Goal: Information Seeking & Learning: Learn about a topic

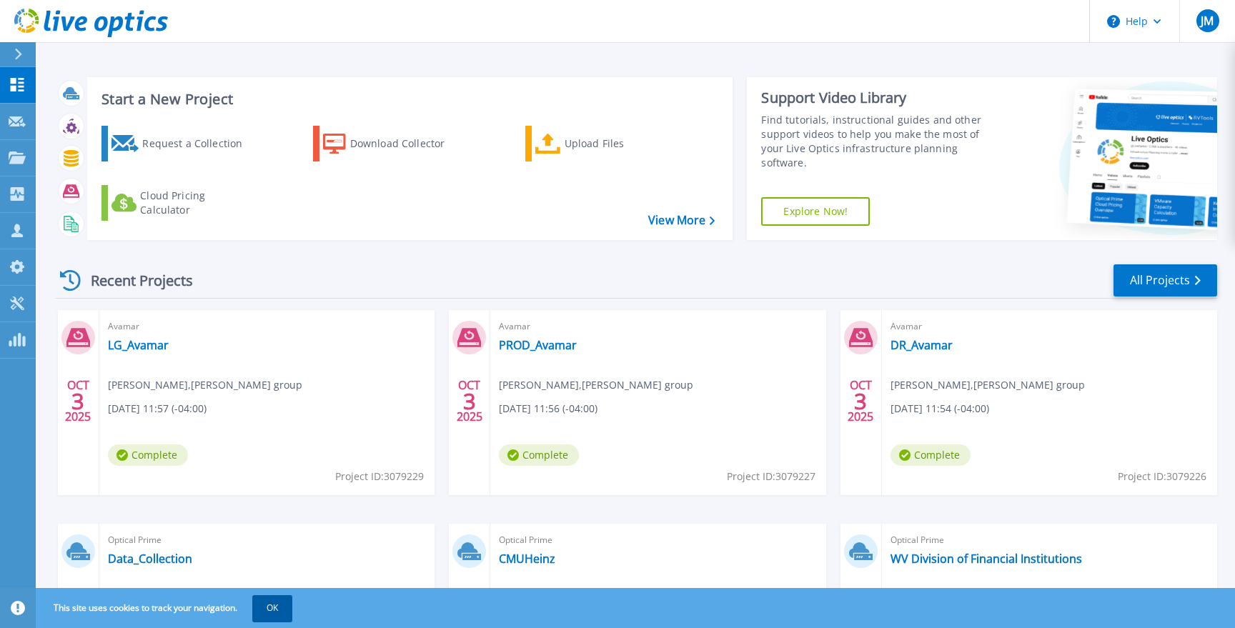
click at [271, 603] on button "OK" at bounding box center [272, 608] width 40 height 26
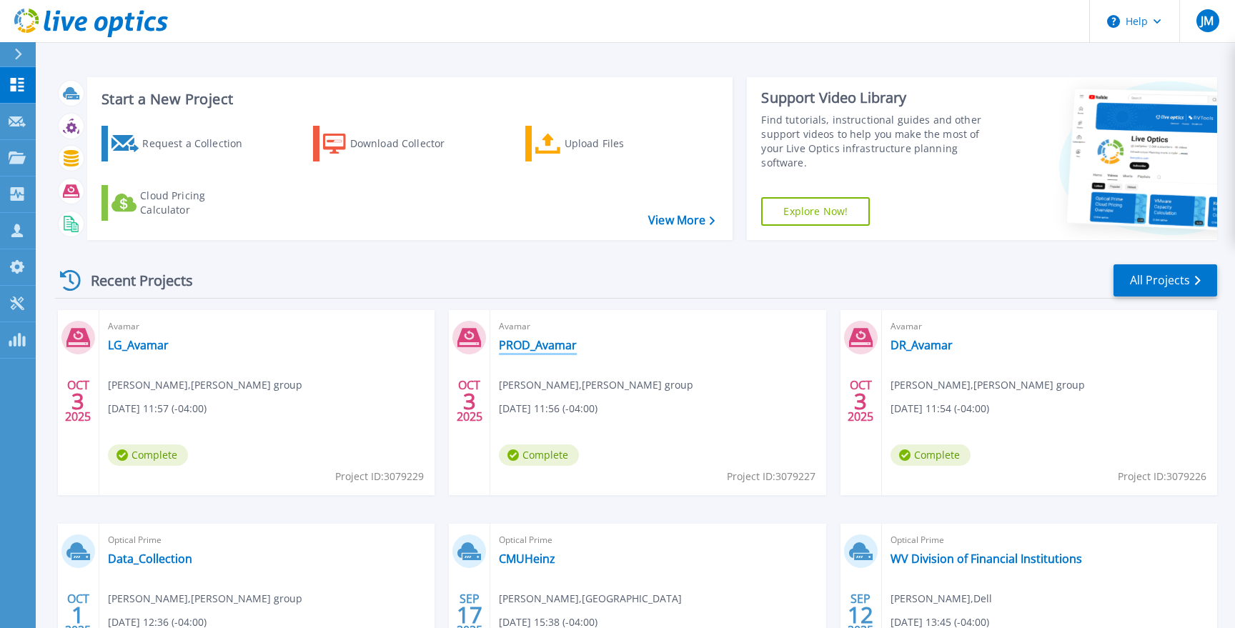
click at [541, 347] on link "PROD_Avamar" at bounding box center [538, 345] width 78 height 14
click at [926, 349] on link "DR_Avamar" at bounding box center [922, 345] width 62 height 14
click at [139, 345] on link "LG_Avamar" at bounding box center [138, 345] width 61 height 14
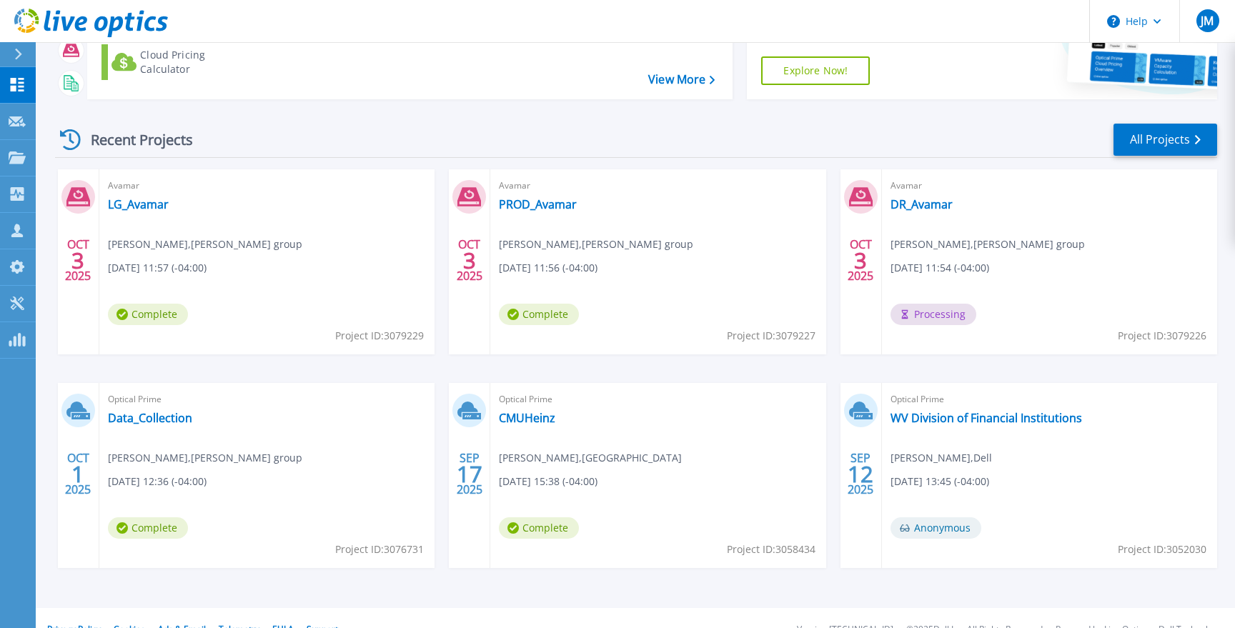
scroll to position [137, 0]
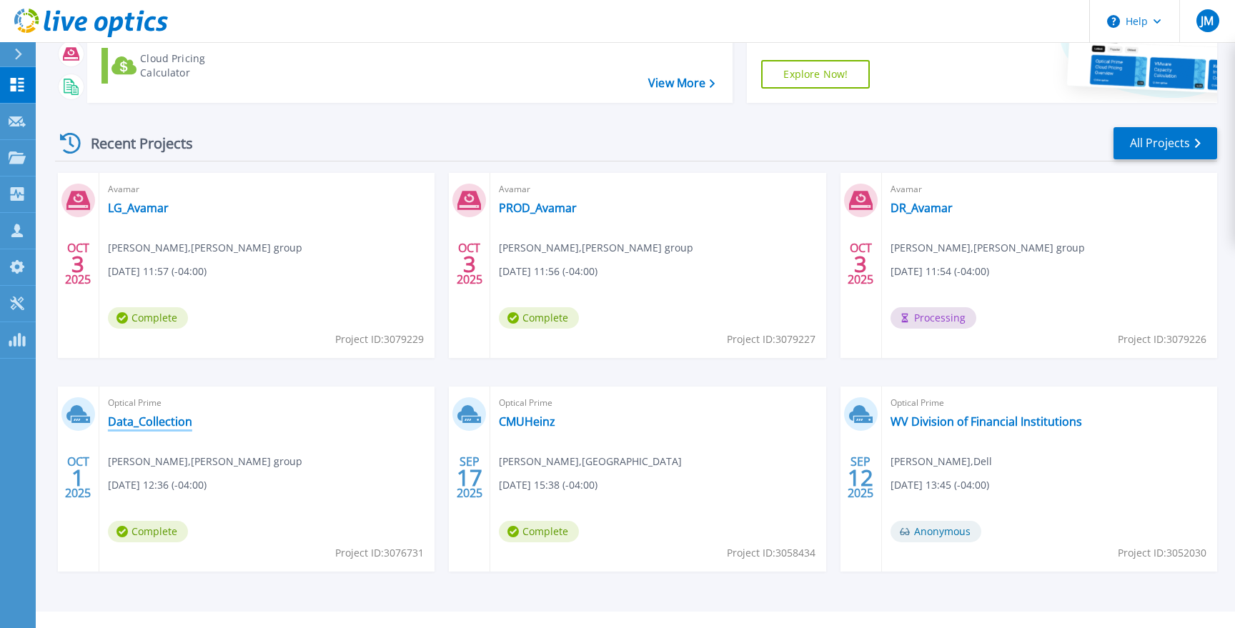
click at [129, 420] on link "Data_Collection" at bounding box center [150, 422] width 84 height 14
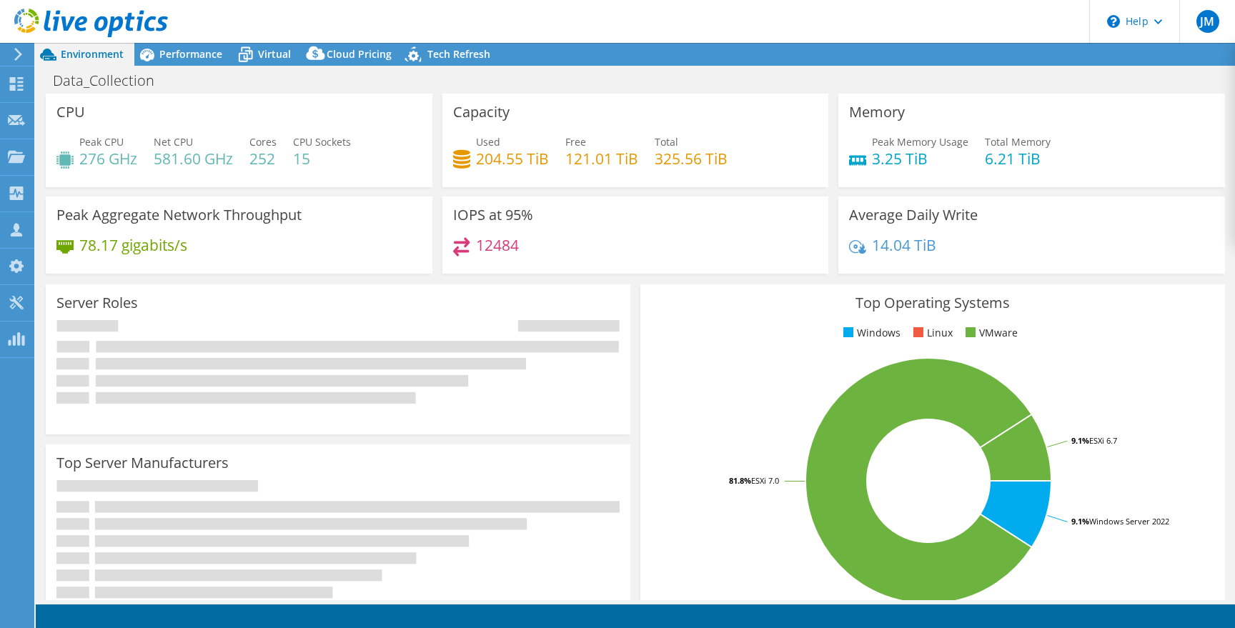
select select "USD"
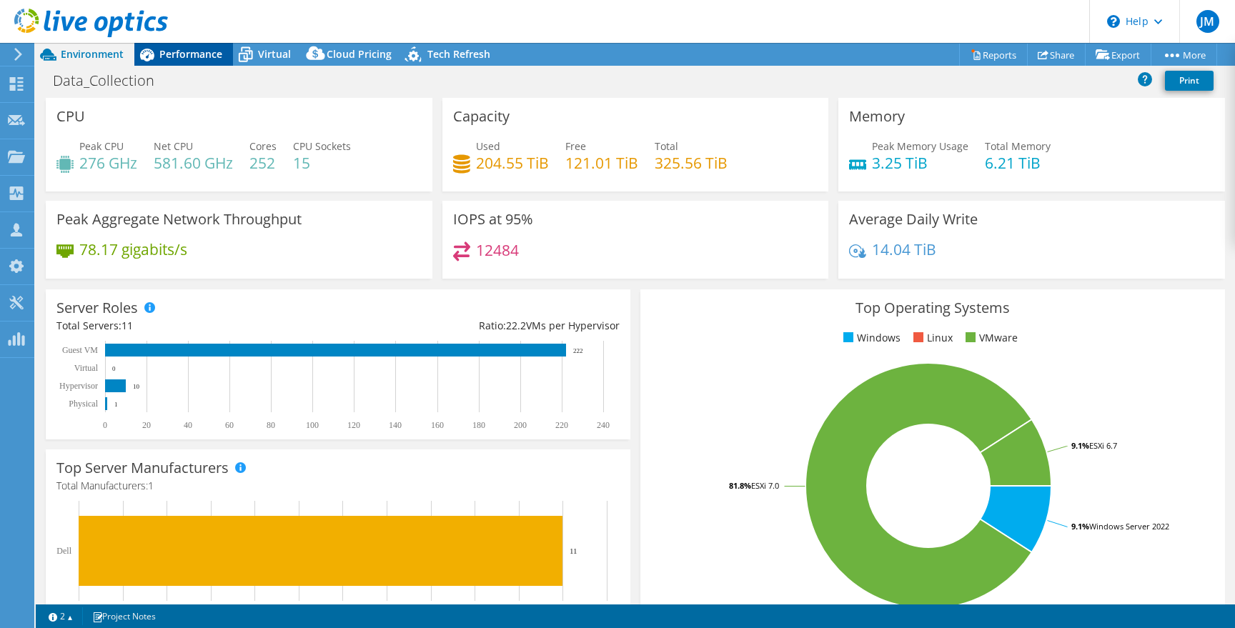
click at [167, 52] on span "Performance" at bounding box center [190, 54] width 63 height 14
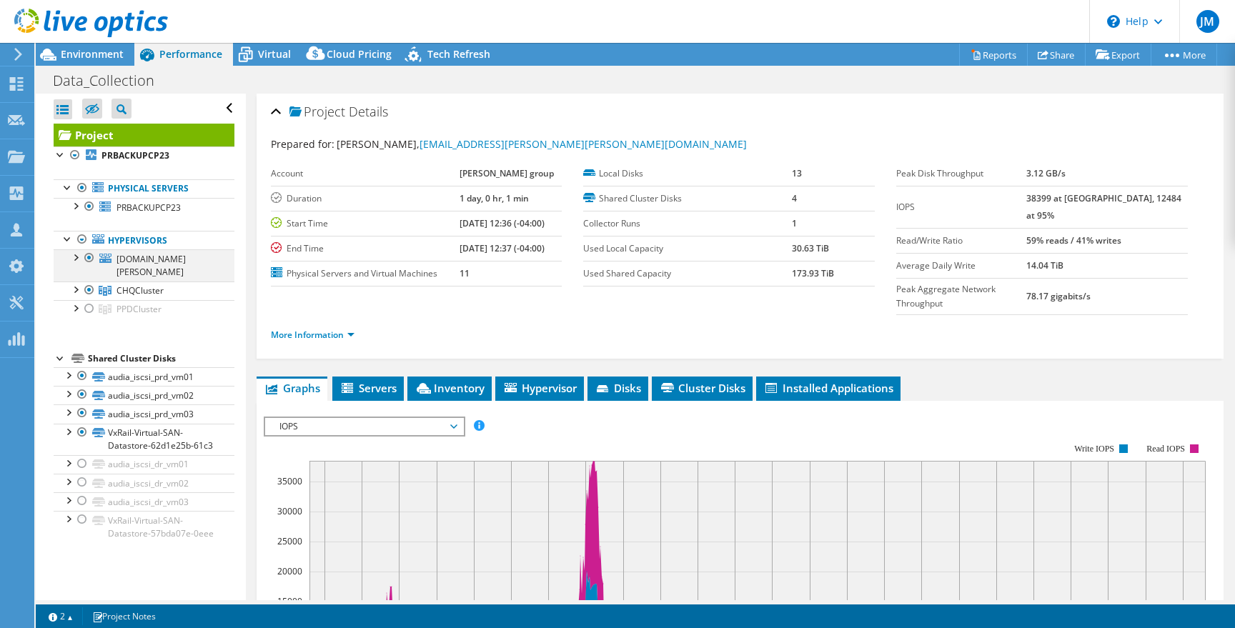
click at [88, 259] on div at bounding box center [89, 257] width 14 height 17
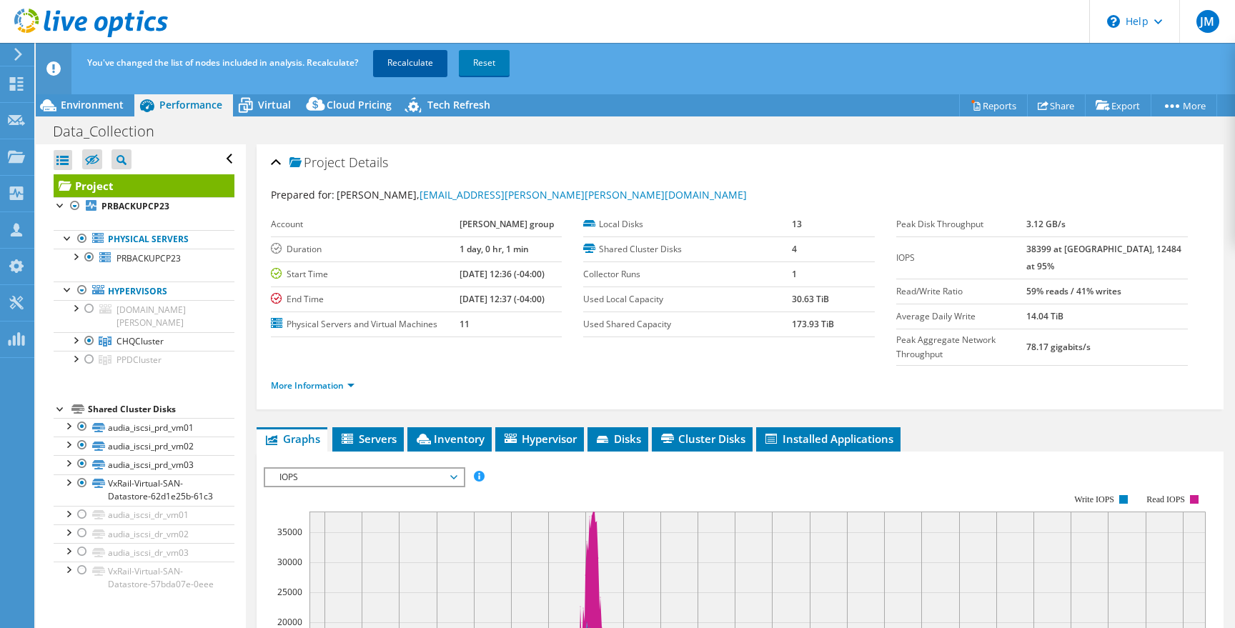
click at [419, 57] on link "Recalculate" at bounding box center [410, 63] width 74 height 26
click at [93, 257] on div at bounding box center [89, 257] width 14 height 17
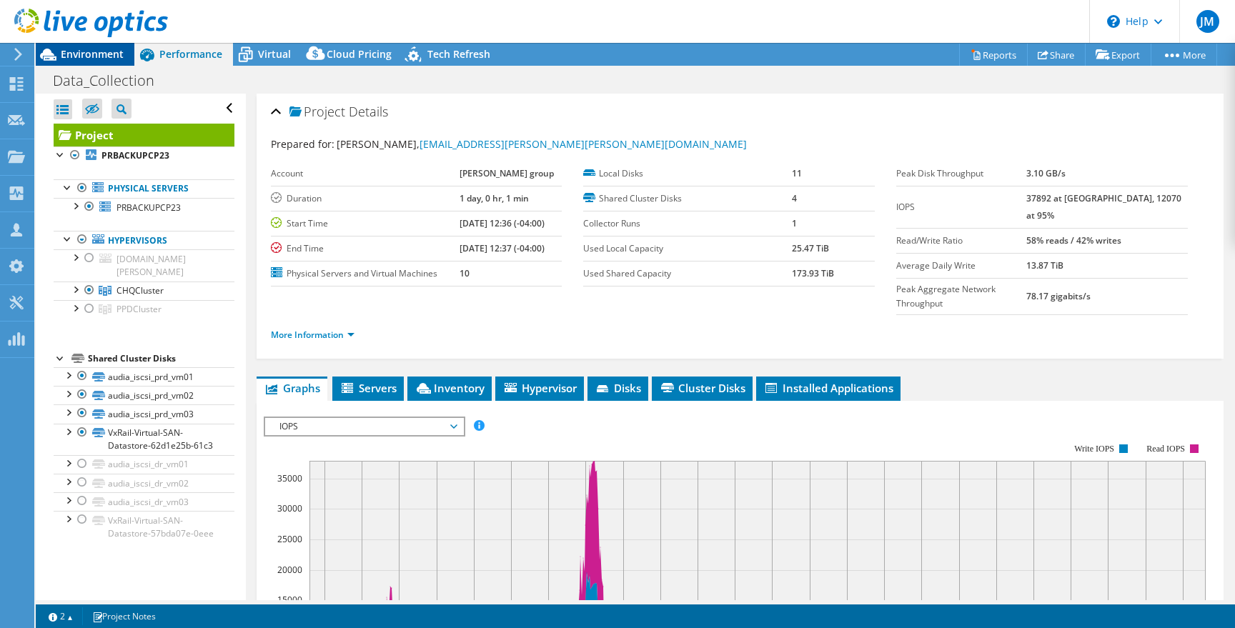
click at [74, 49] on span "Environment" at bounding box center [92, 54] width 63 height 14
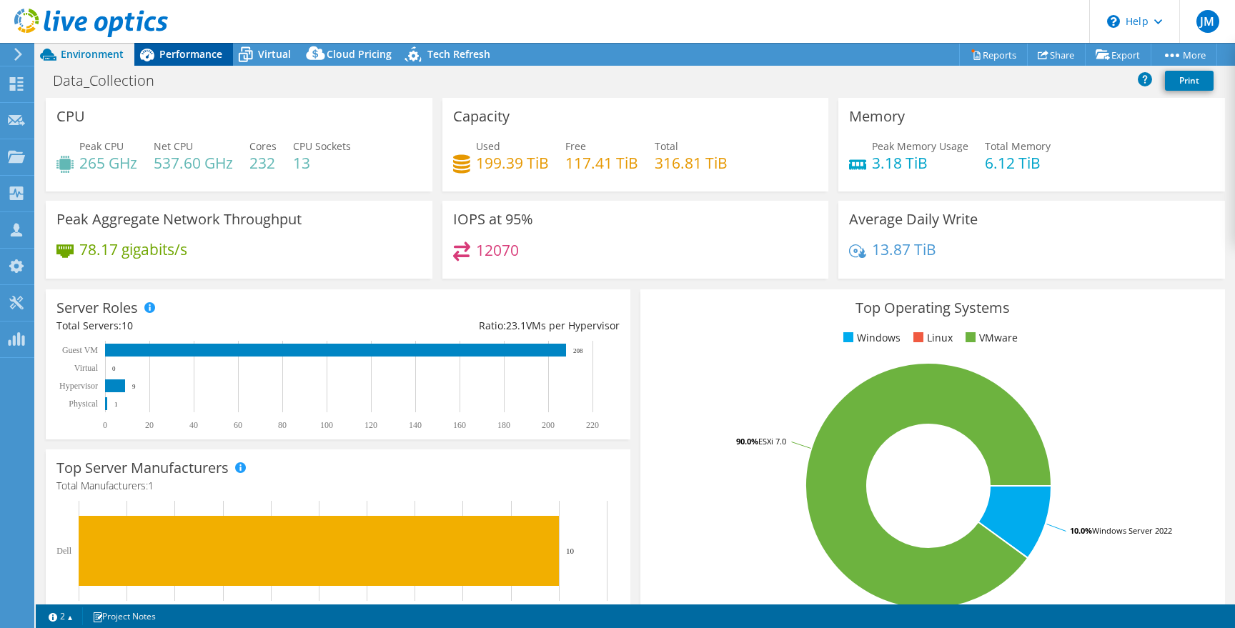
click at [204, 49] on span "Performance" at bounding box center [190, 54] width 63 height 14
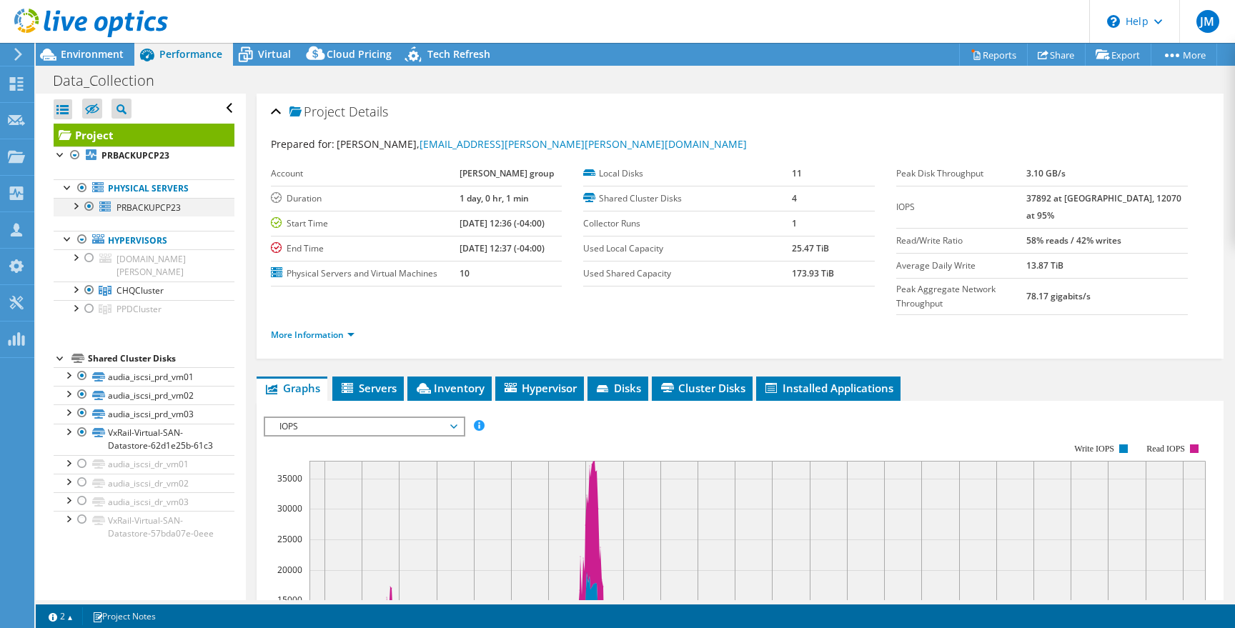
click at [91, 206] on div at bounding box center [89, 206] width 14 height 17
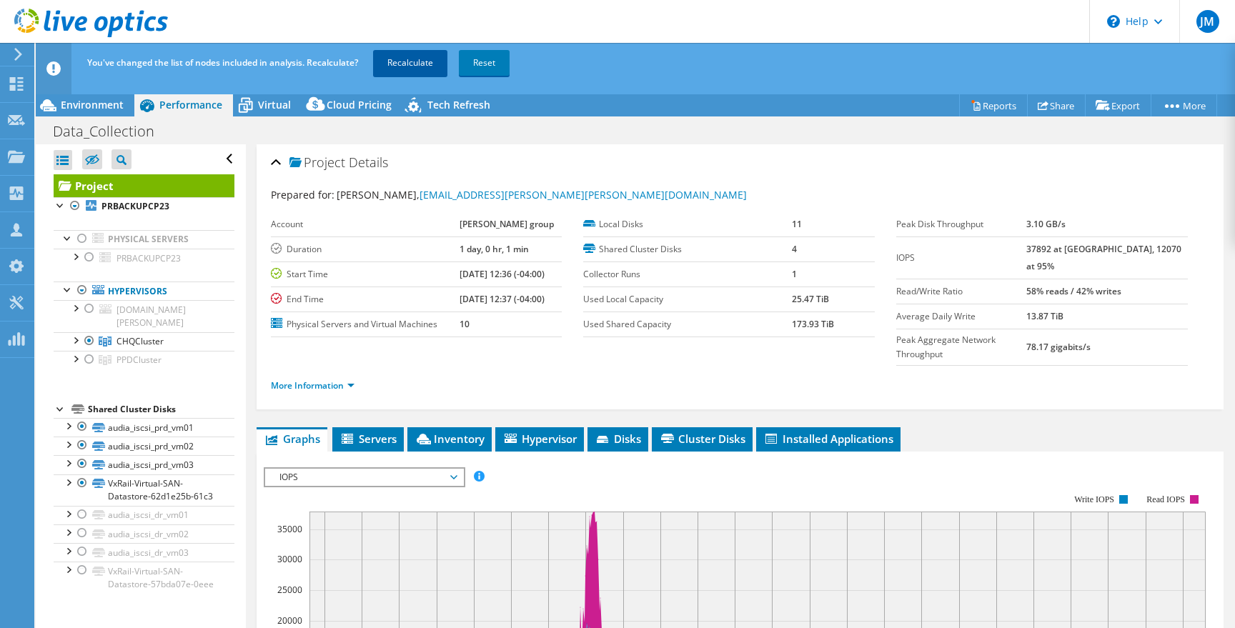
click at [404, 66] on link "Recalculate" at bounding box center [410, 63] width 74 height 26
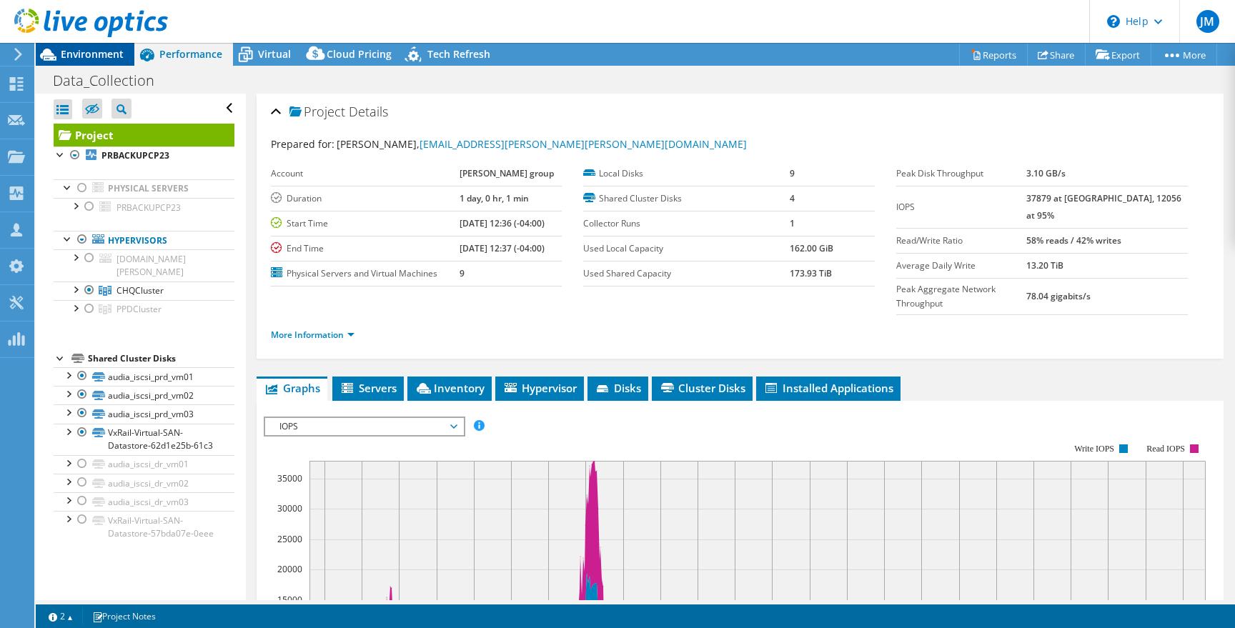
click at [80, 62] on div "Environment" at bounding box center [85, 54] width 99 height 23
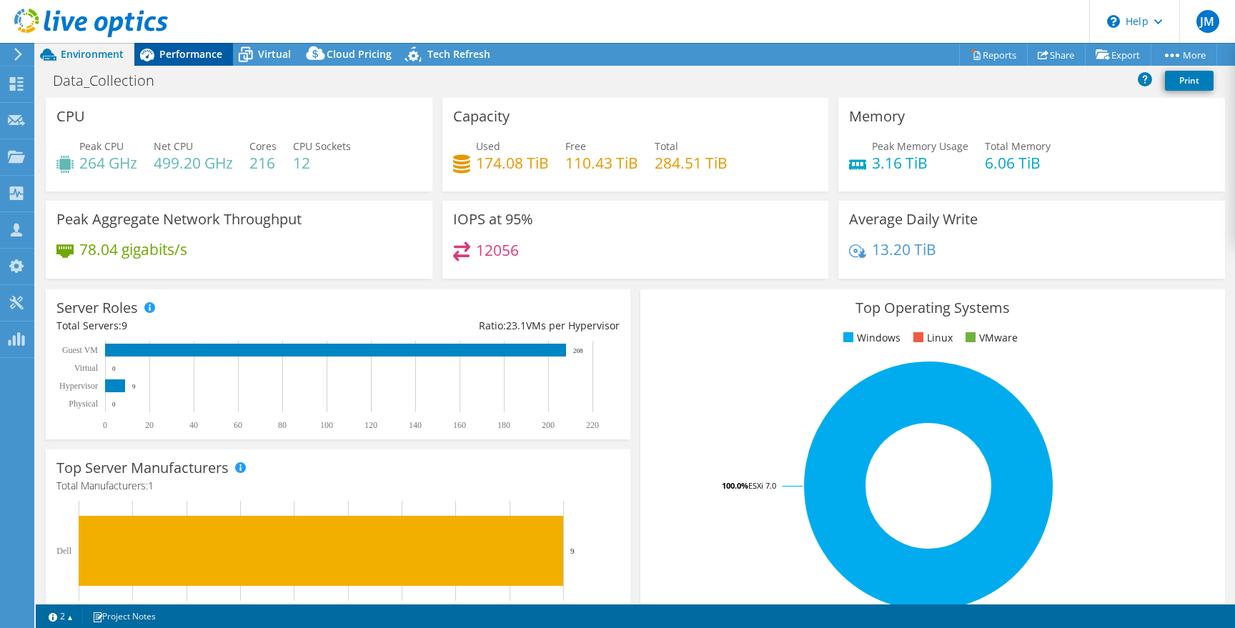
click at [201, 53] on span "Performance" at bounding box center [190, 54] width 63 height 14
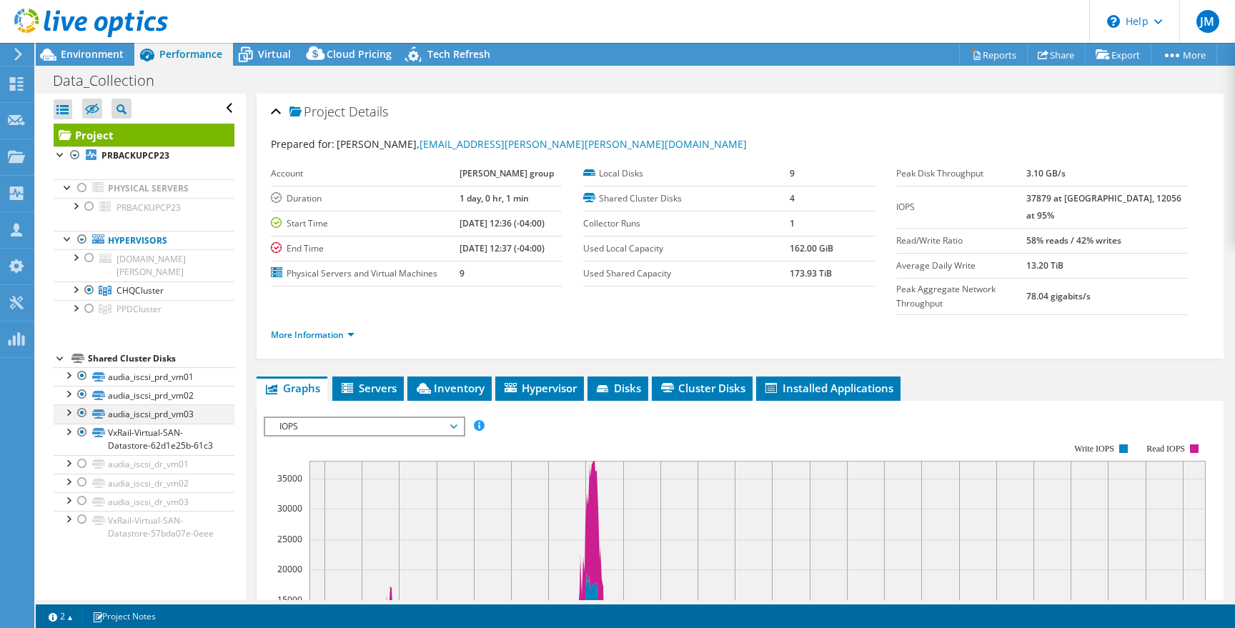
click at [82, 405] on div at bounding box center [82, 413] width 14 height 17
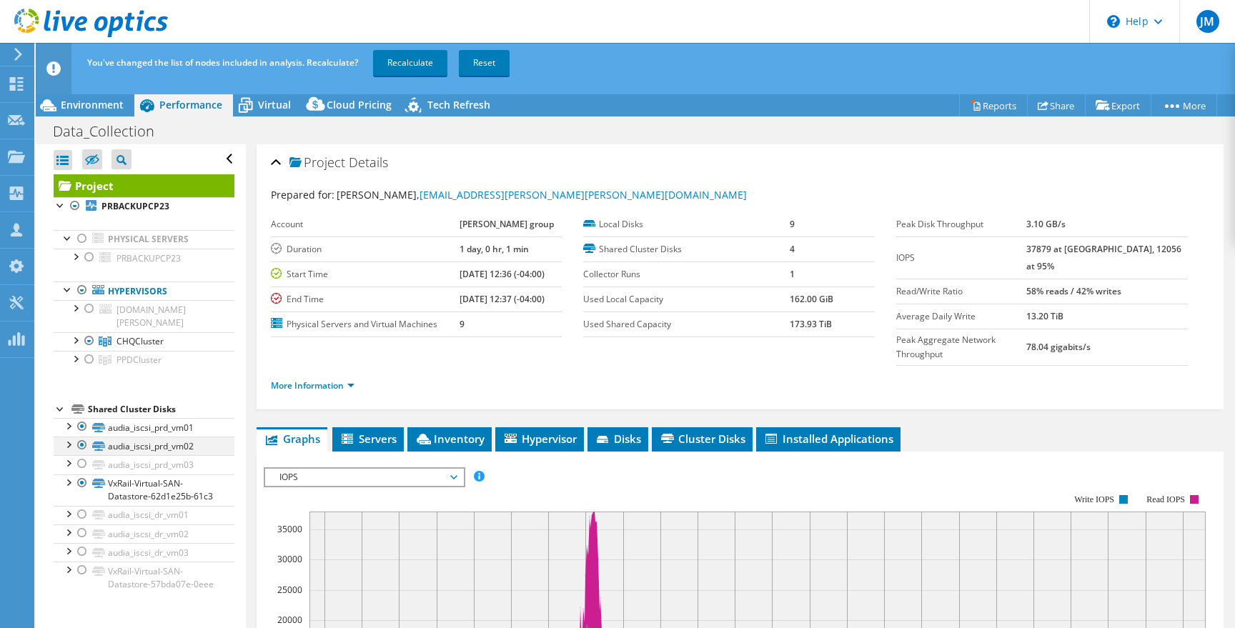
click at [85, 437] on div at bounding box center [82, 445] width 14 height 17
click at [81, 418] on div at bounding box center [82, 426] width 14 height 17
click at [405, 66] on link "Recalculate" at bounding box center [410, 63] width 74 height 26
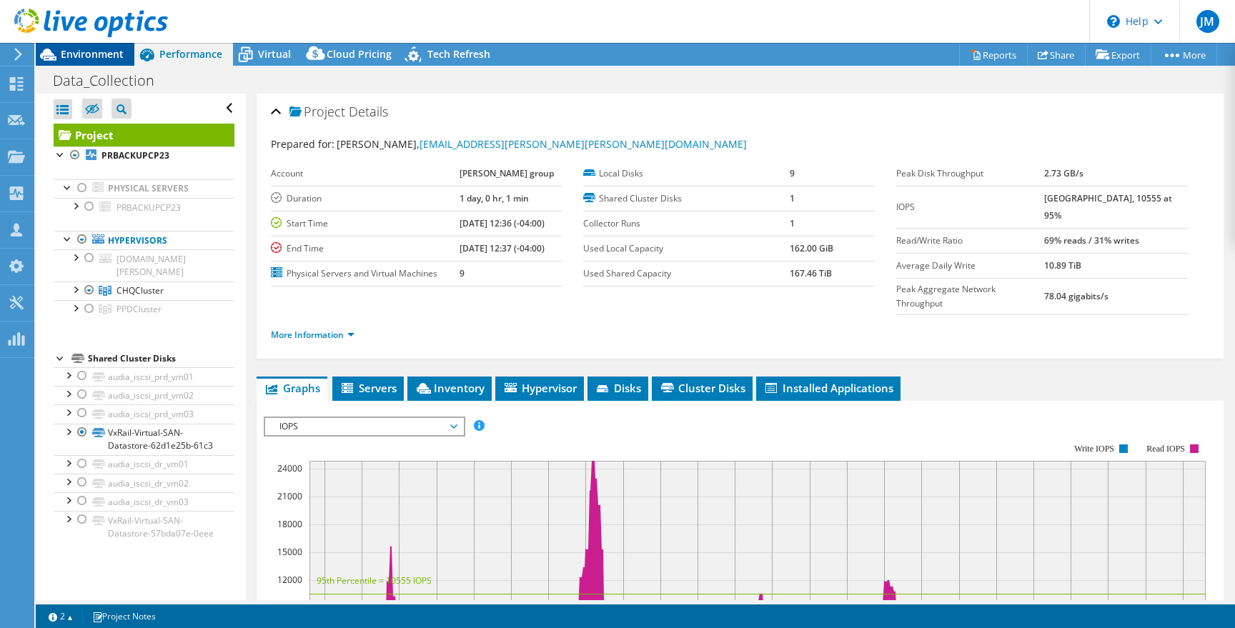
click at [91, 56] on span "Environment" at bounding box center [92, 54] width 63 height 14
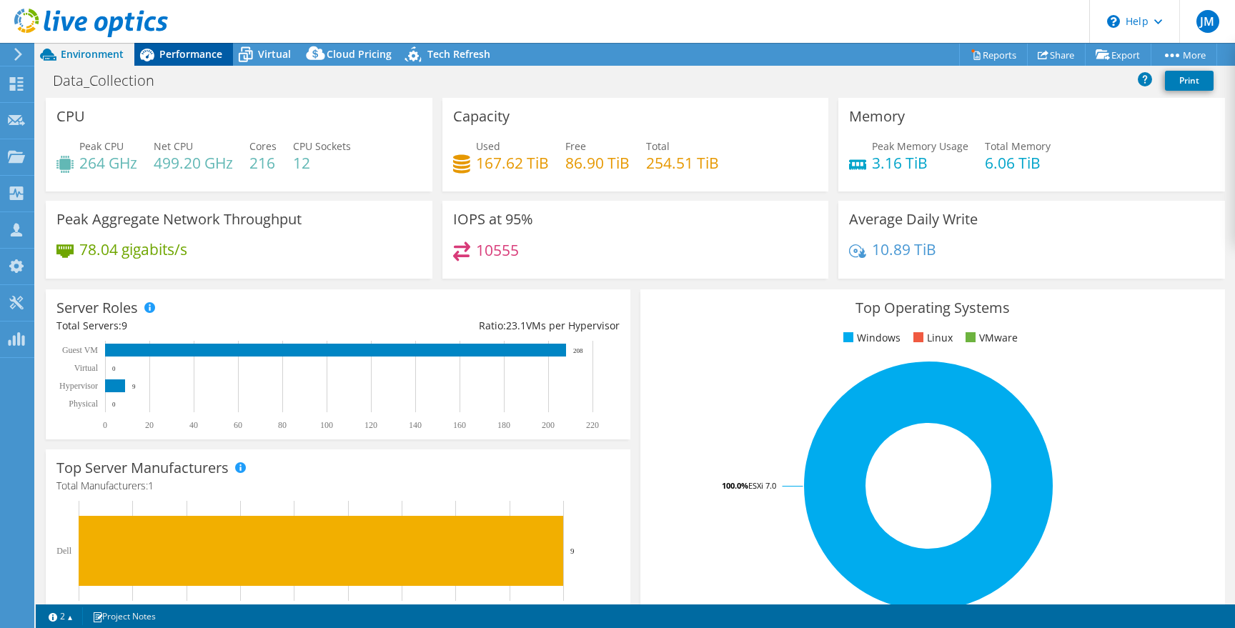
click at [188, 52] on span "Performance" at bounding box center [190, 54] width 63 height 14
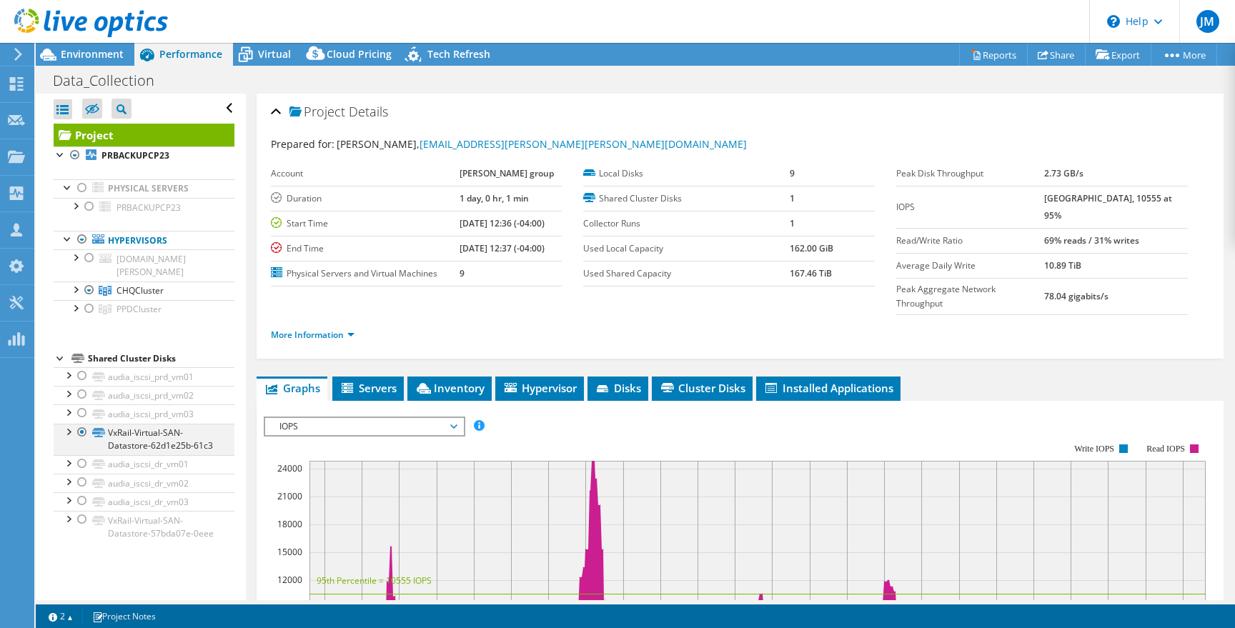
click at [69, 424] on div at bounding box center [68, 431] width 14 height 14
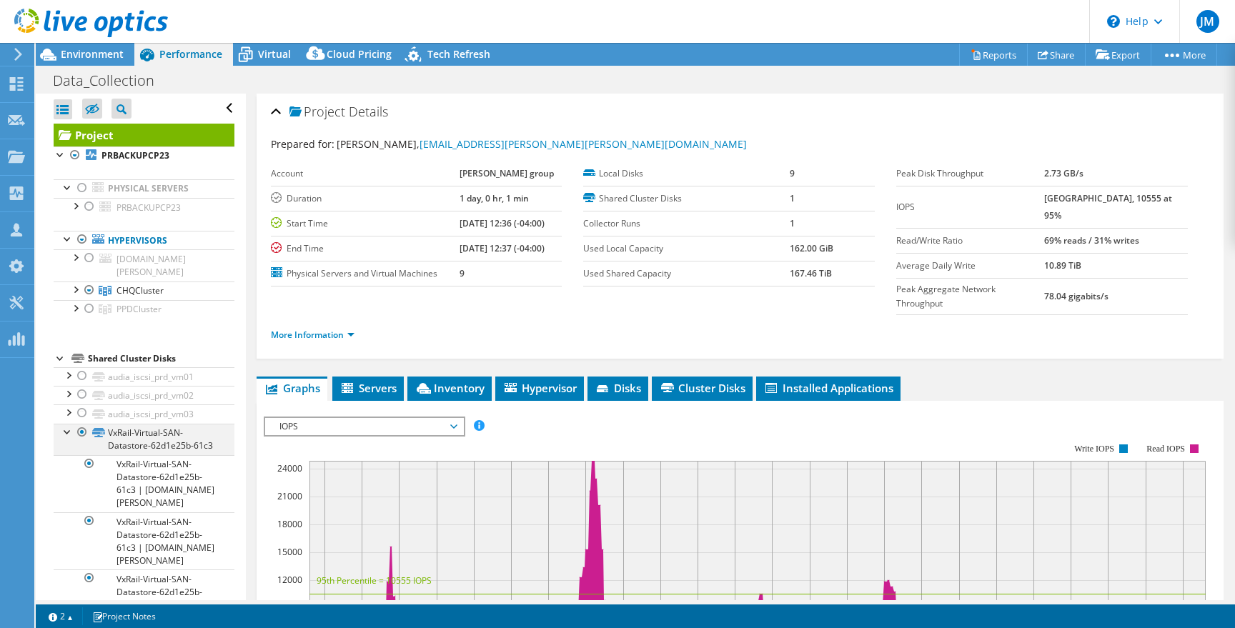
click at [69, 424] on div at bounding box center [68, 431] width 14 height 14
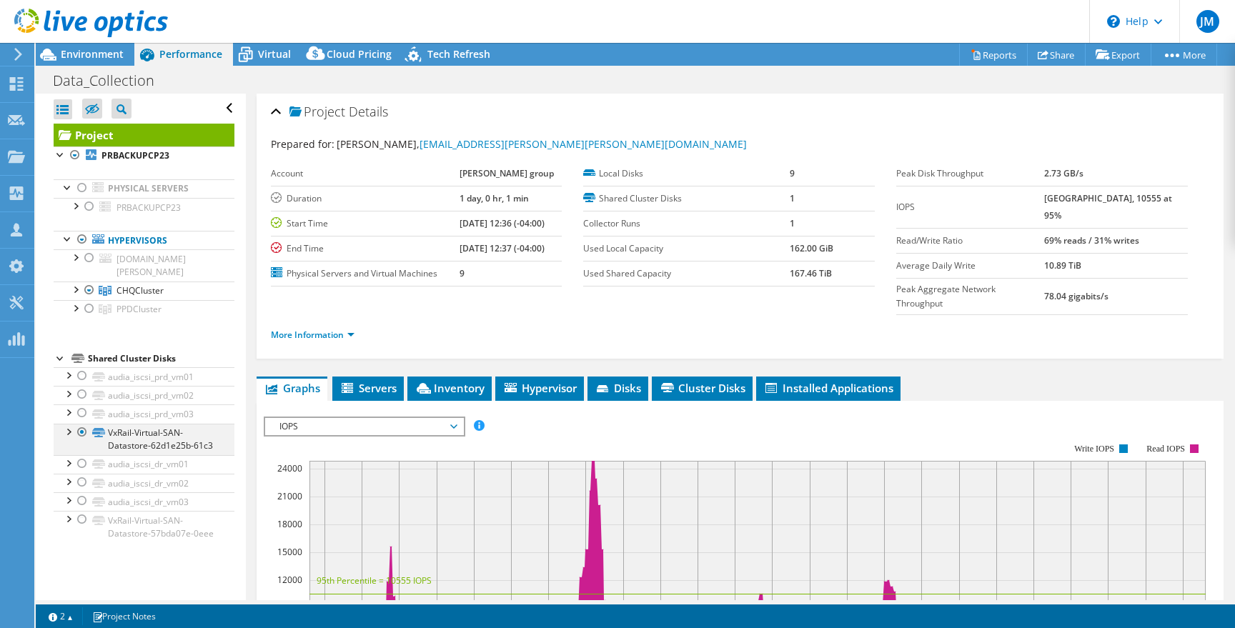
click at [69, 424] on div at bounding box center [68, 431] width 14 height 14
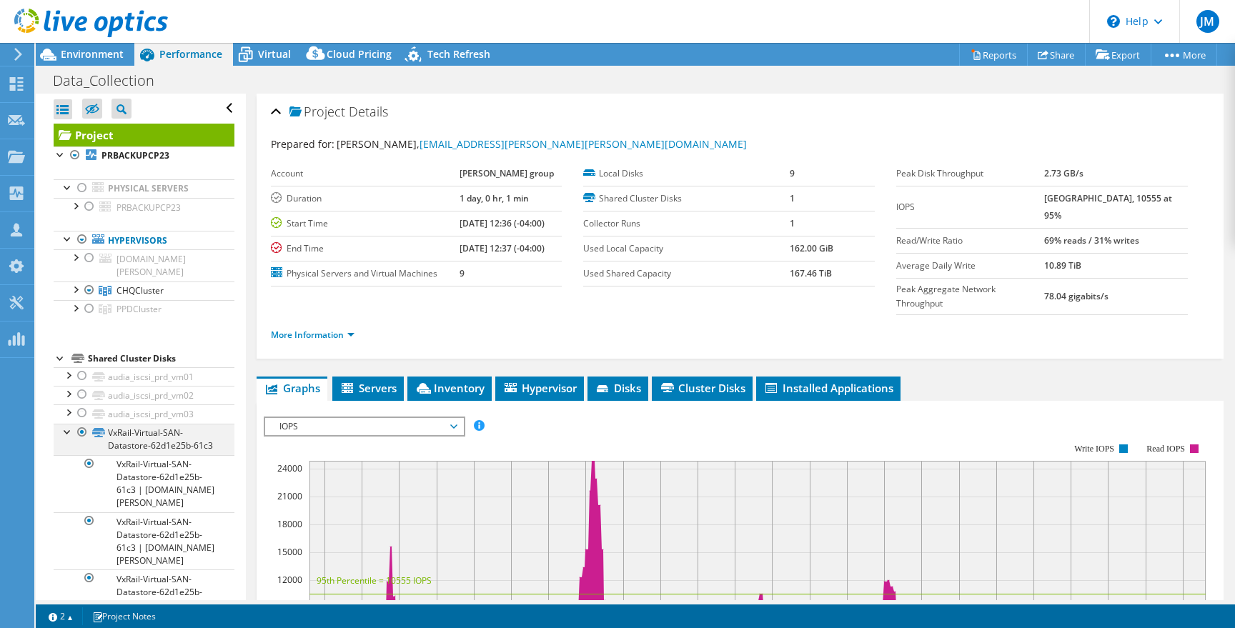
click at [69, 424] on div at bounding box center [68, 431] width 14 height 14
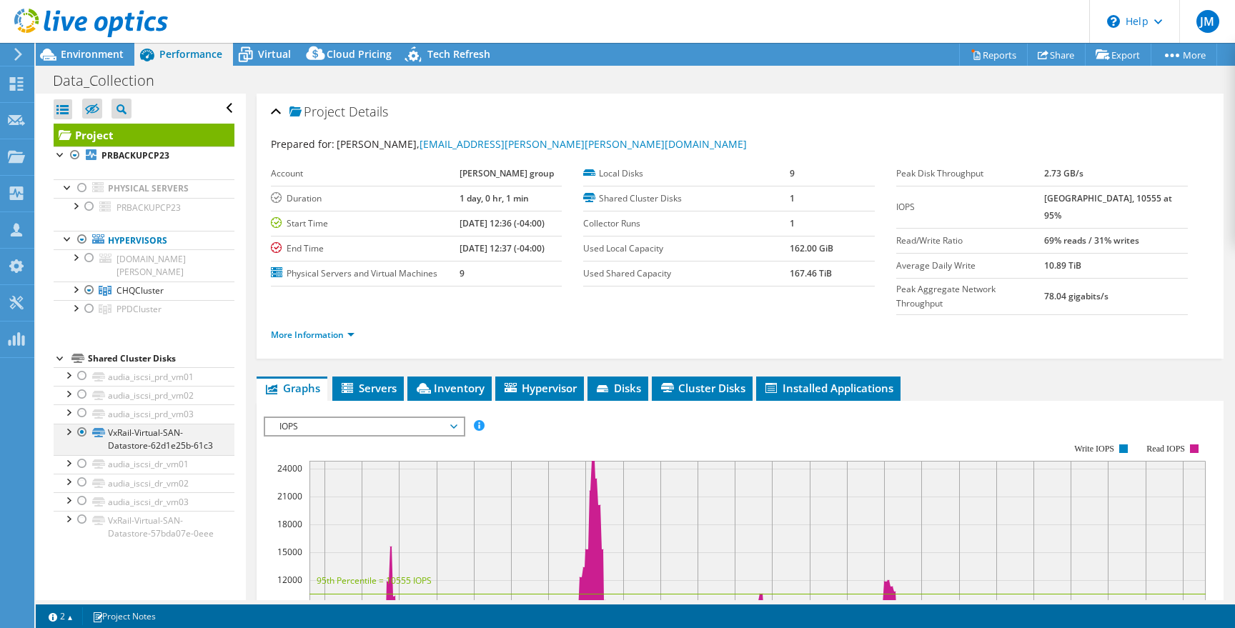
click at [69, 424] on div at bounding box center [68, 431] width 14 height 14
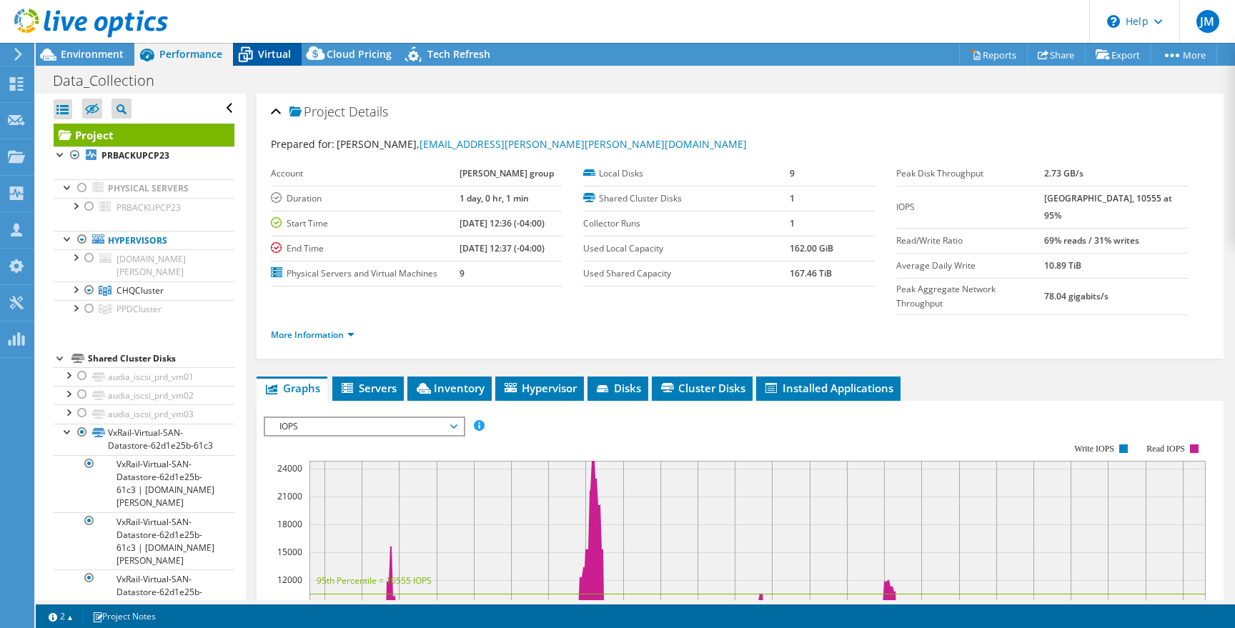
click at [263, 52] on span "Virtual" at bounding box center [274, 54] width 33 height 14
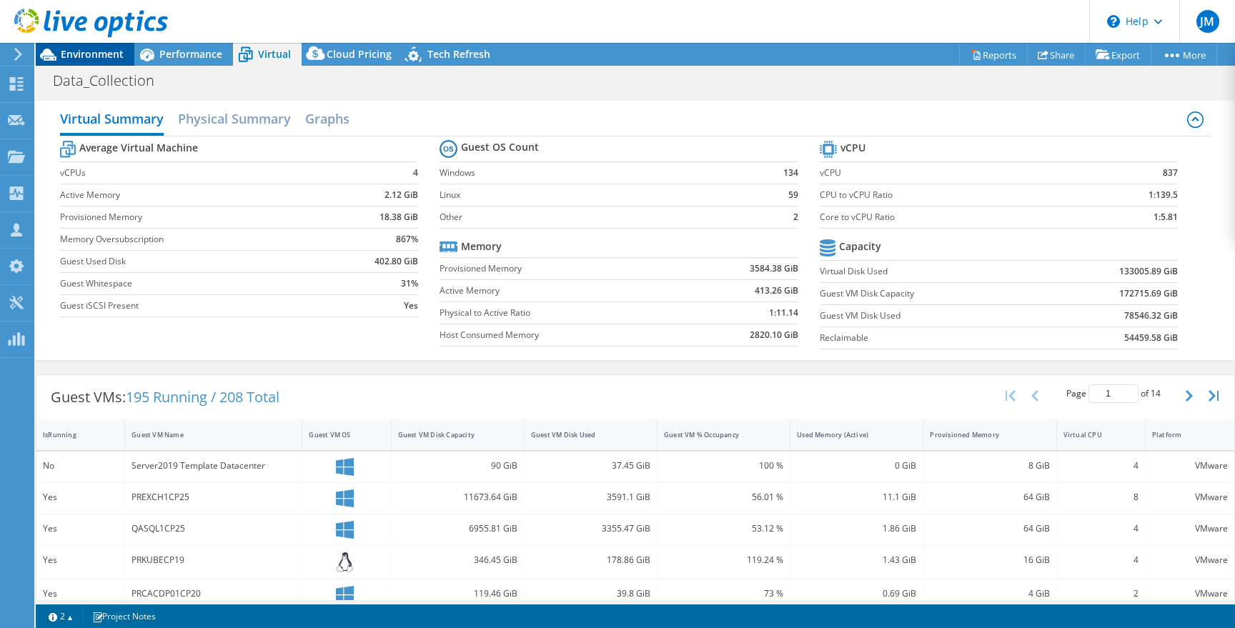
click at [89, 59] on span "Environment" at bounding box center [92, 54] width 63 height 14
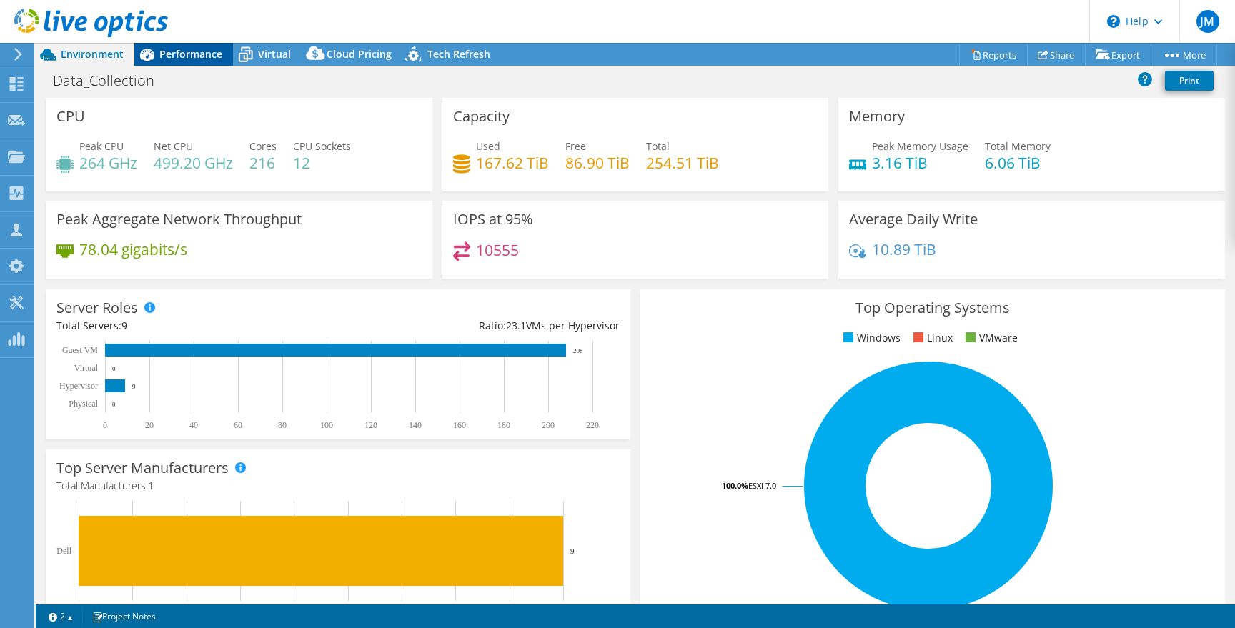
click at [167, 48] on span "Performance" at bounding box center [190, 54] width 63 height 14
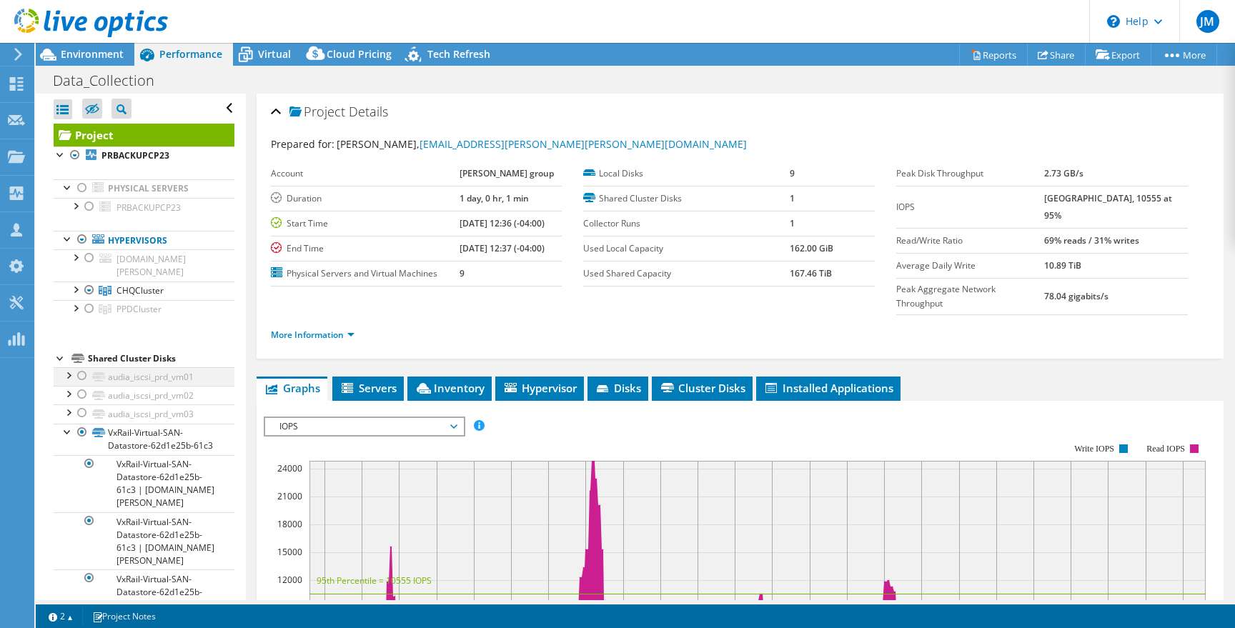
click at [79, 367] on div at bounding box center [82, 375] width 14 height 17
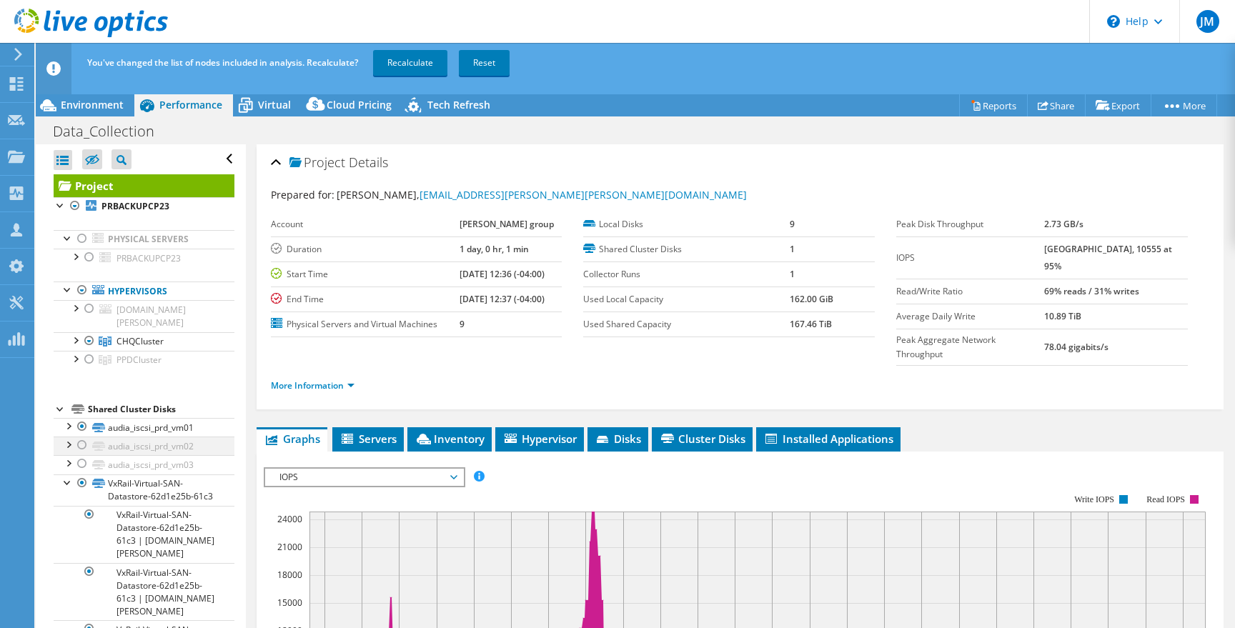
click at [86, 437] on div at bounding box center [82, 445] width 14 height 17
click at [81, 455] on div at bounding box center [82, 463] width 14 height 17
click at [415, 66] on link "Recalculate" at bounding box center [410, 63] width 74 height 26
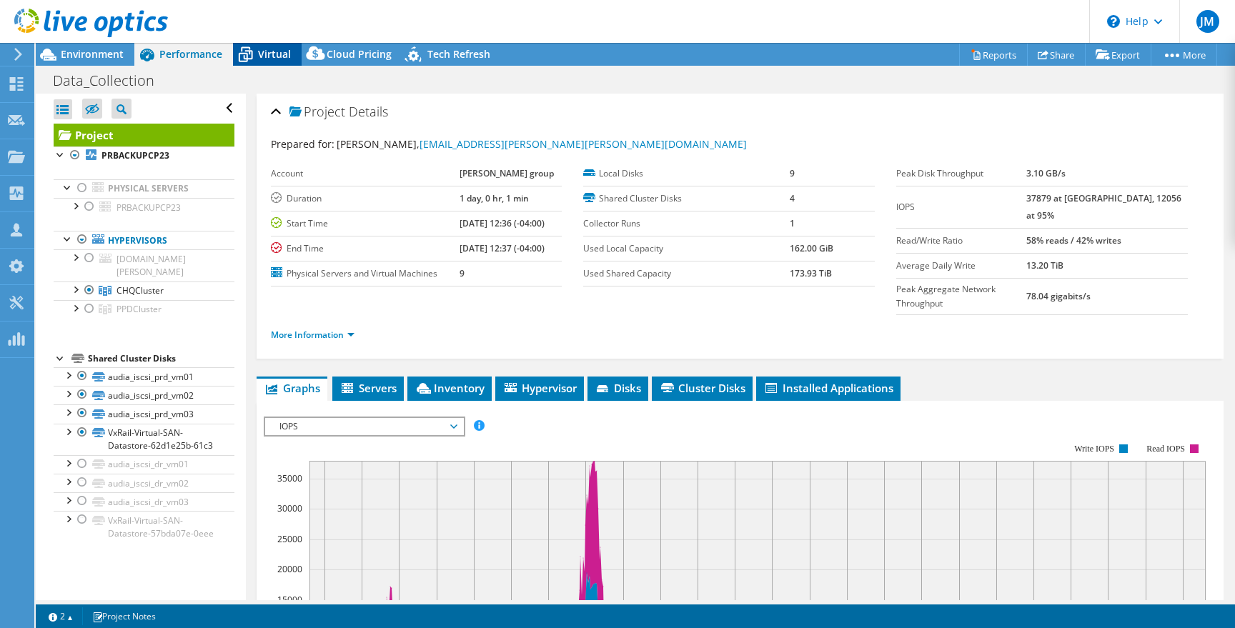
click at [270, 56] on span "Virtual" at bounding box center [274, 54] width 33 height 14
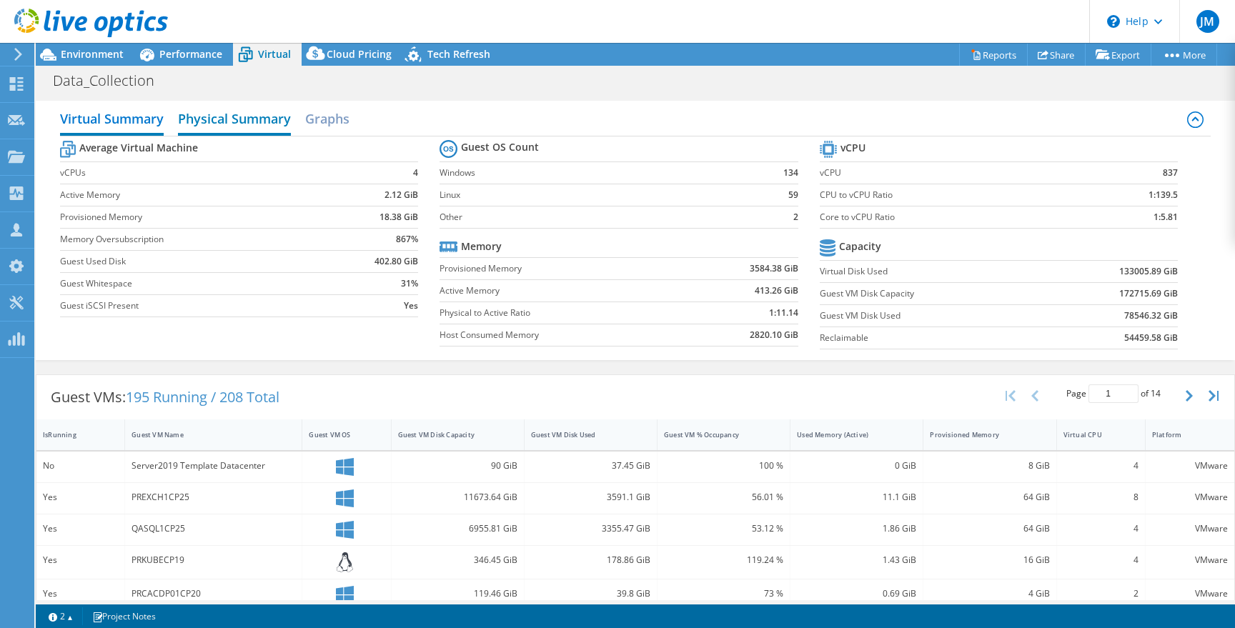
click at [244, 119] on h2 "Physical Summary" at bounding box center [234, 119] width 113 height 31
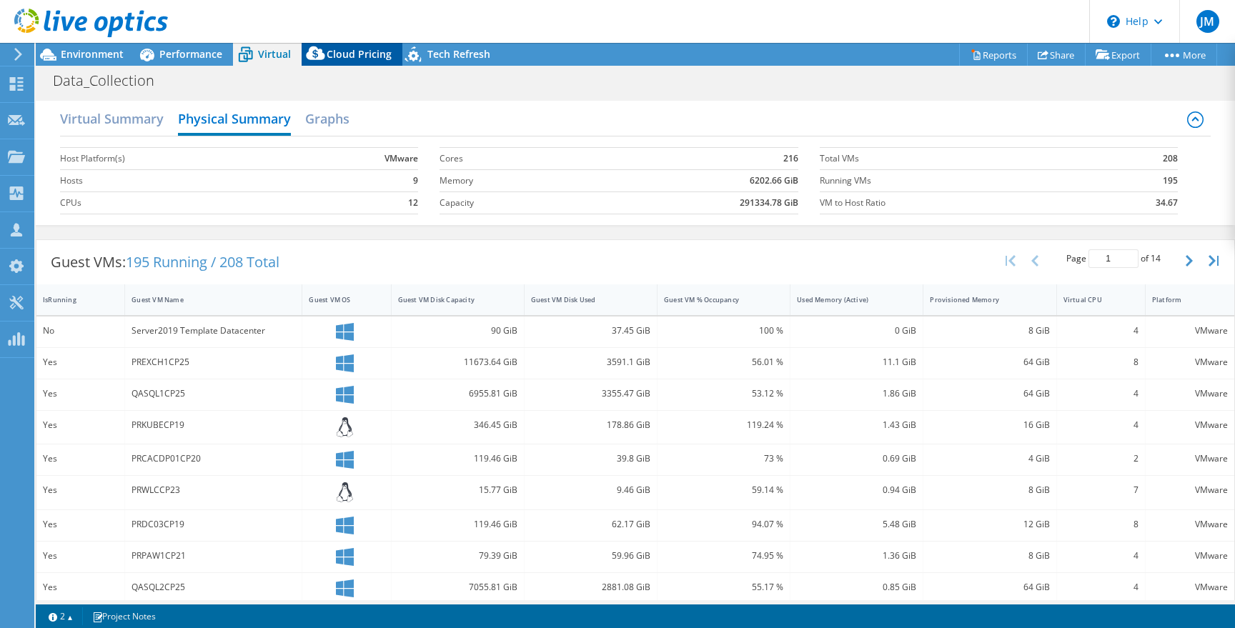
click at [350, 58] on span "Cloud Pricing" at bounding box center [359, 54] width 65 height 14
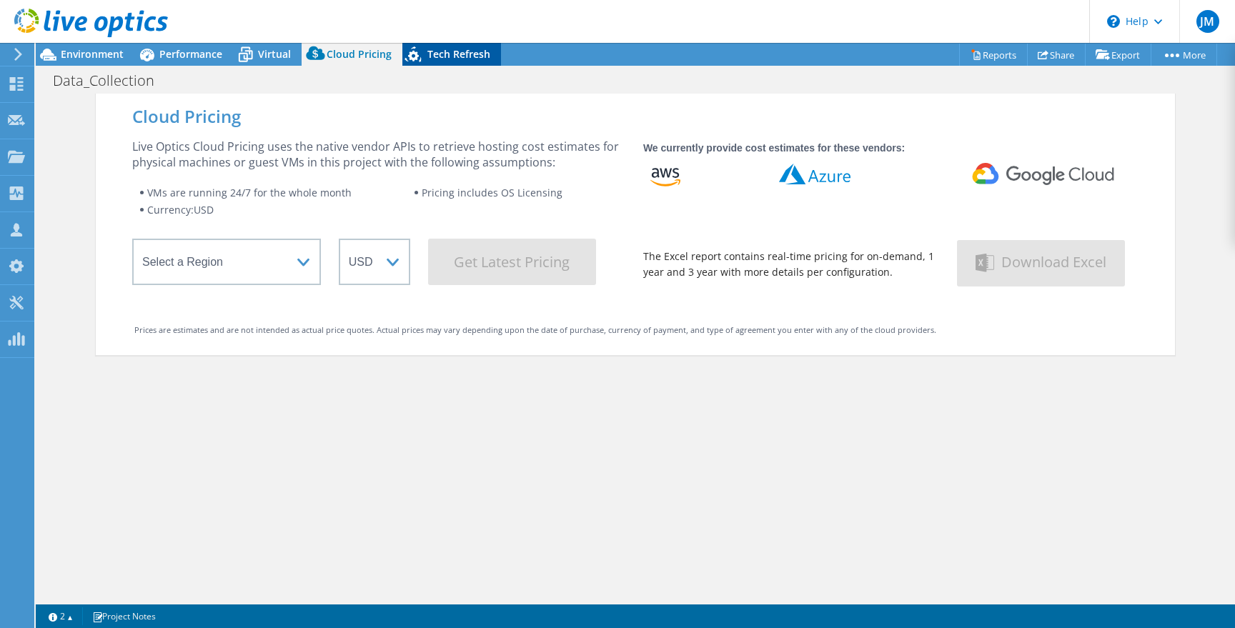
click at [427, 49] on span "Tech Refresh" at bounding box center [458, 54] width 63 height 14
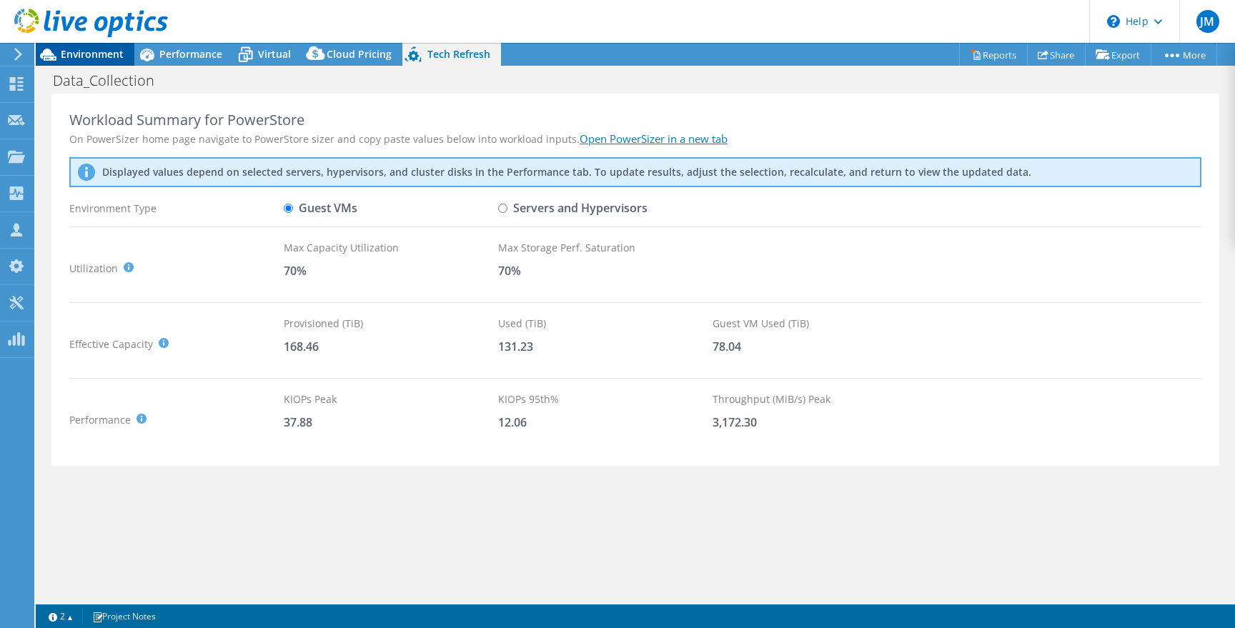
click at [102, 51] on span "Environment" at bounding box center [92, 54] width 63 height 14
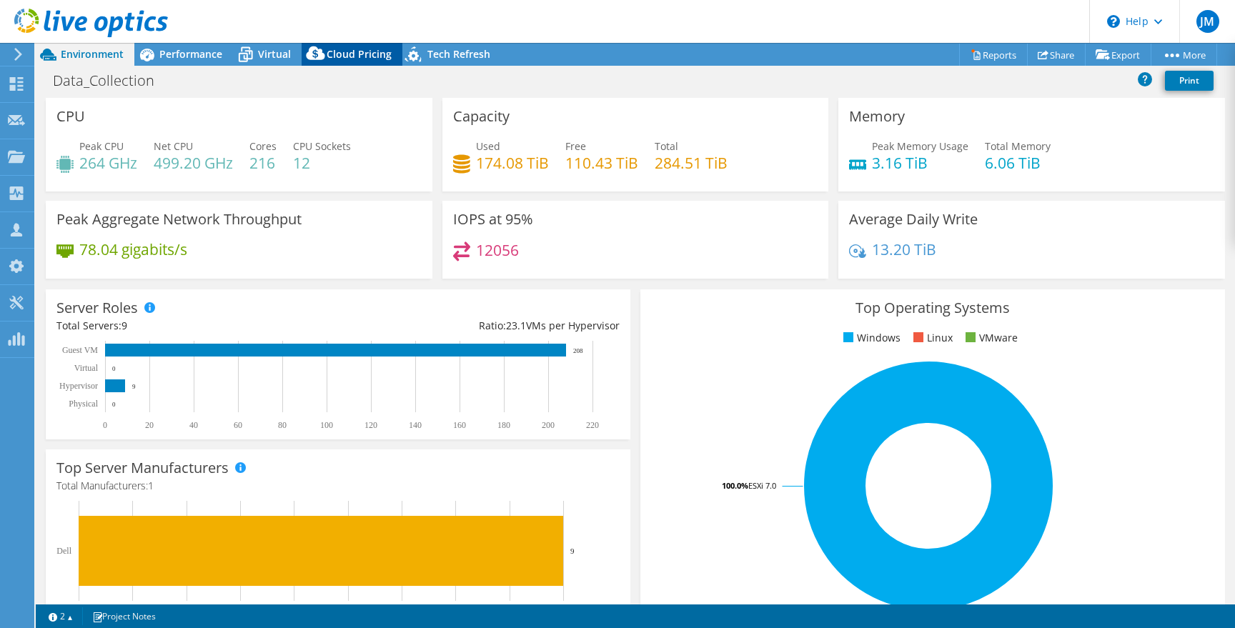
click at [339, 54] on span "Cloud Pricing" at bounding box center [359, 54] width 65 height 14
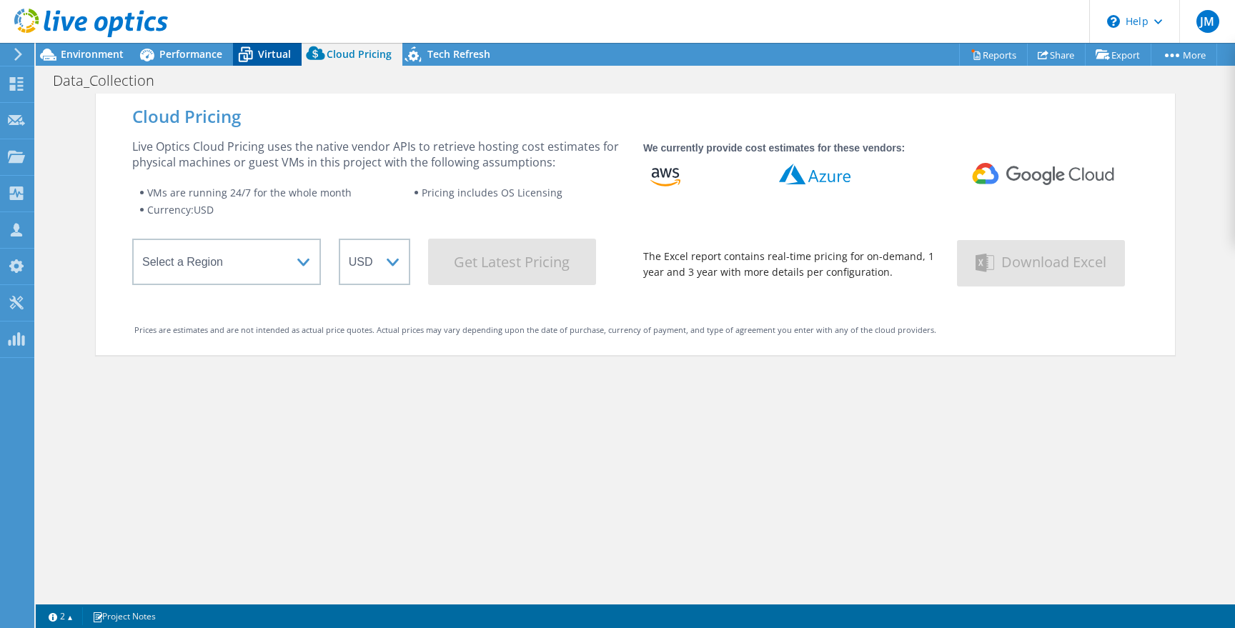
click at [279, 52] on span "Virtual" at bounding box center [274, 54] width 33 height 14
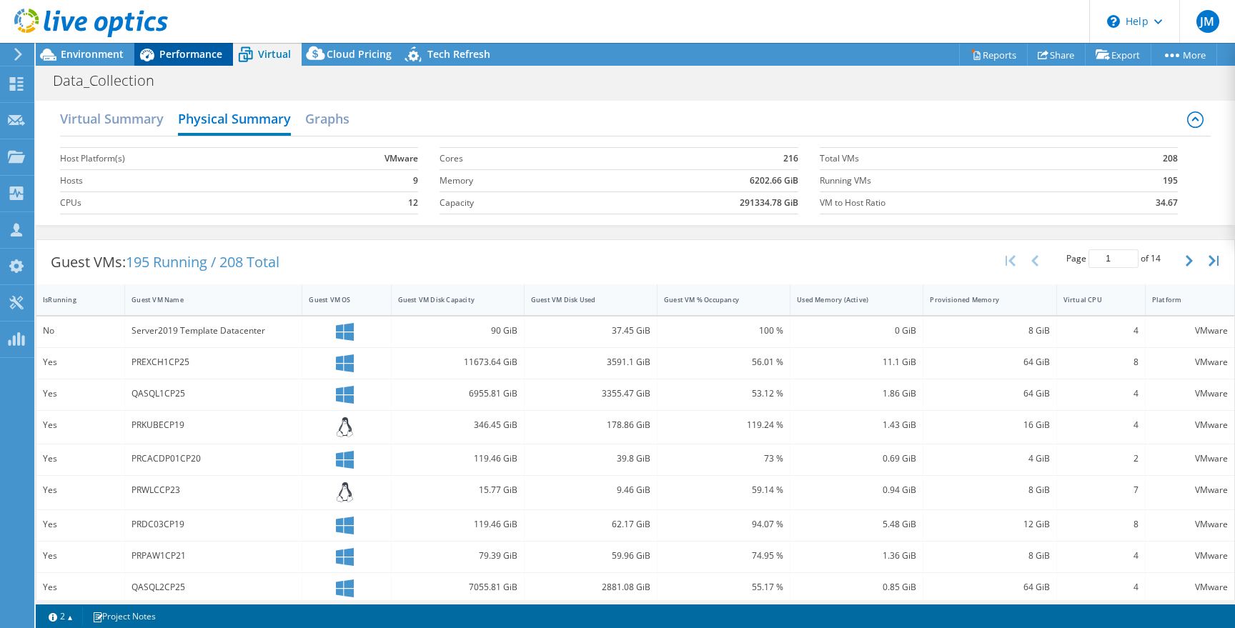
click at [184, 56] on span "Performance" at bounding box center [190, 54] width 63 height 14
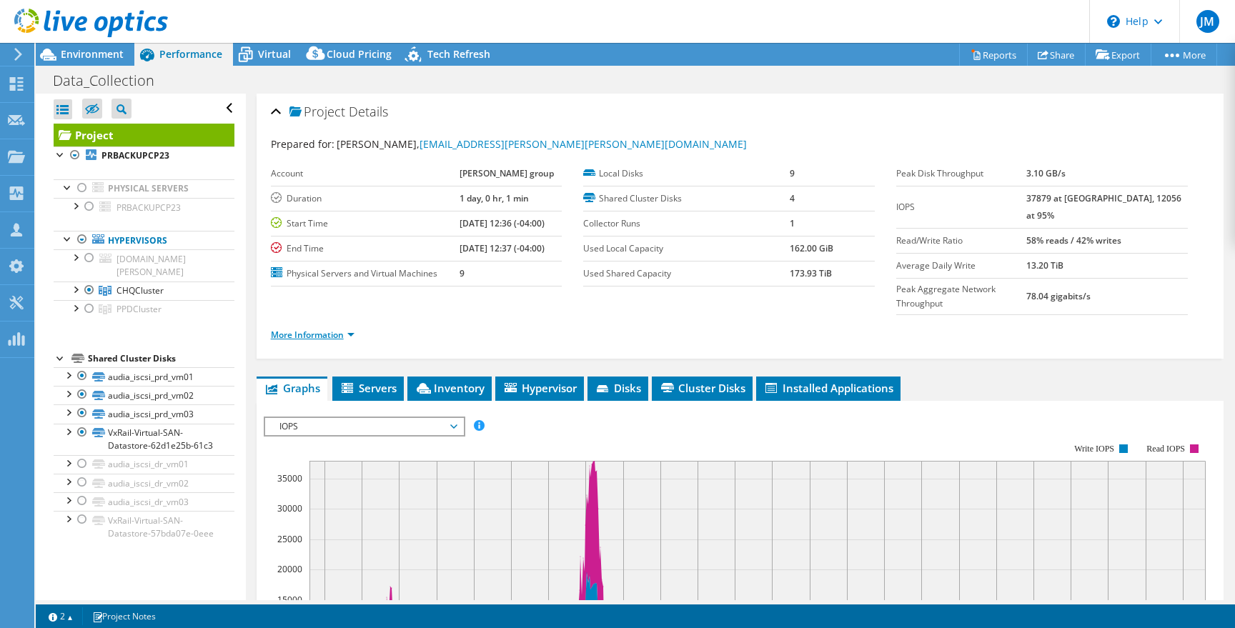
click at [299, 329] on link "More Information" at bounding box center [313, 335] width 84 height 12
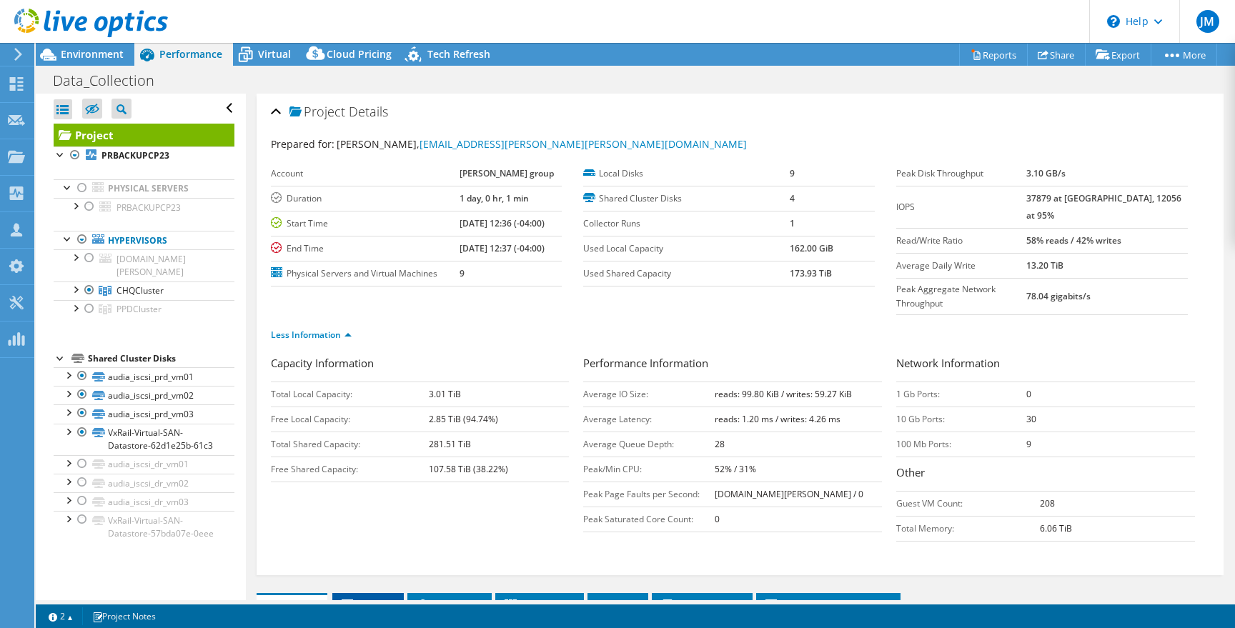
click at [368, 598] on span "Servers" at bounding box center [368, 605] width 57 height 14
click at [982, 59] on link "Reports" at bounding box center [993, 55] width 69 height 22
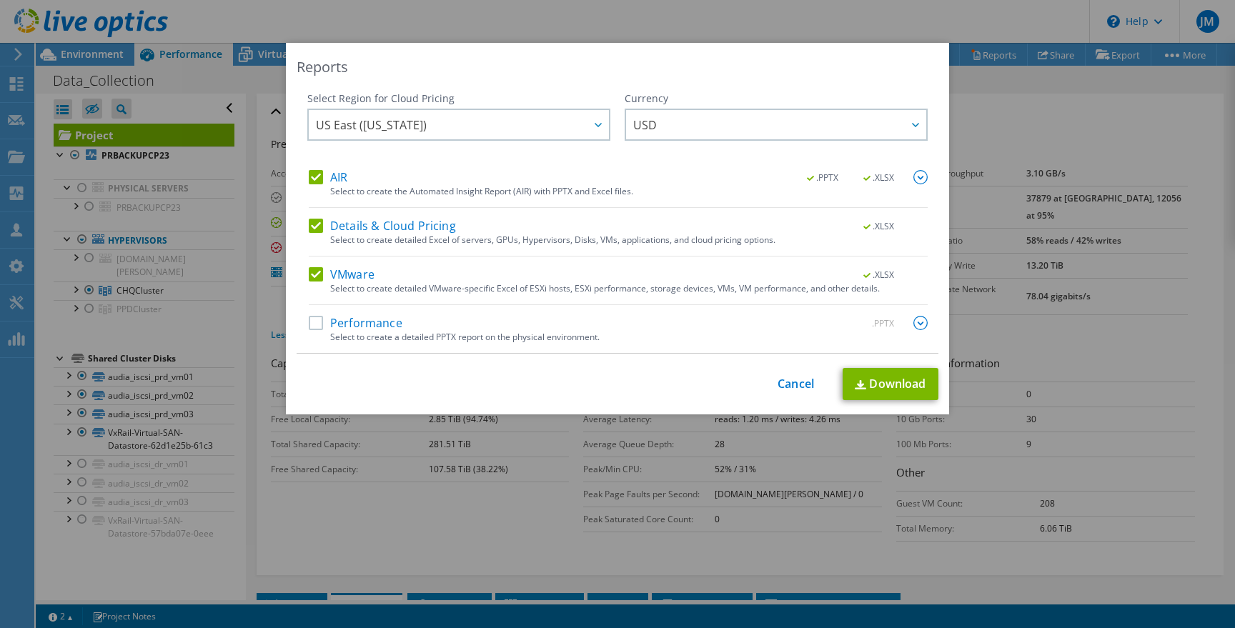
click at [780, 396] on div "This process may take a while, please wait... Cancel Download" at bounding box center [618, 384] width 642 height 32
click at [783, 382] on link "Cancel" at bounding box center [796, 384] width 36 height 14
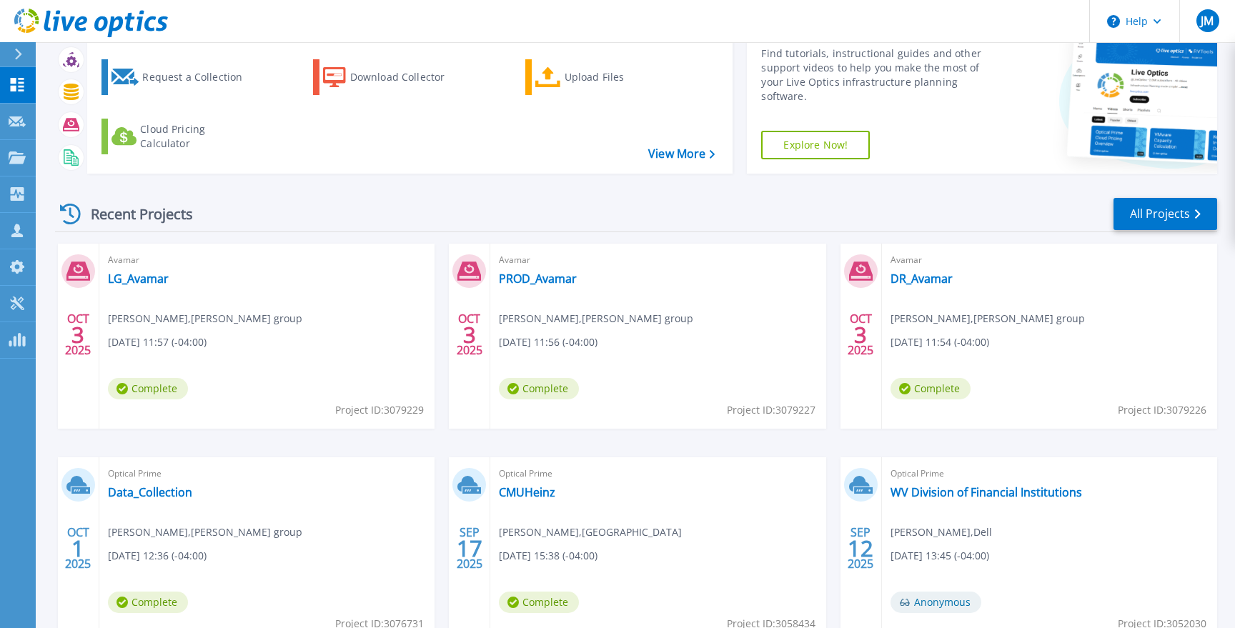
scroll to position [164, 0]
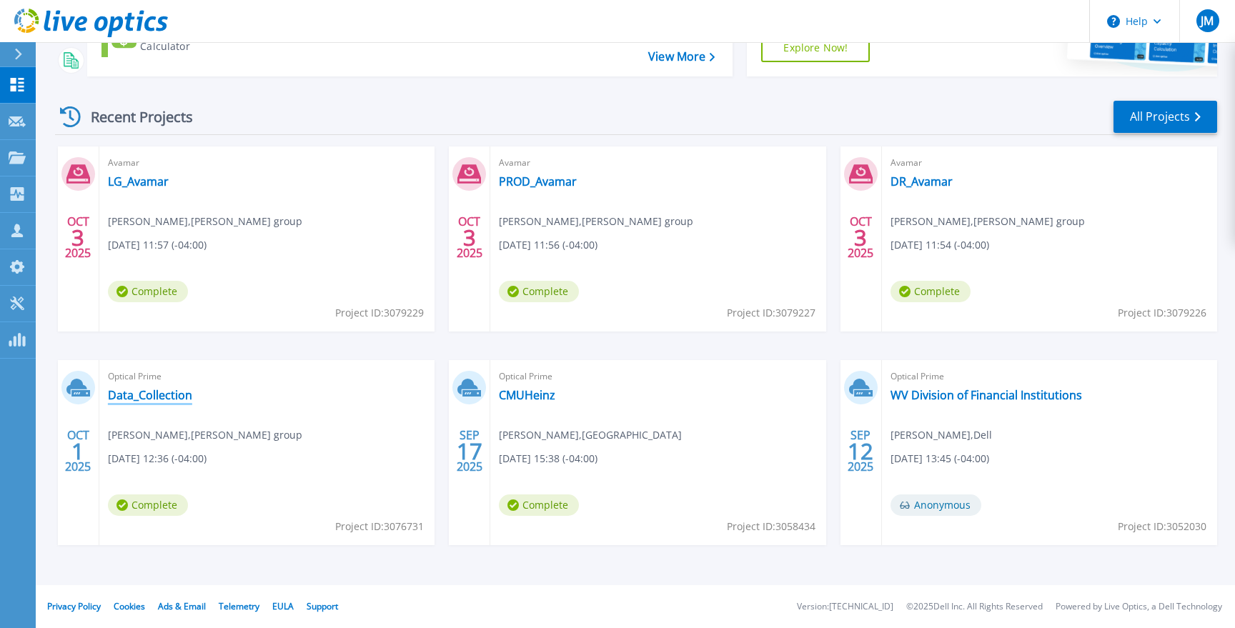
click at [147, 400] on link "Data_Collection" at bounding box center [150, 395] width 84 height 14
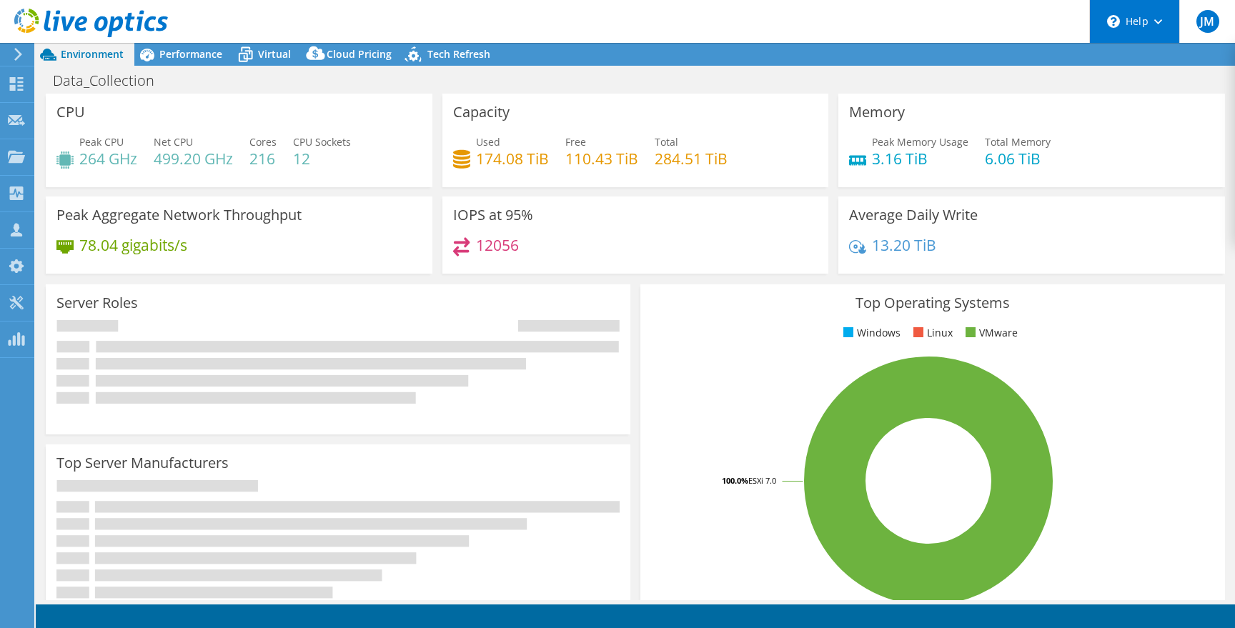
select select "USD"
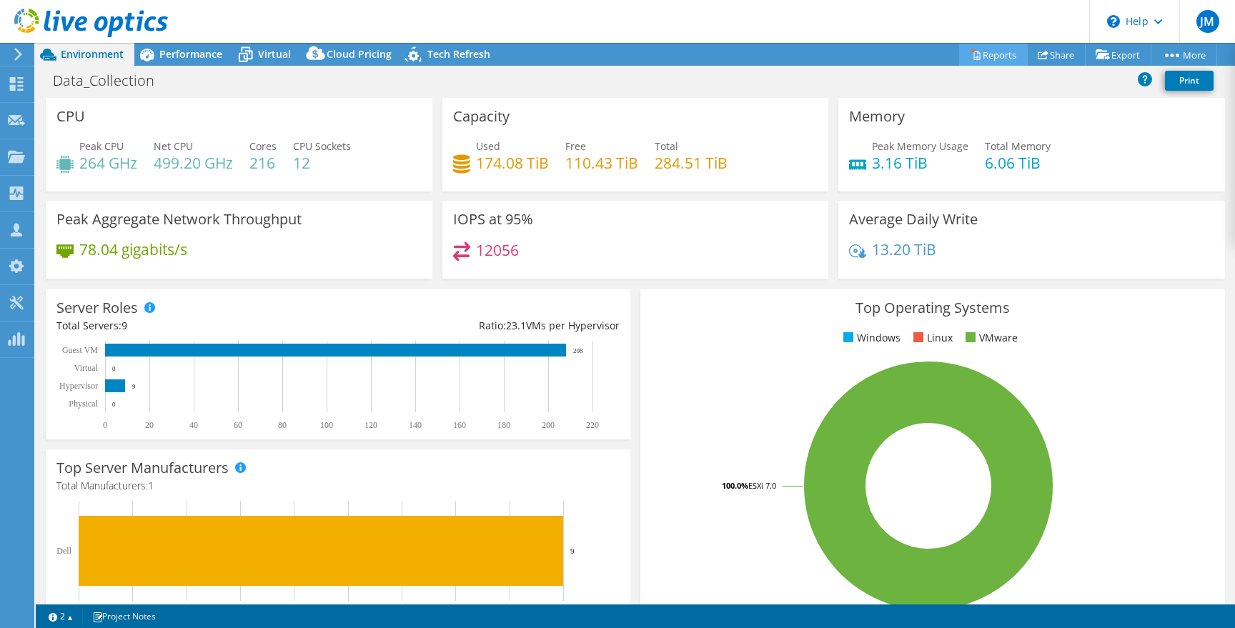
click at [984, 51] on link "Reports" at bounding box center [993, 55] width 69 height 22
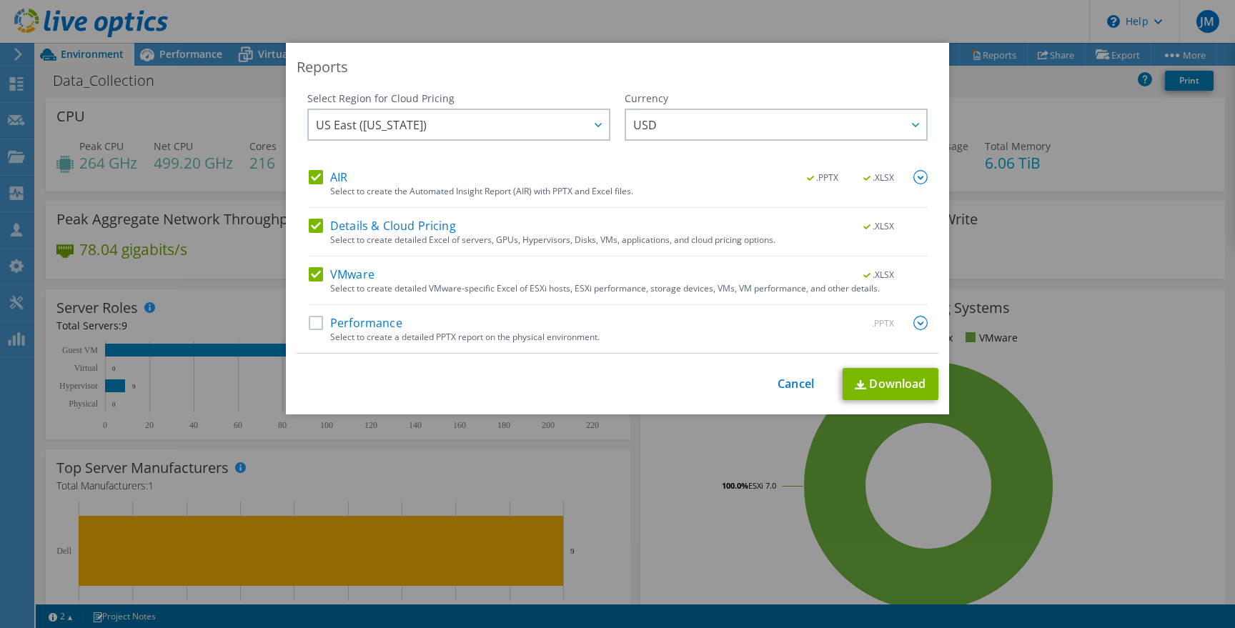
click at [309, 320] on label "Performance" at bounding box center [356, 323] width 94 height 14
click at [0, 0] on input "Performance" at bounding box center [0, 0] width 0 height 0
click at [913, 377] on link "Download" at bounding box center [891, 384] width 96 height 32
click at [788, 382] on link "Cancel" at bounding box center [796, 384] width 36 height 14
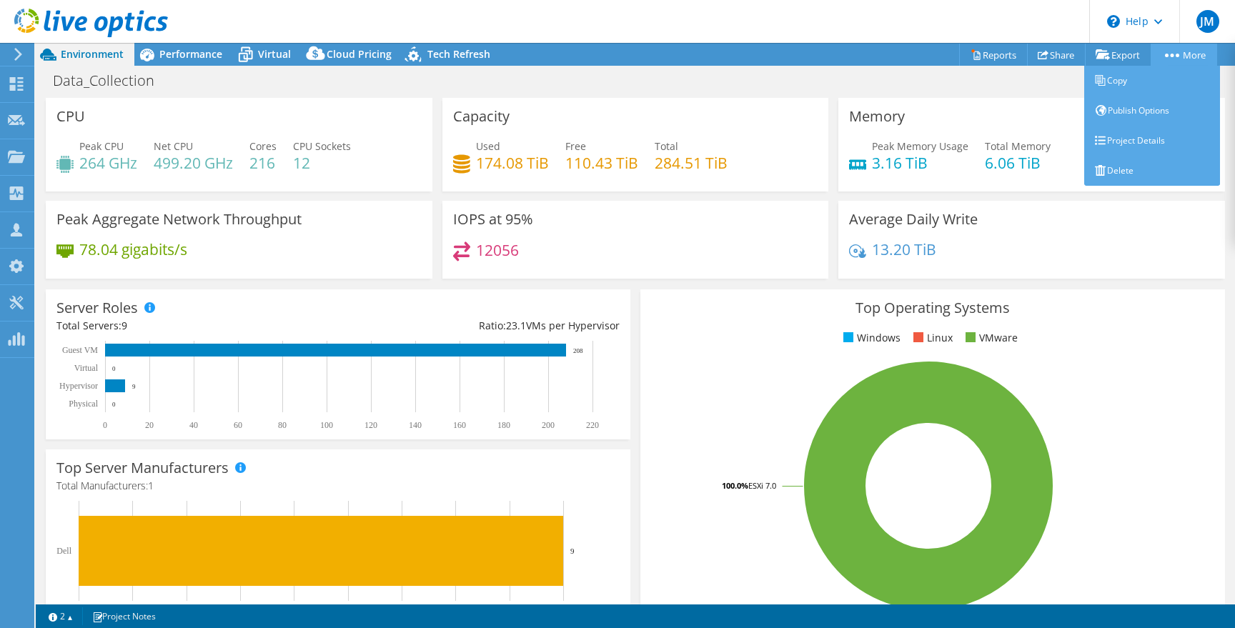
click at [1172, 51] on link "More" at bounding box center [1184, 55] width 66 height 22
click at [1134, 139] on link "Project Details" at bounding box center [1152, 141] width 136 height 30
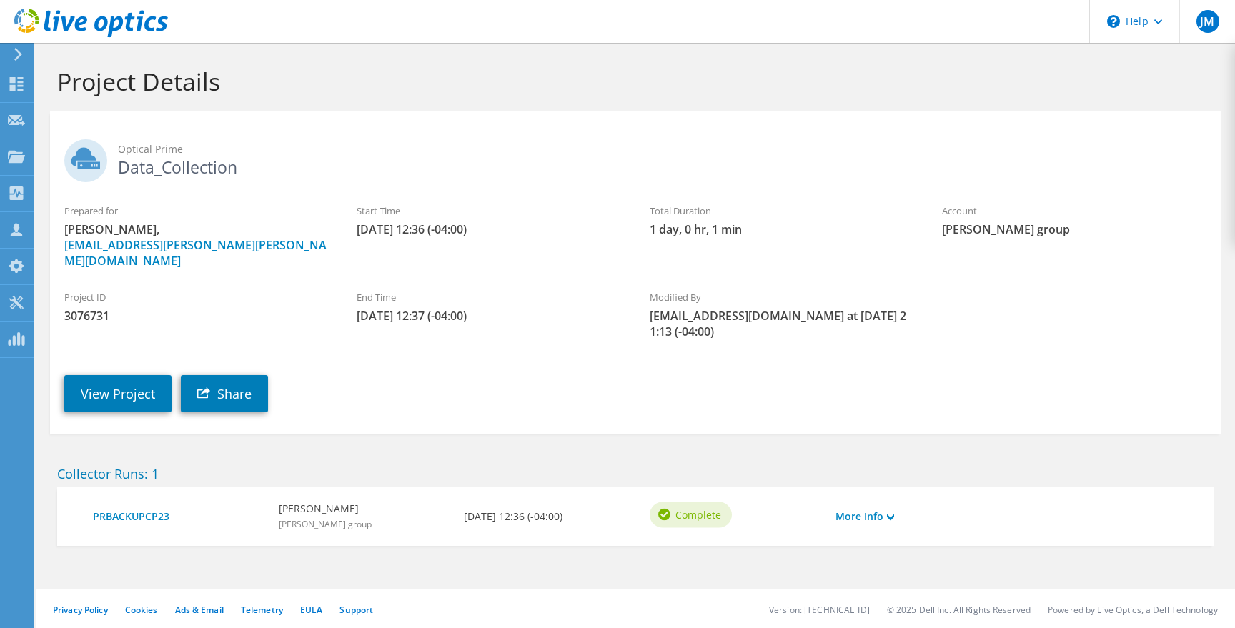
click at [91, 308] on span "3076731" at bounding box center [196, 316] width 264 height 16
copy span "3076731"
click at [111, 375] on link "View Project" at bounding box center [117, 393] width 107 height 37
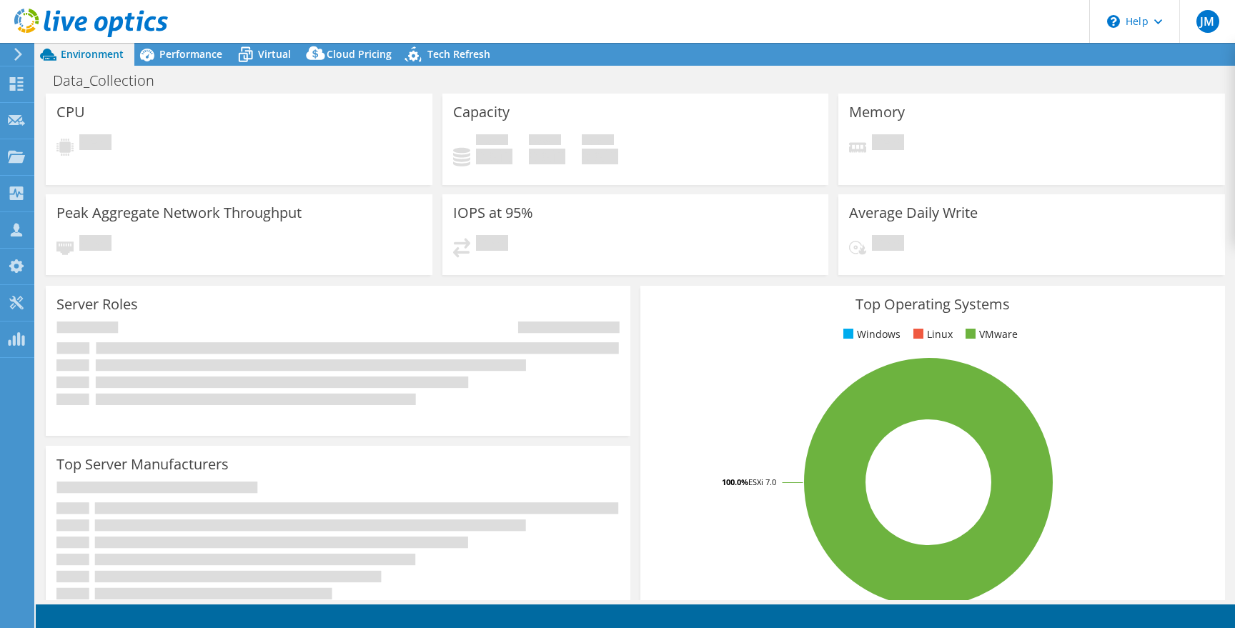
select select "USD"
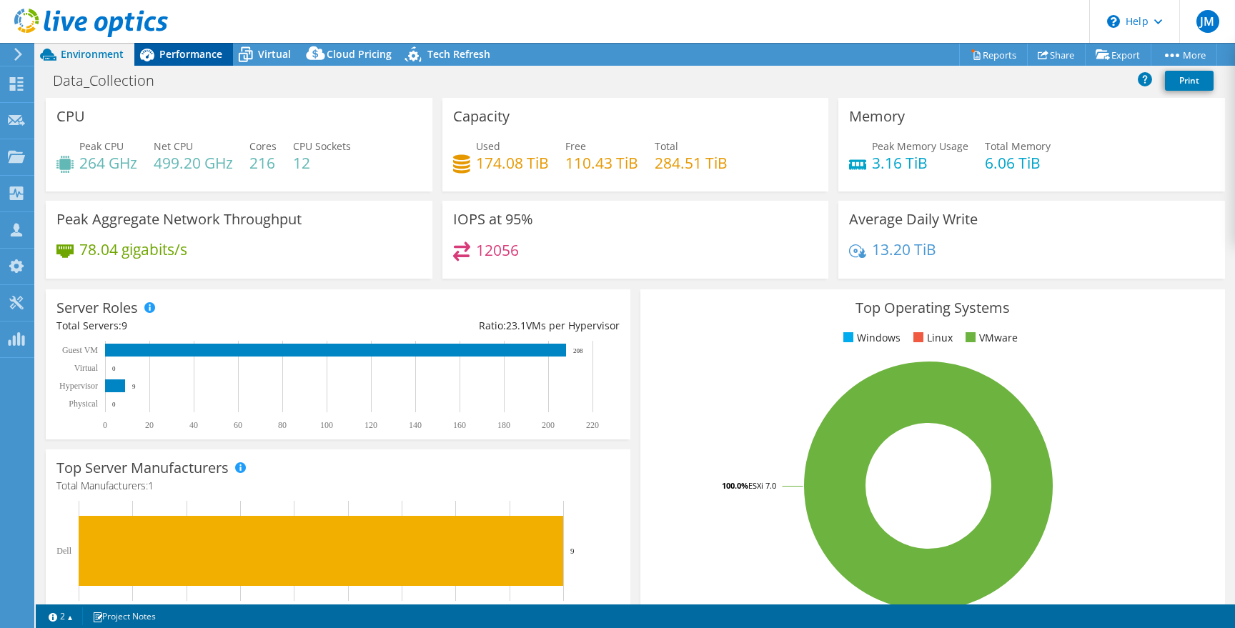
click at [179, 46] on div "Performance" at bounding box center [183, 54] width 99 height 23
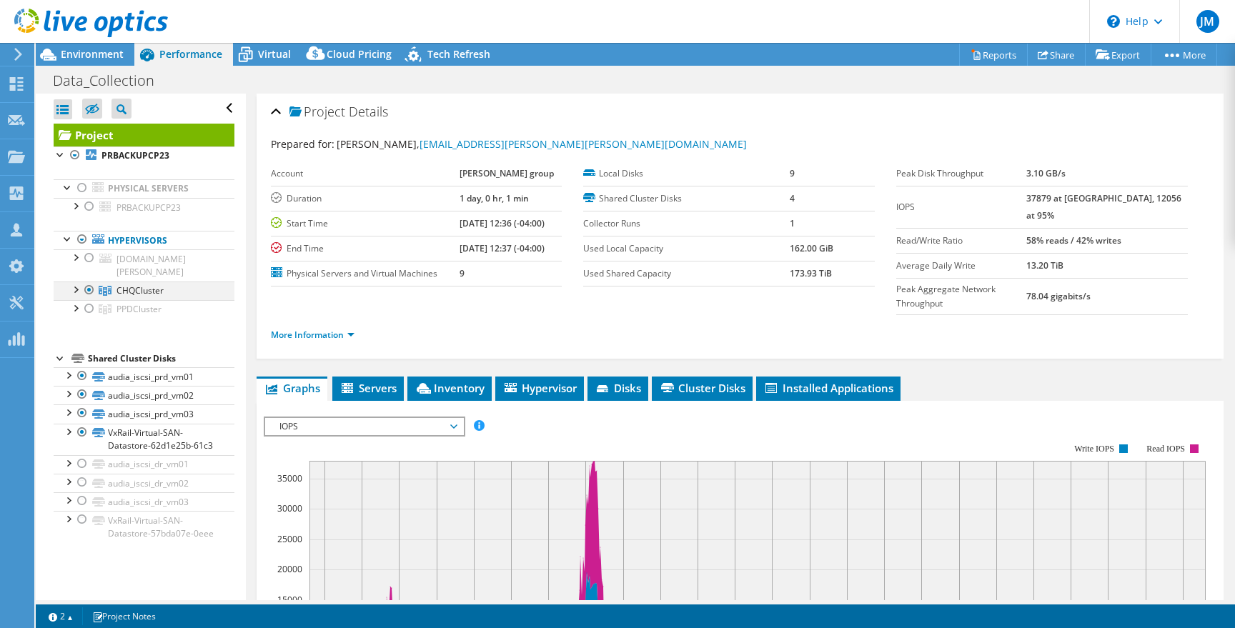
click at [73, 282] on div at bounding box center [75, 289] width 14 height 14
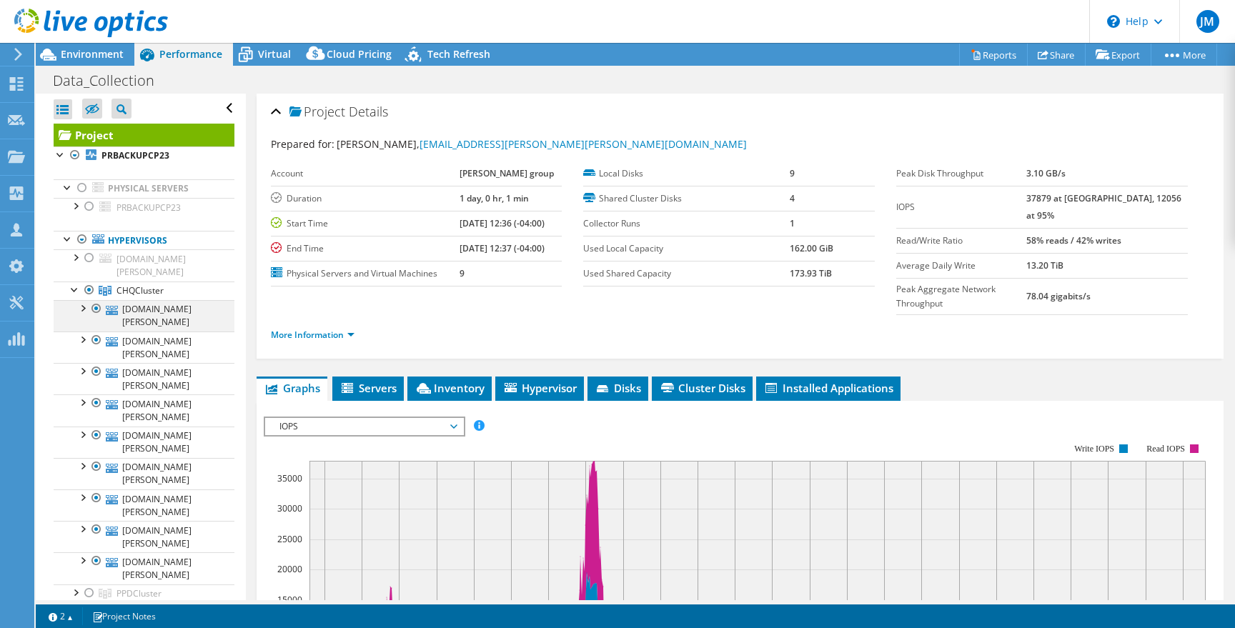
click at [84, 300] on div at bounding box center [82, 307] width 14 height 14
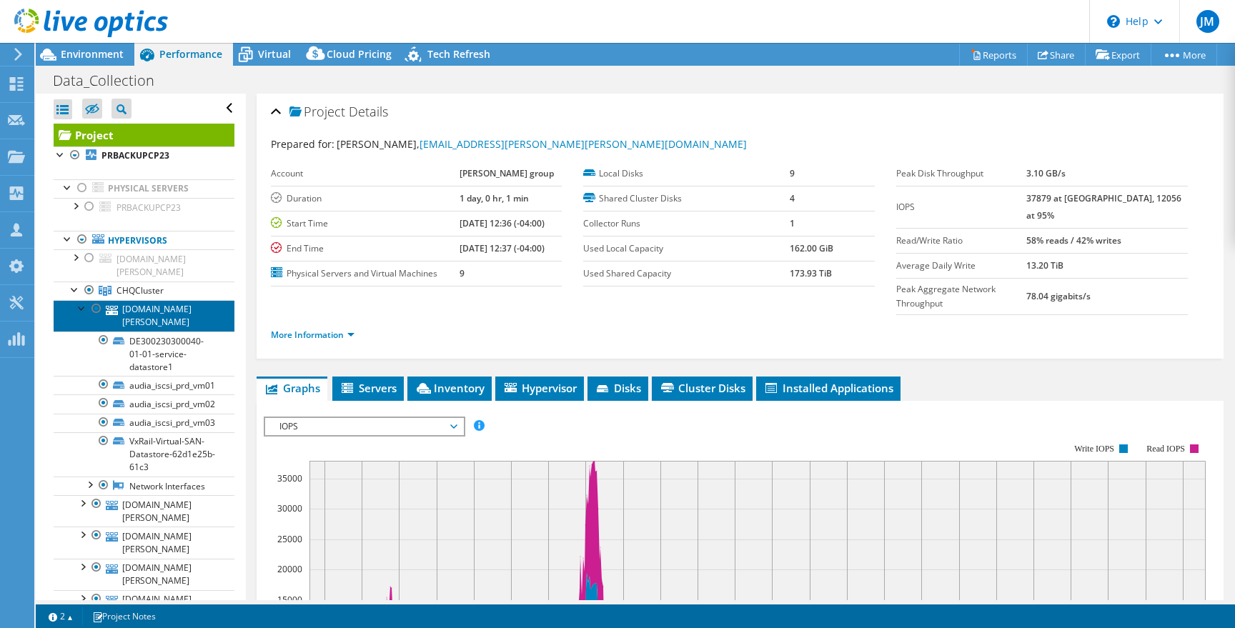
click at [160, 300] on link "[DOMAIN_NAME][PERSON_NAME]" at bounding box center [144, 315] width 181 height 31
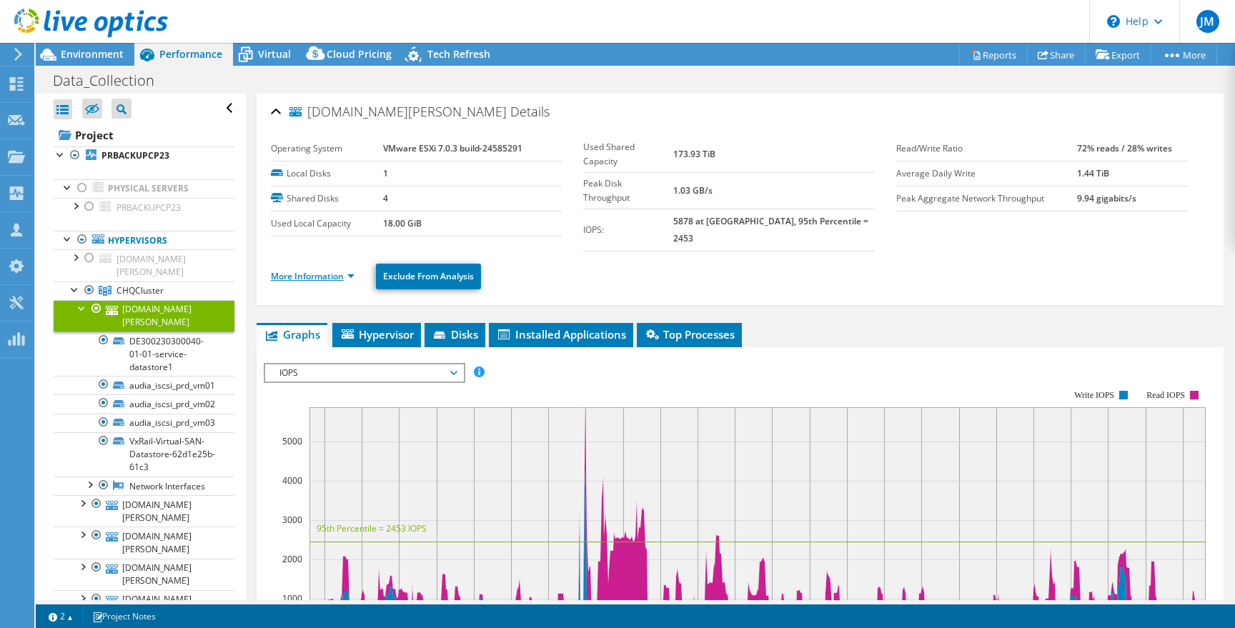
click at [317, 270] on link "More Information" at bounding box center [313, 276] width 84 height 12
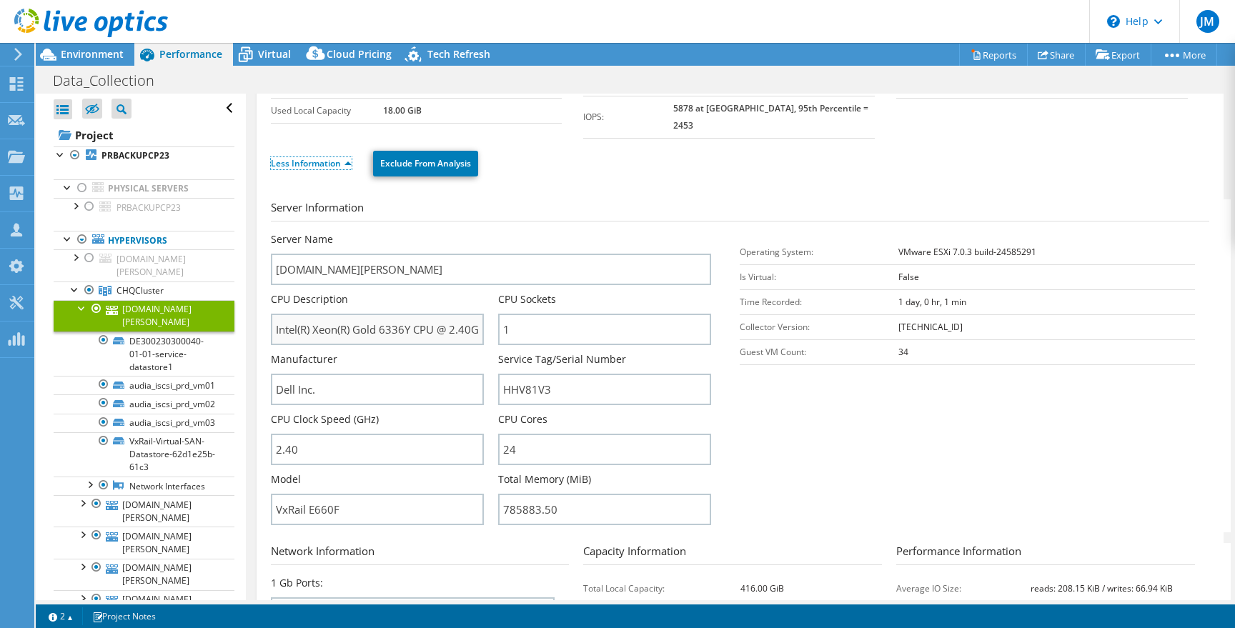
scroll to position [96, 0]
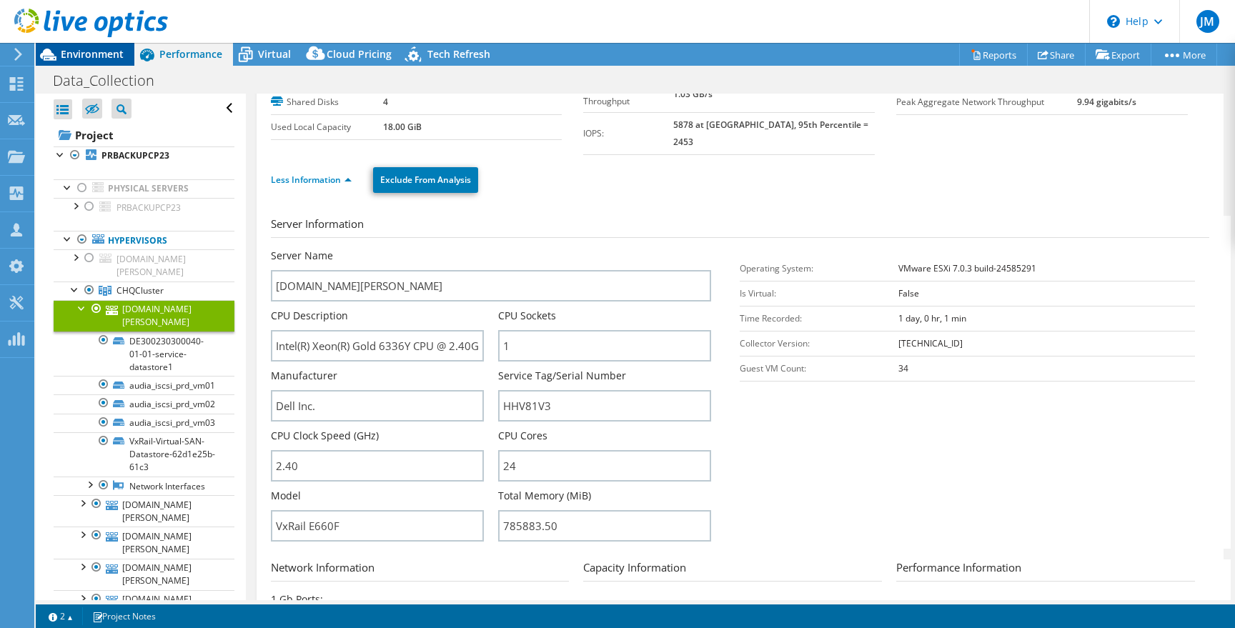
click at [101, 55] on span "Environment" at bounding box center [92, 54] width 63 height 14
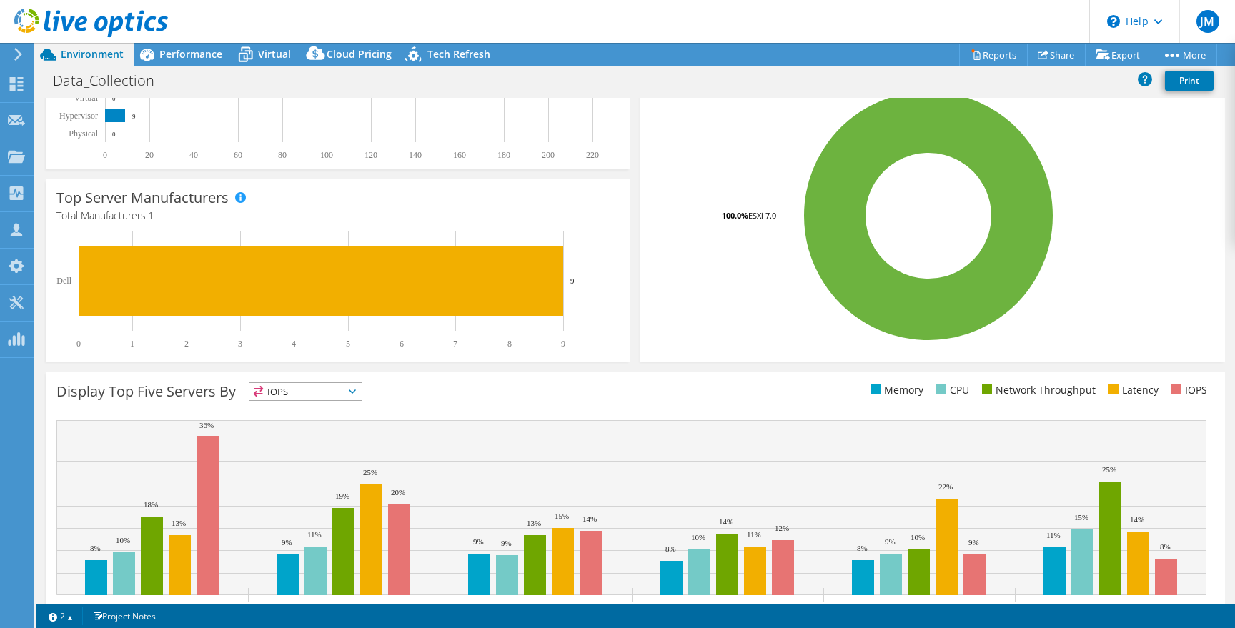
scroll to position [325, 0]
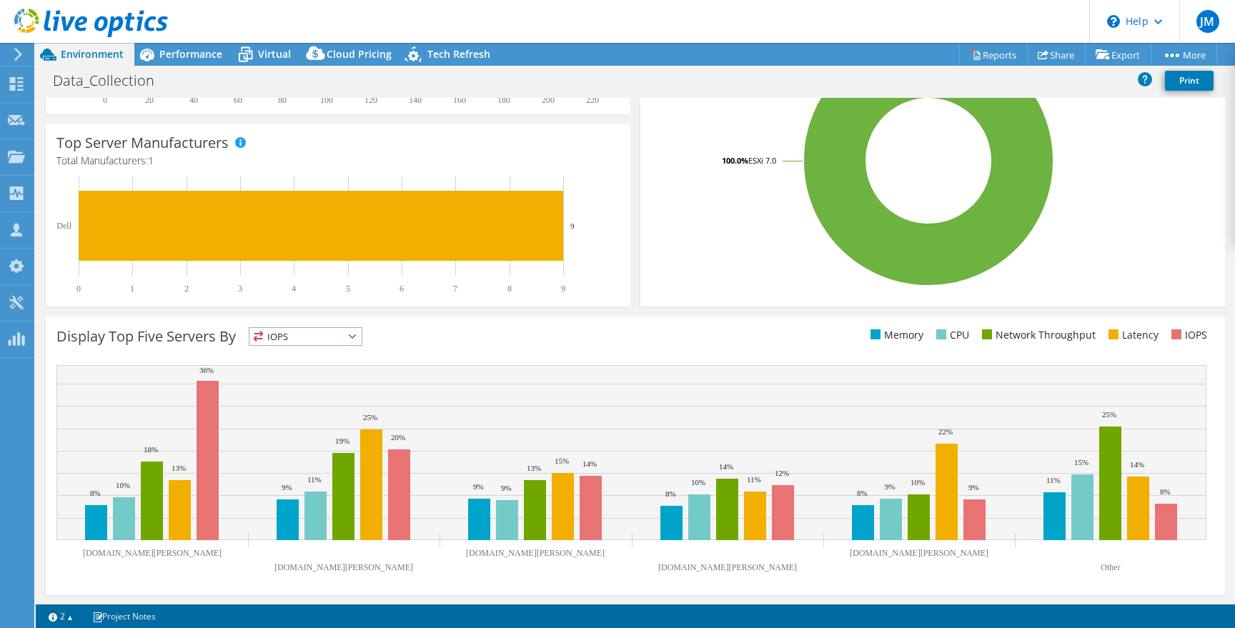
click at [317, 329] on span "IOPS" at bounding box center [305, 336] width 112 height 17
click at [299, 394] on li "CPU" at bounding box center [305, 395] width 112 height 20
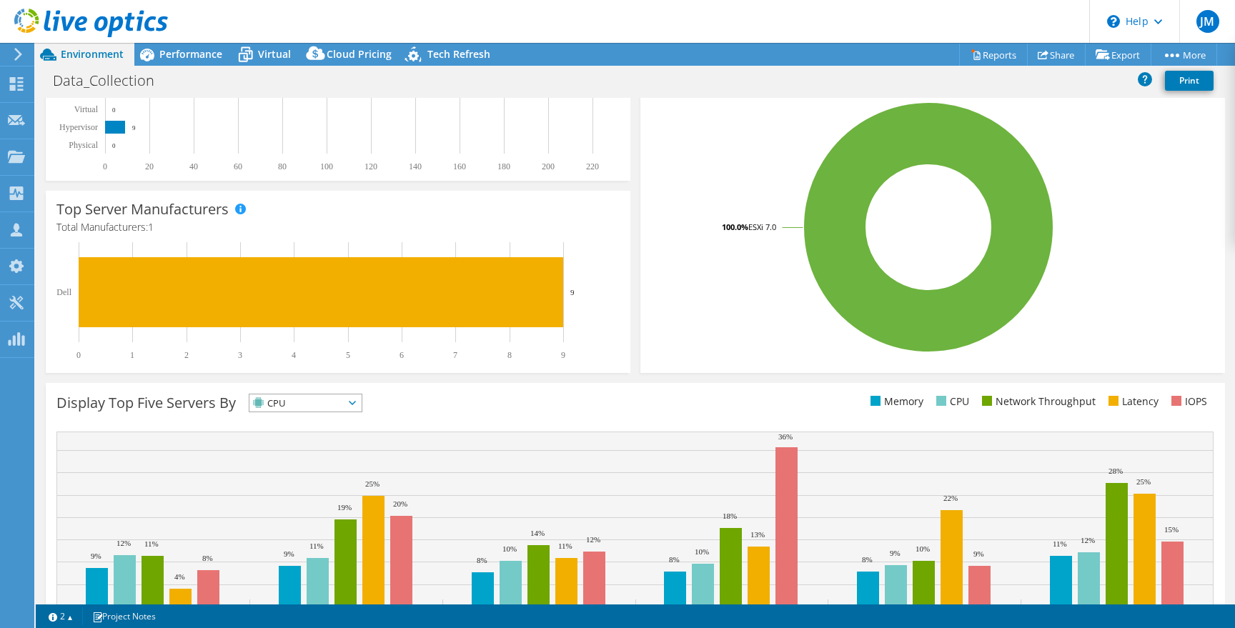
scroll to position [277, 0]
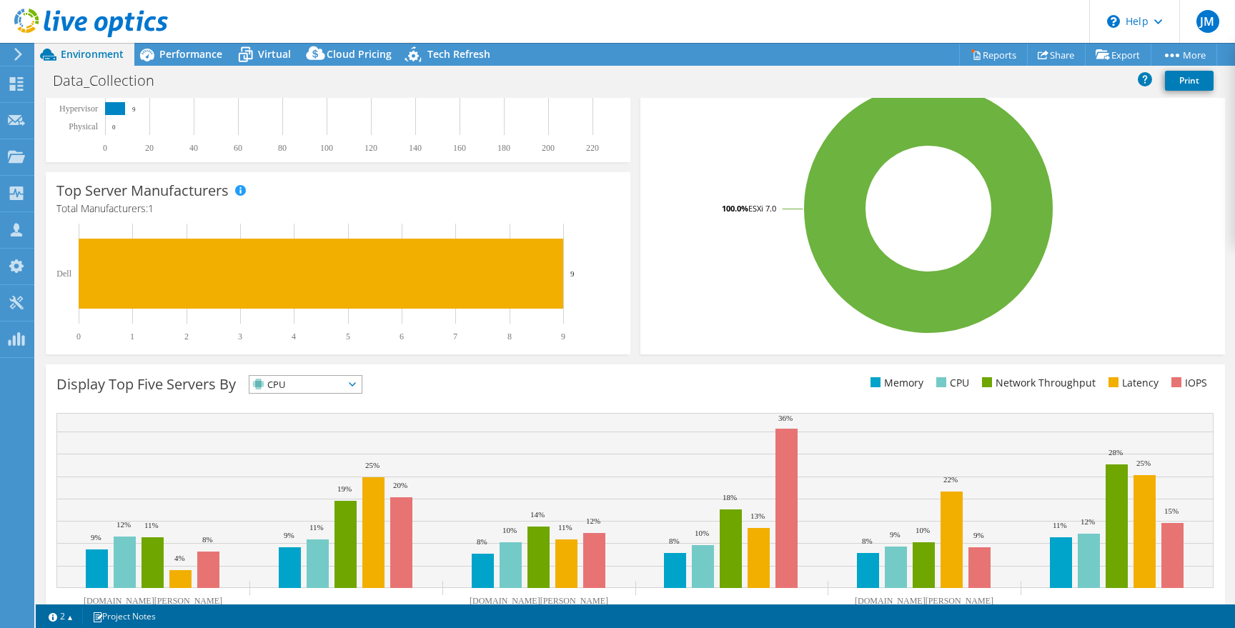
click at [331, 385] on span "CPU" at bounding box center [296, 384] width 94 height 17
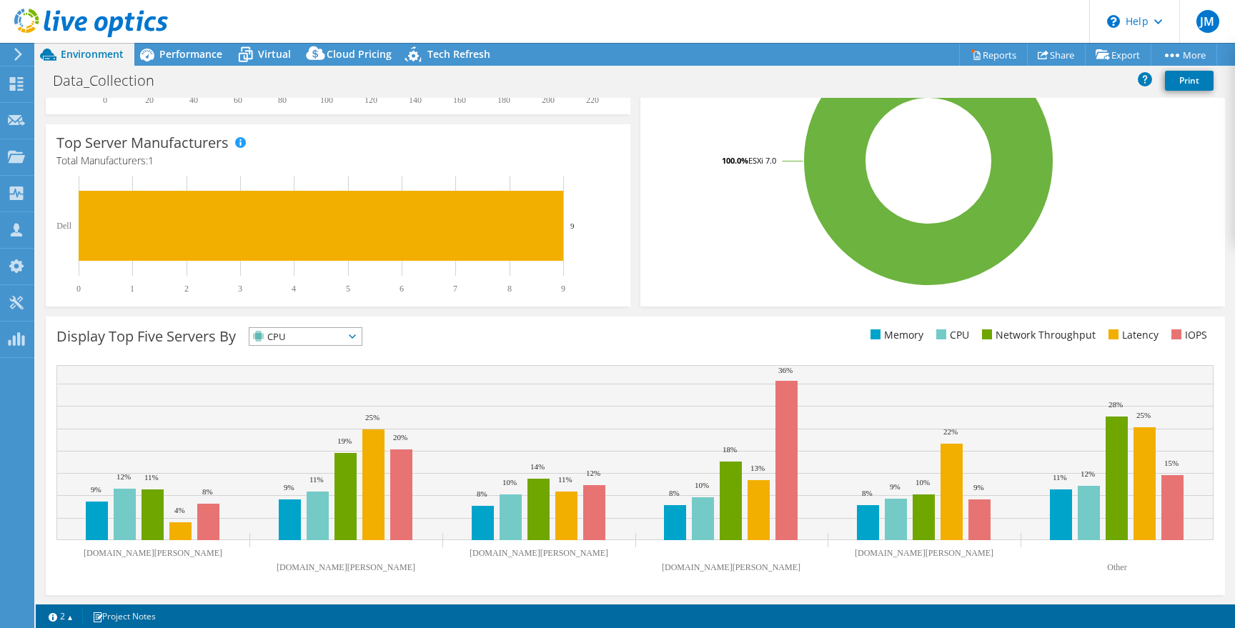
scroll to position [0, 0]
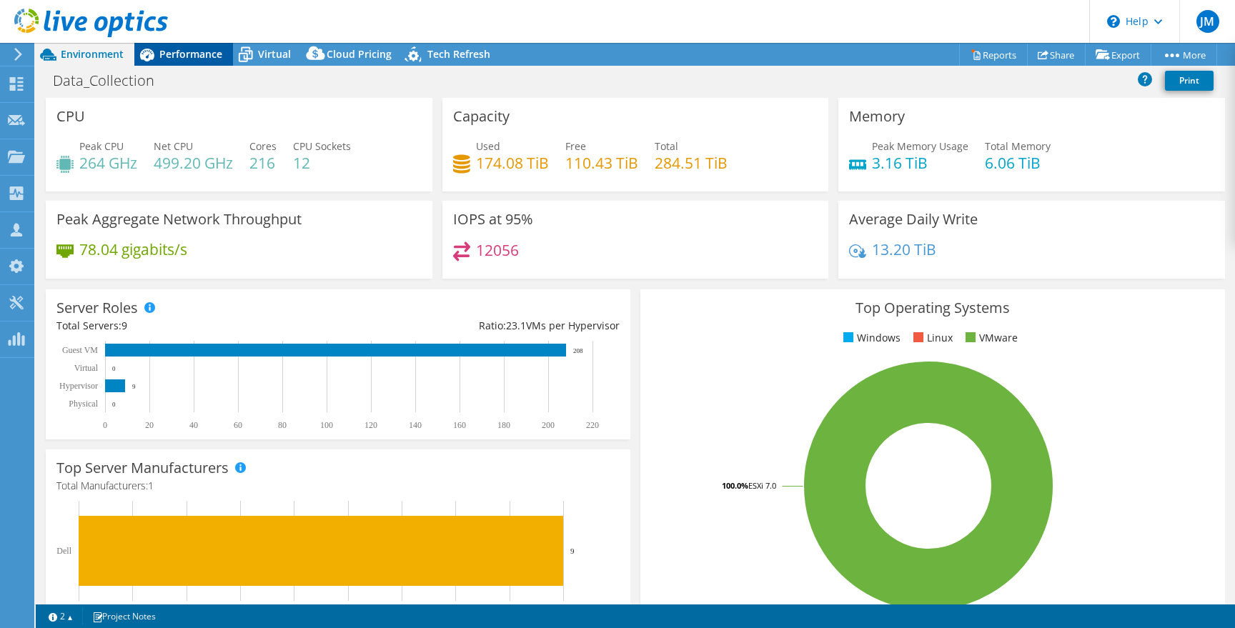
click at [204, 57] on span "Performance" at bounding box center [190, 54] width 63 height 14
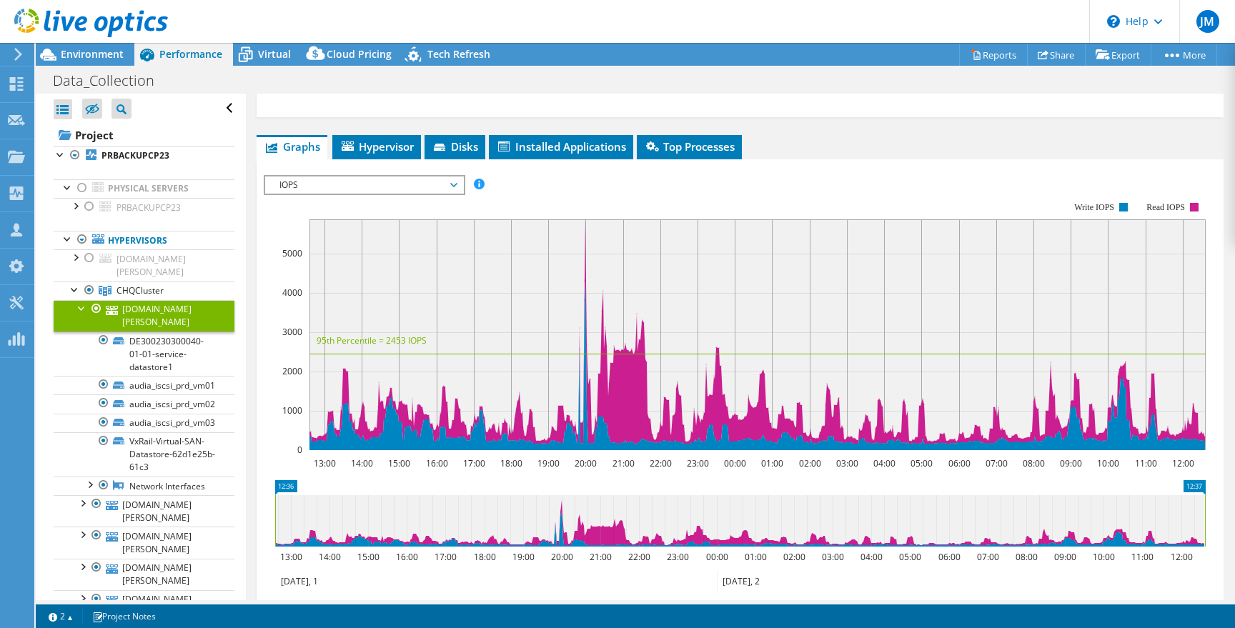
scroll to position [796, 0]
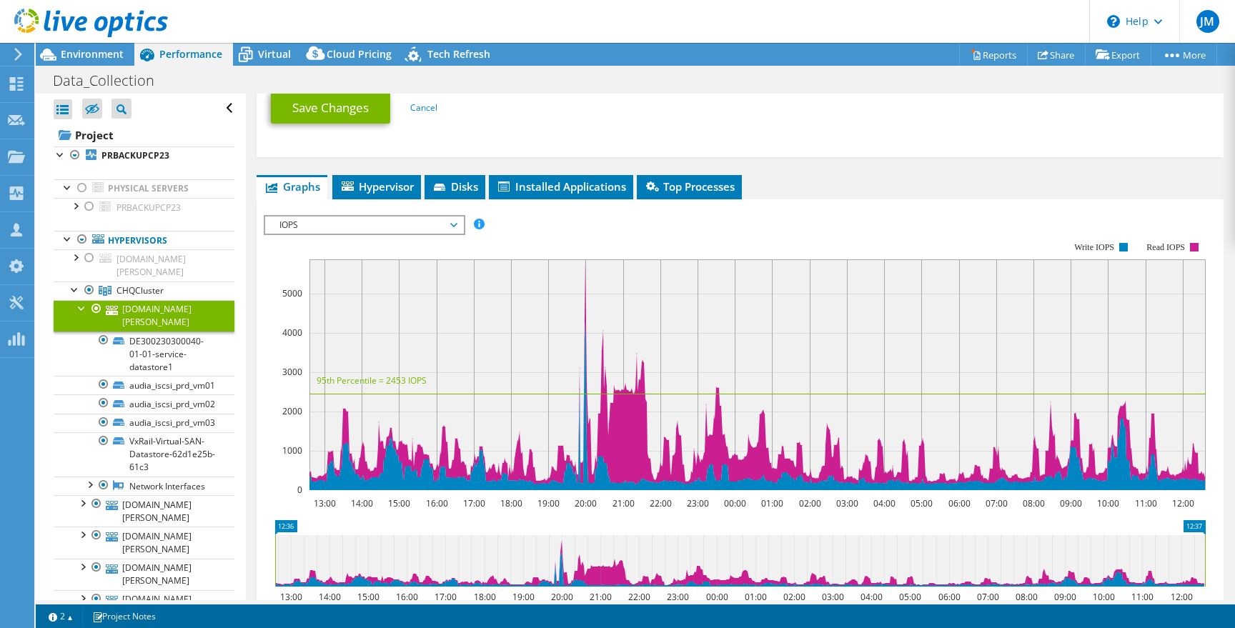
click at [402, 217] on span "IOPS" at bounding box center [364, 225] width 184 height 17
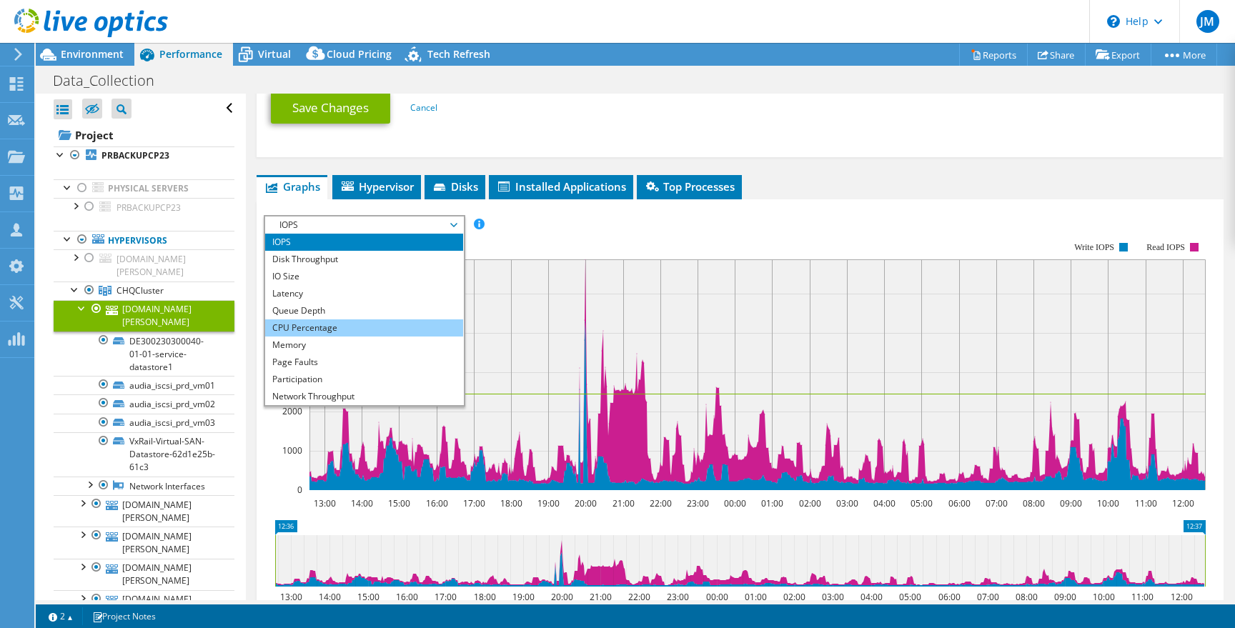
click at [341, 320] on li "CPU Percentage" at bounding box center [364, 328] width 198 height 17
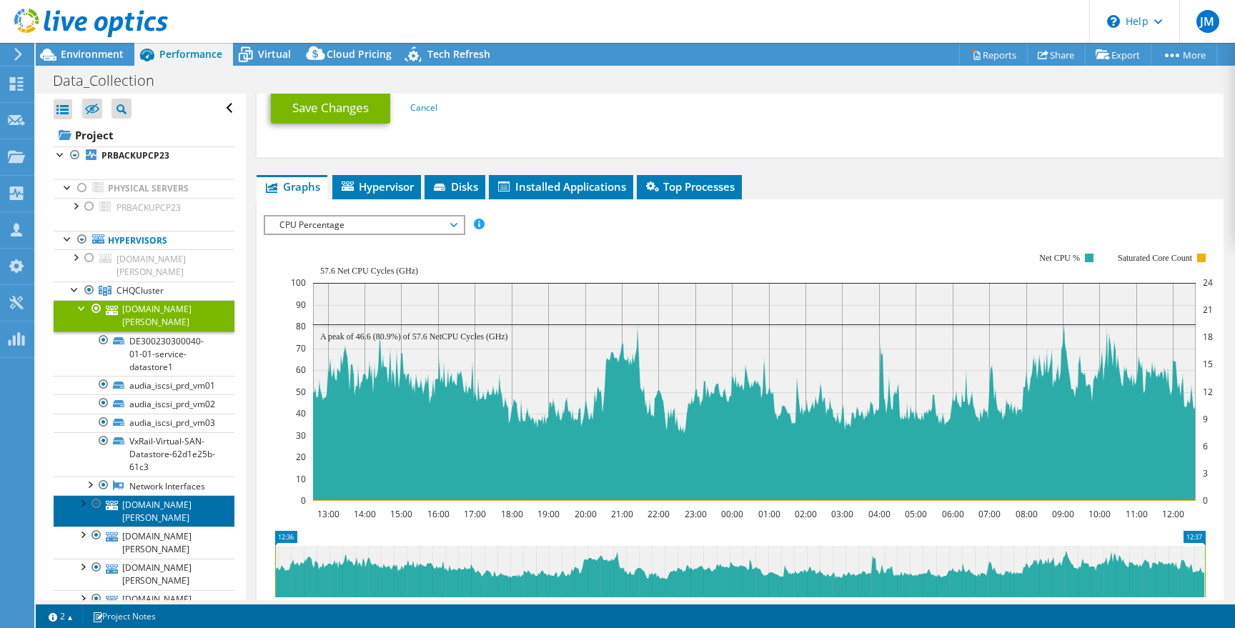
click at [132, 495] on link "[DOMAIN_NAME][PERSON_NAME]" at bounding box center [144, 510] width 181 height 31
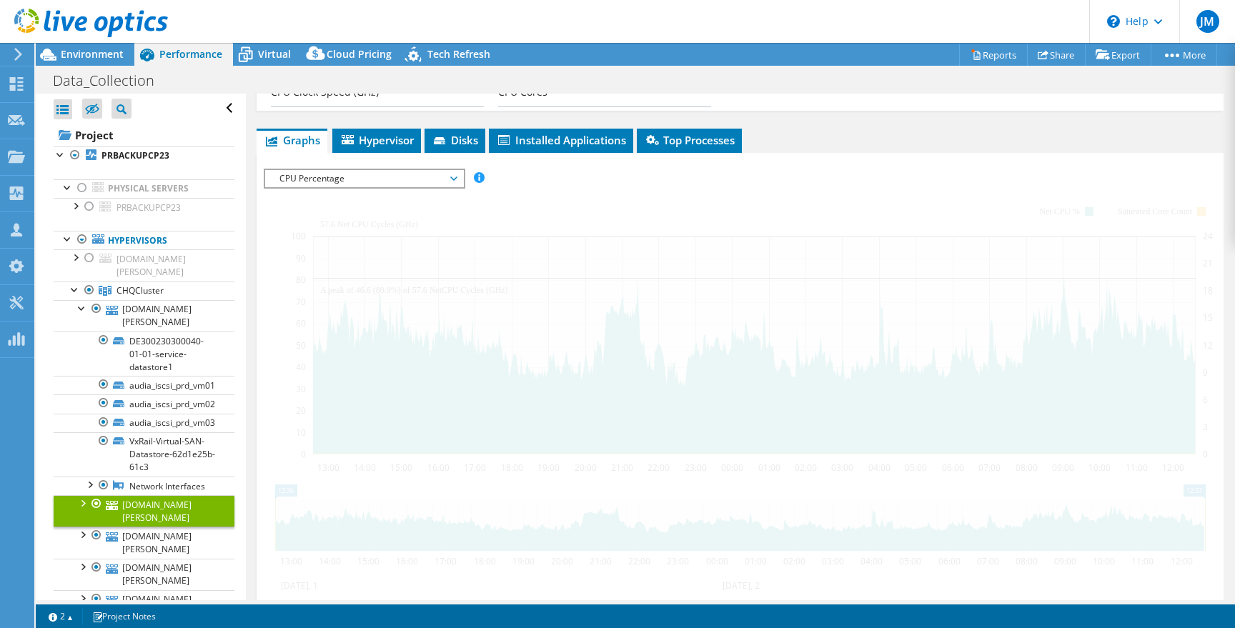
scroll to position [343, 0]
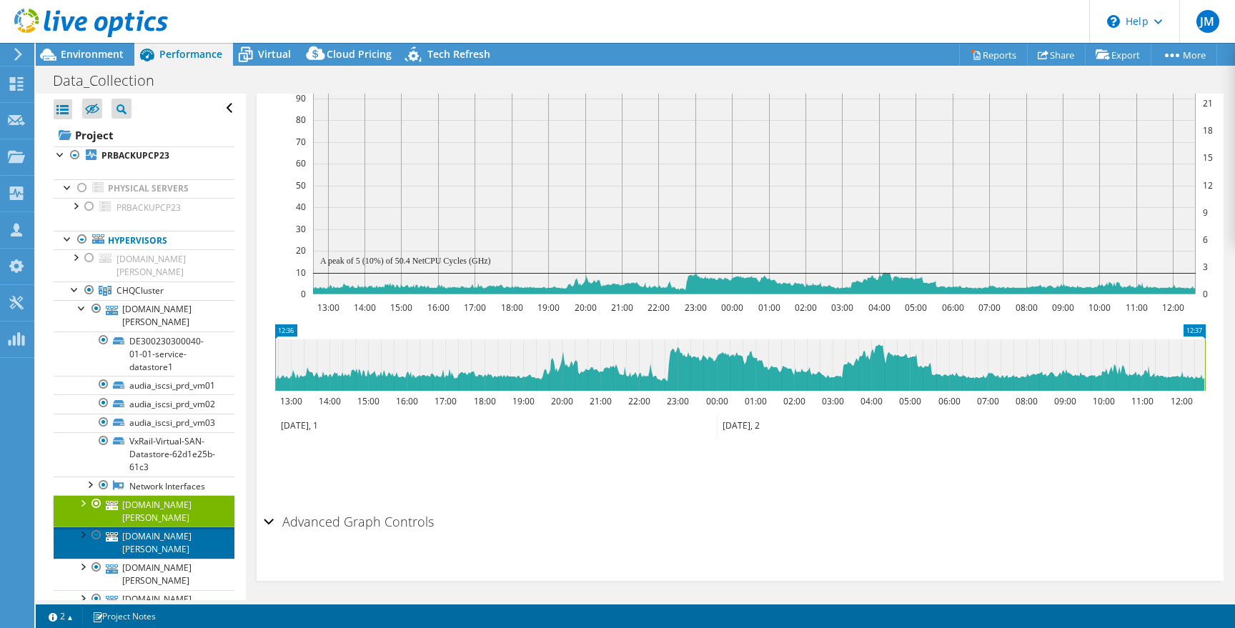
click at [172, 527] on link "[DOMAIN_NAME][PERSON_NAME]" at bounding box center [144, 542] width 181 height 31
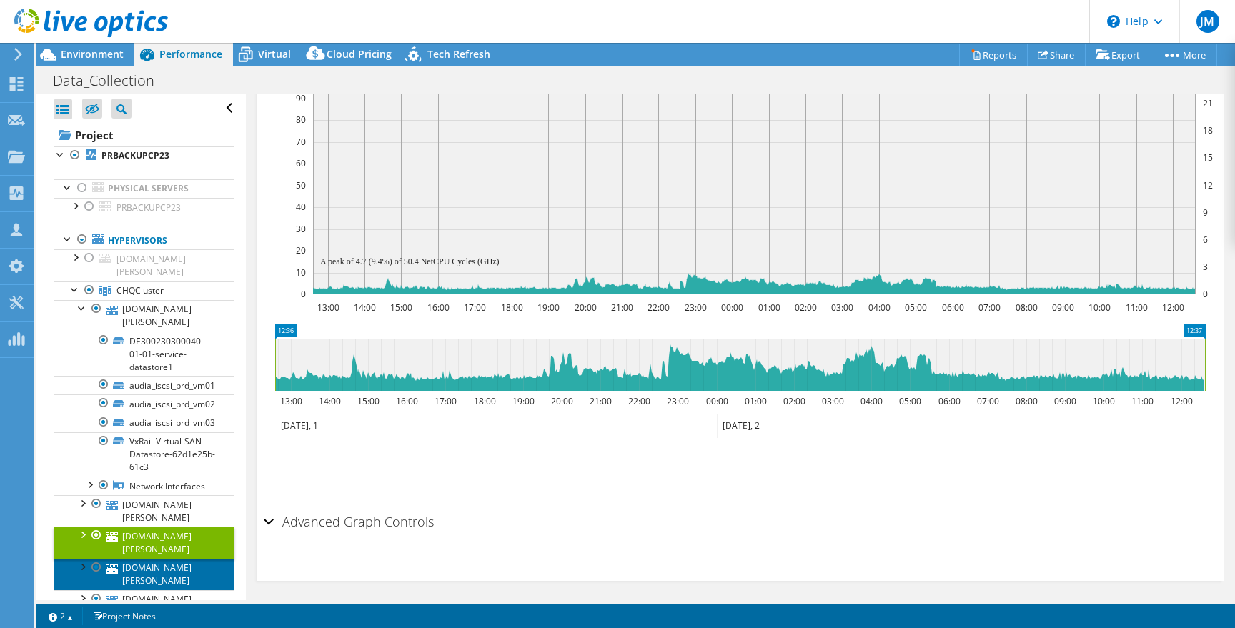
click at [169, 559] on link "[DOMAIN_NAME][PERSON_NAME]" at bounding box center [144, 574] width 181 height 31
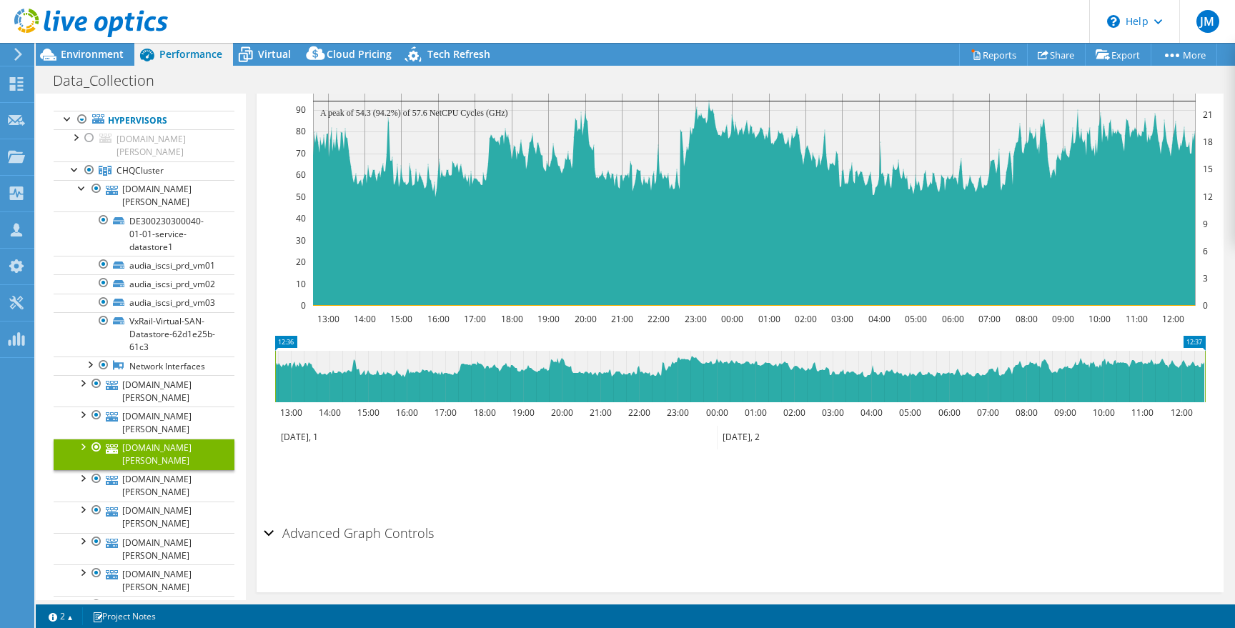
scroll to position [122, 0]
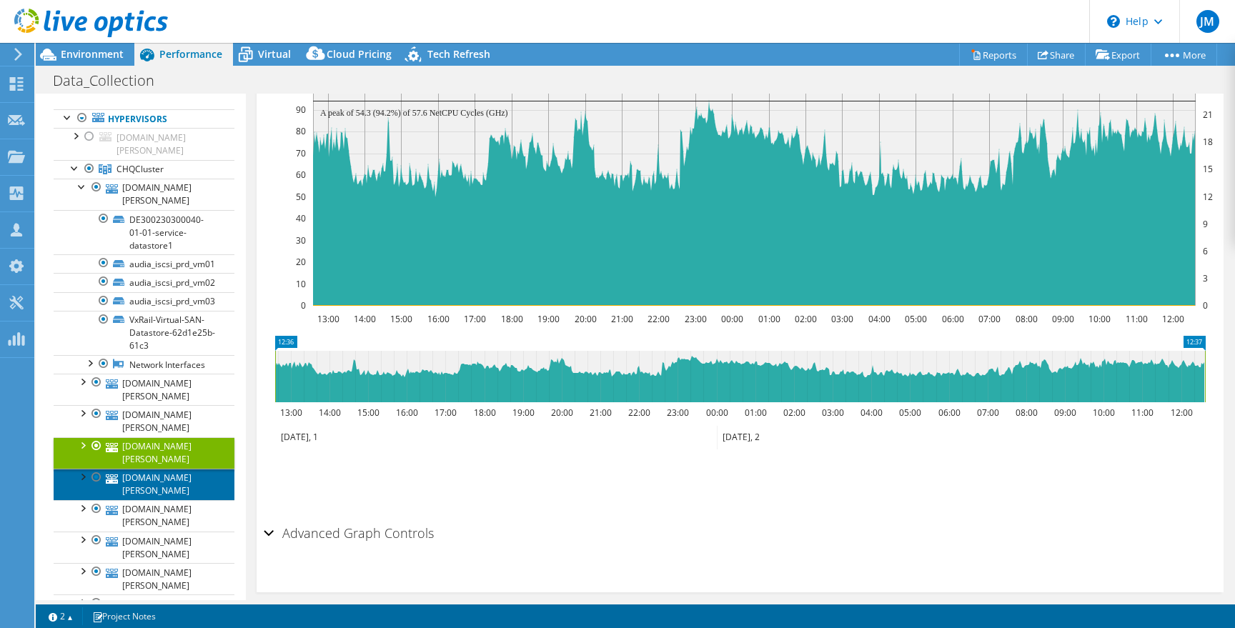
click at [167, 469] on link "[DOMAIN_NAME][PERSON_NAME]" at bounding box center [144, 484] width 181 height 31
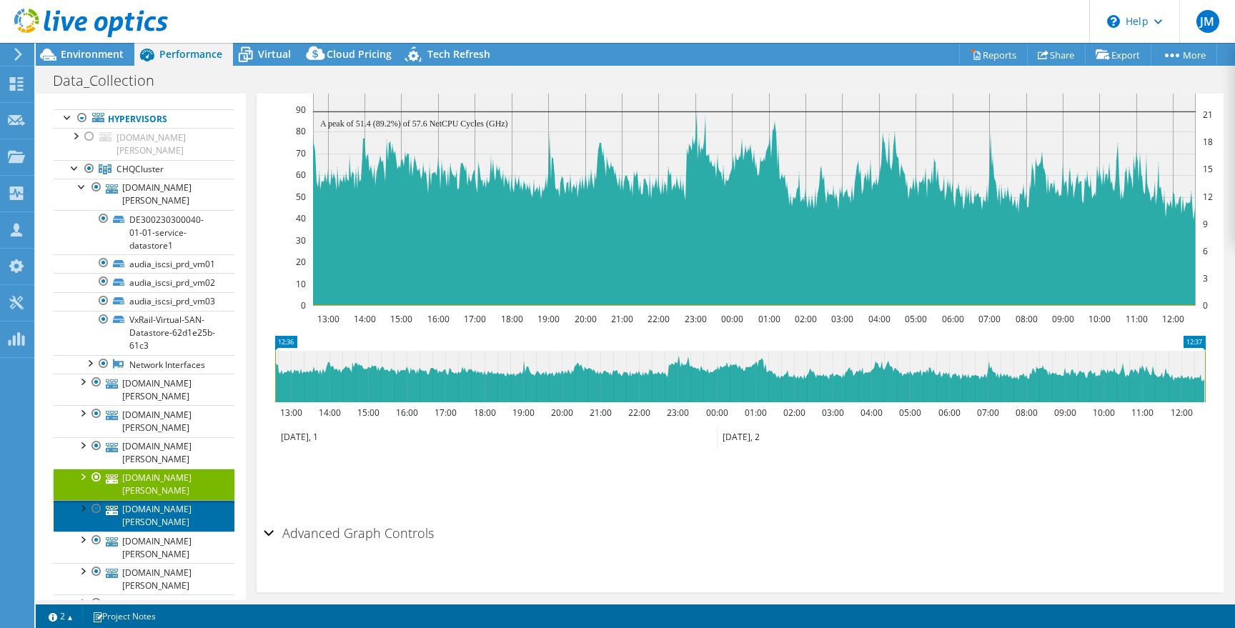
click at [166, 500] on link "[DOMAIN_NAME][PERSON_NAME]" at bounding box center [144, 515] width 181 height 31
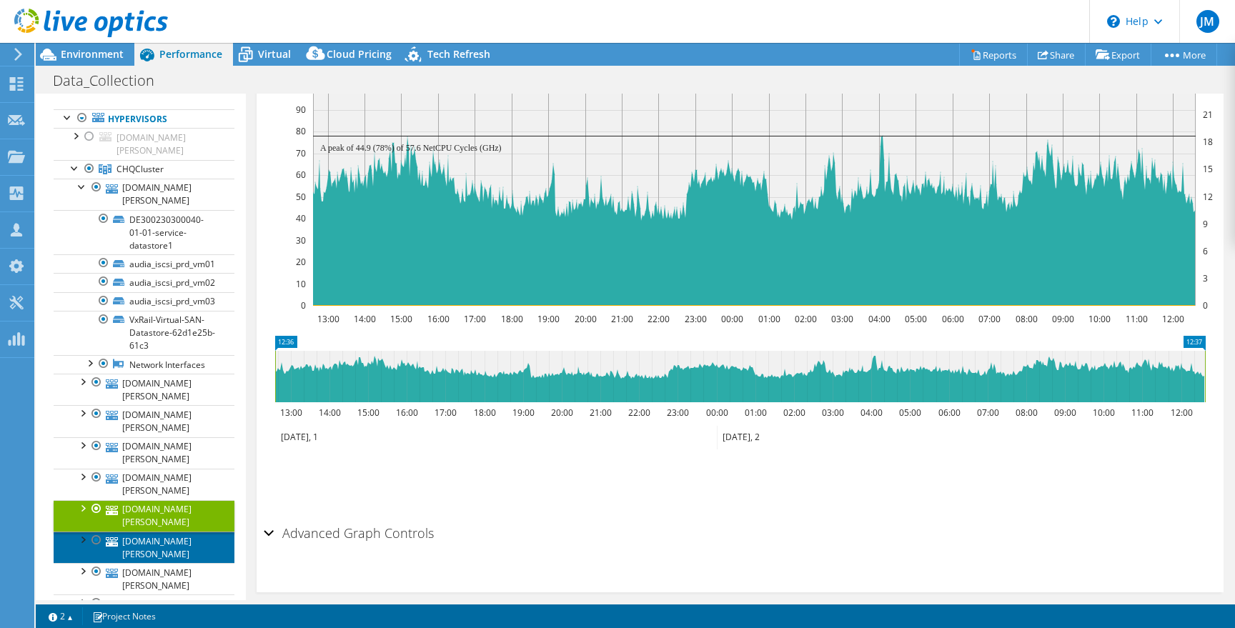
click at [165, 532] on link "[DOMAIN_NAME][PERSON_NAME]" at bounding box center [144, 547] width 181 height 31
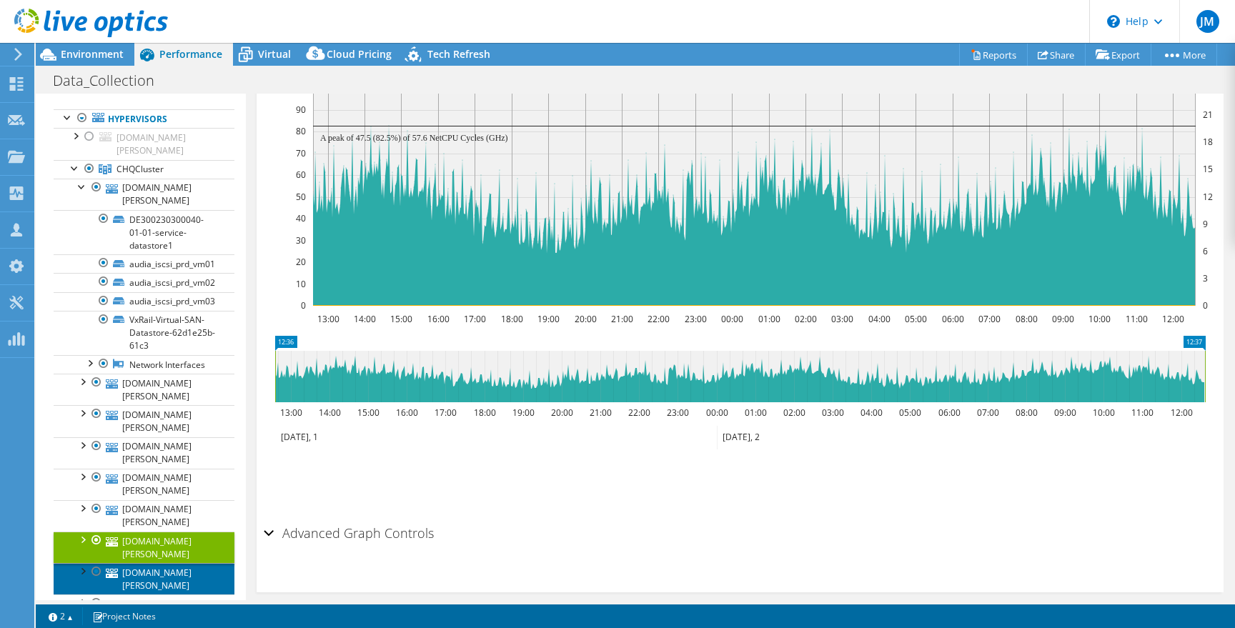
click at [167, 563] on link "[DOMAIN_NAME][PERSON_NAME]" at bounding box center [144, 578] width 181 height 31
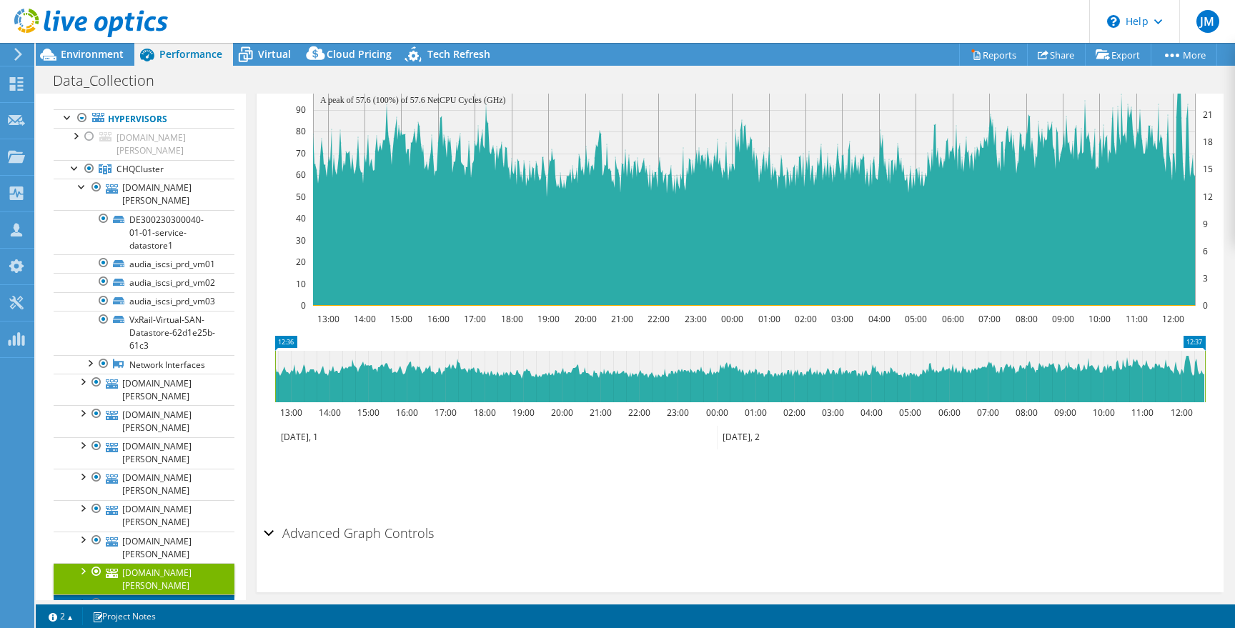
click at [169, 595] on link "[DOMAIN_NAME][PERSON_NAME]" at bounding box center [144, 610] width 181 height 31
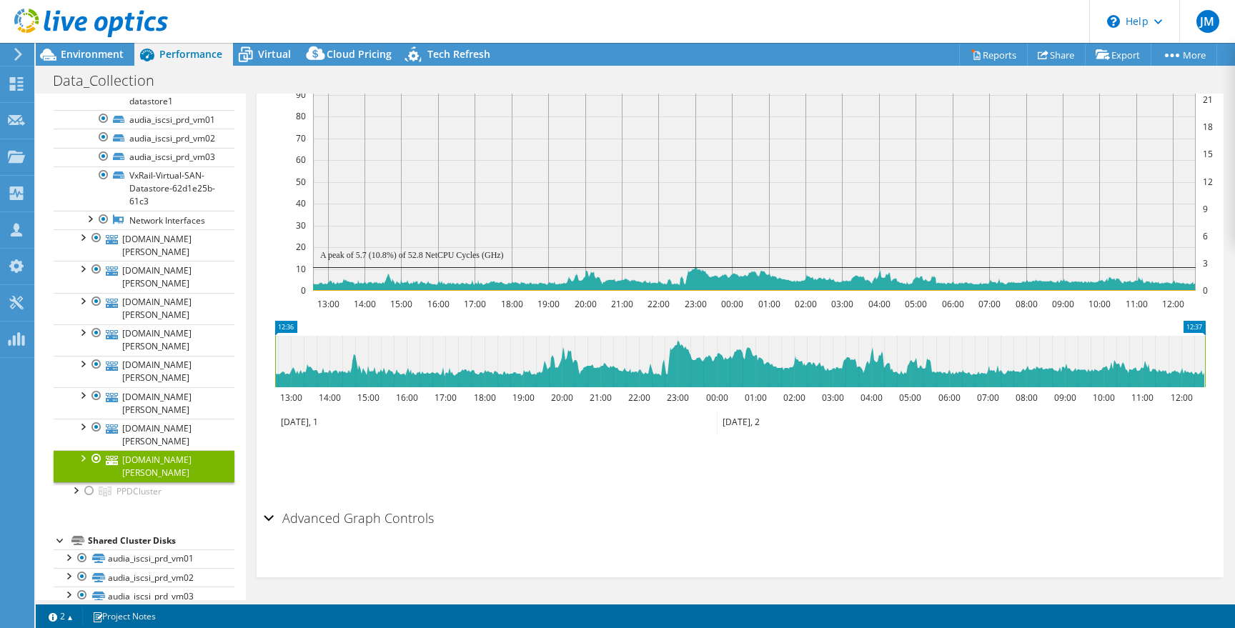
scroll to position [266, 0]
click at [179, 387] on link "[DOMAIN_NAME][PERSON_NAME]" at bounding box center [144, 402] width 181 height 31
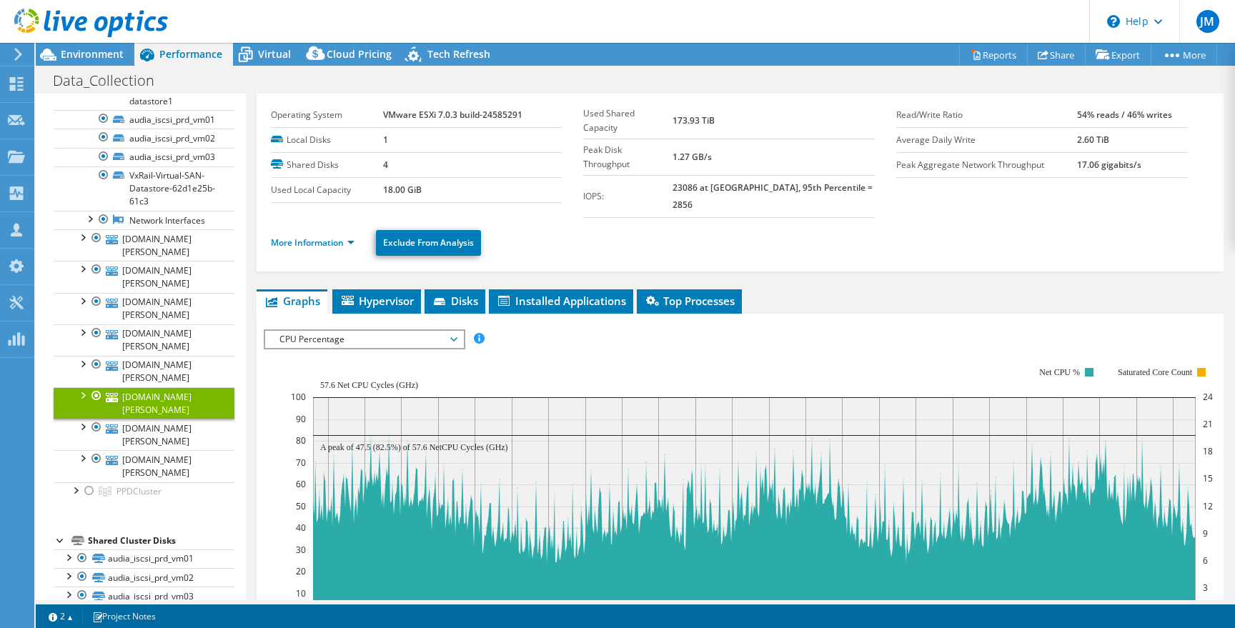
scroll to position [24, 0]
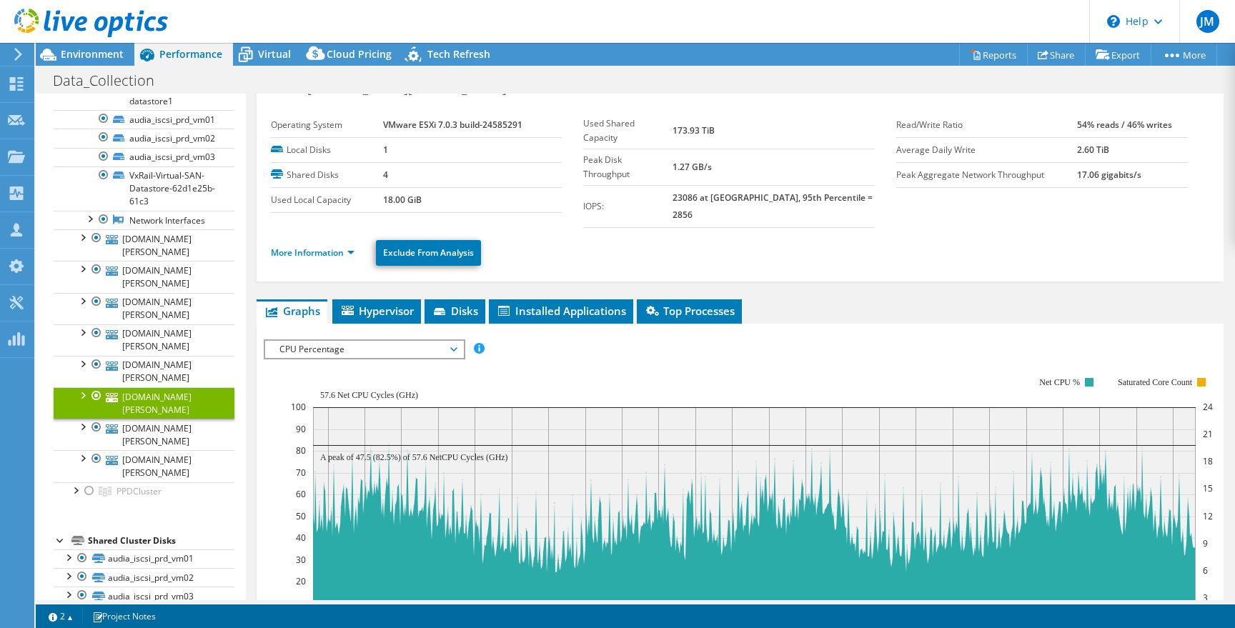
click at [363, 341] on span "CPU Percentage" at bounding box center [364, 349] width 184 height 17
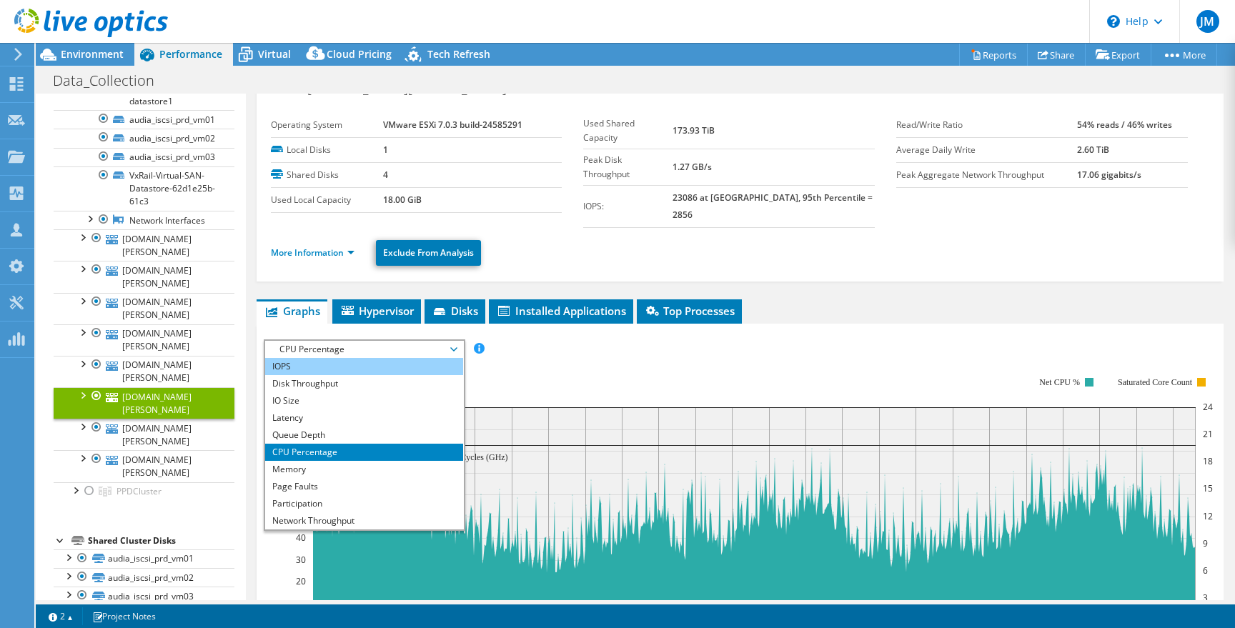
click at [355, 358] on li "IOPS" at bounding box center [364, 366] width 198 height 17
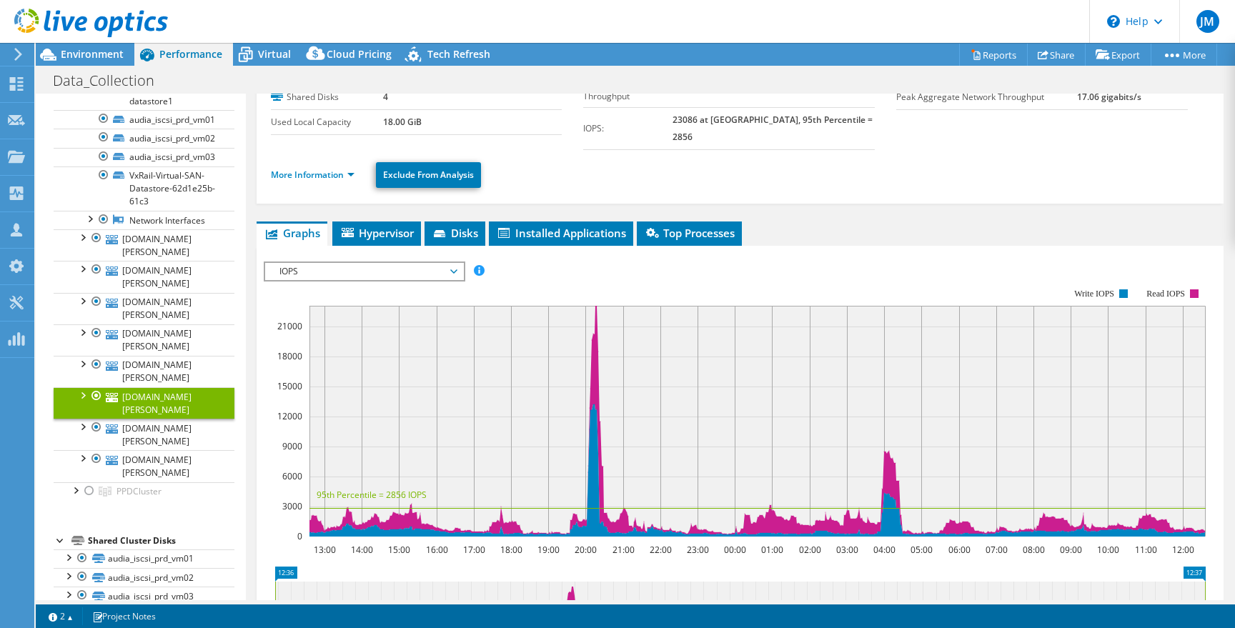
scroll to position [102, 0]
click at [392, 262] on span "IOPS" at bounding box center [364, 270] width 184 height 17
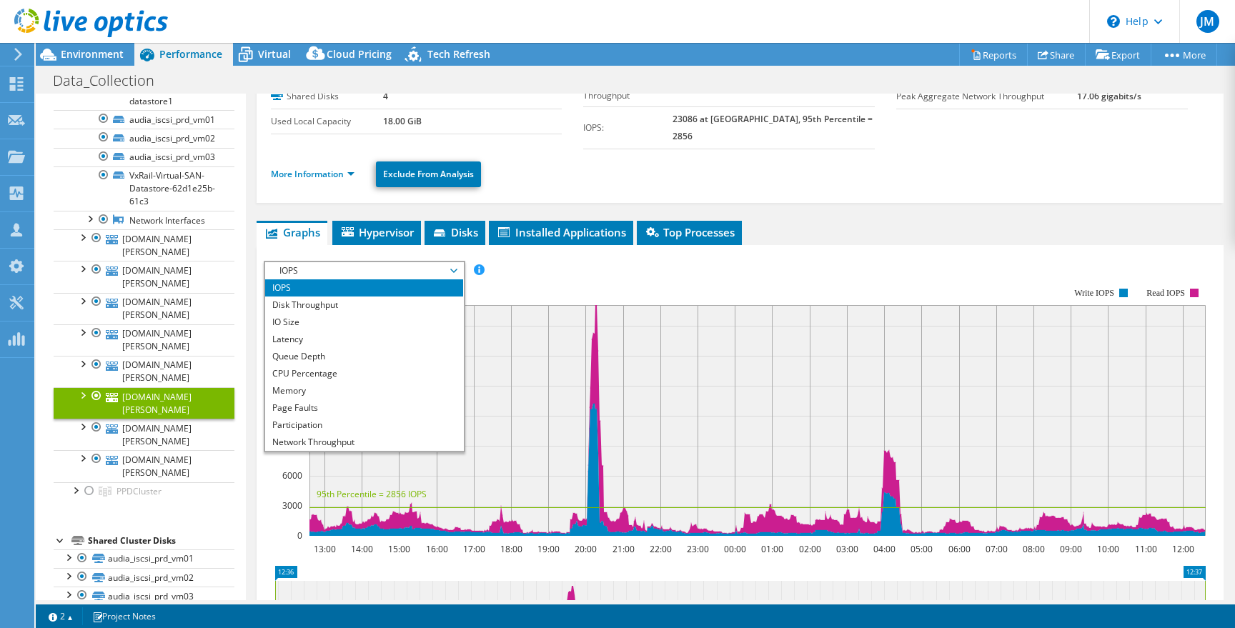
click at [385, 279] on li "IOPS" at bounding box center [364, 287] width 198 height 17
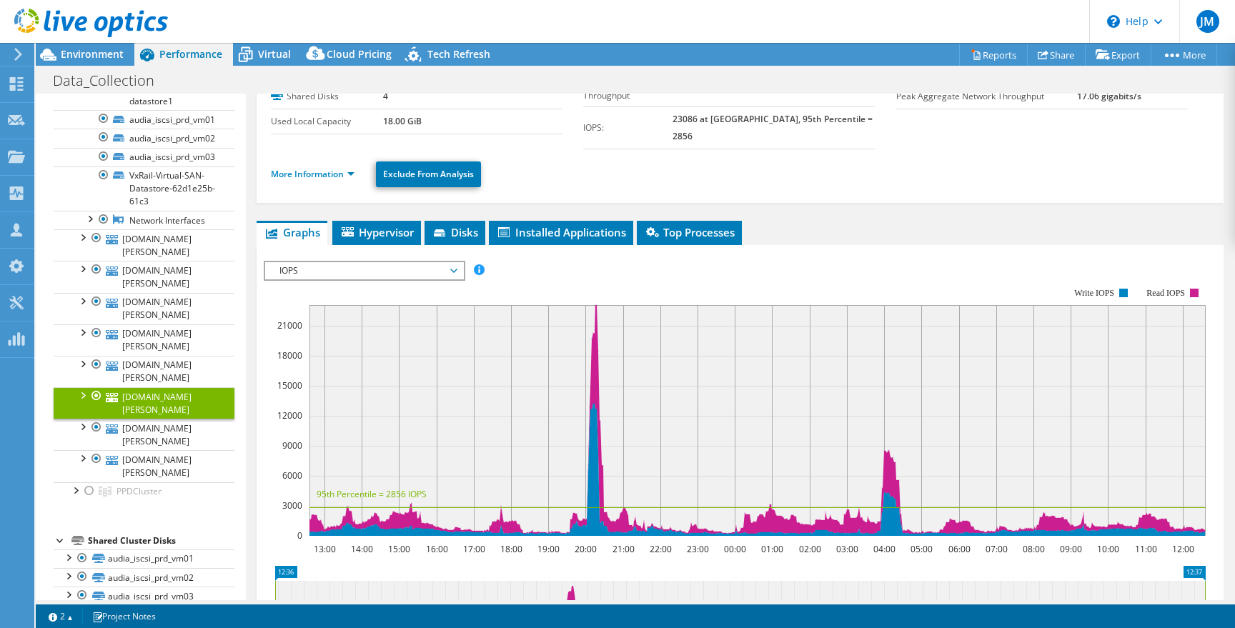
click at [389, 262] on span "IOPS" at bounding box center [364, 270] width 184 height 17
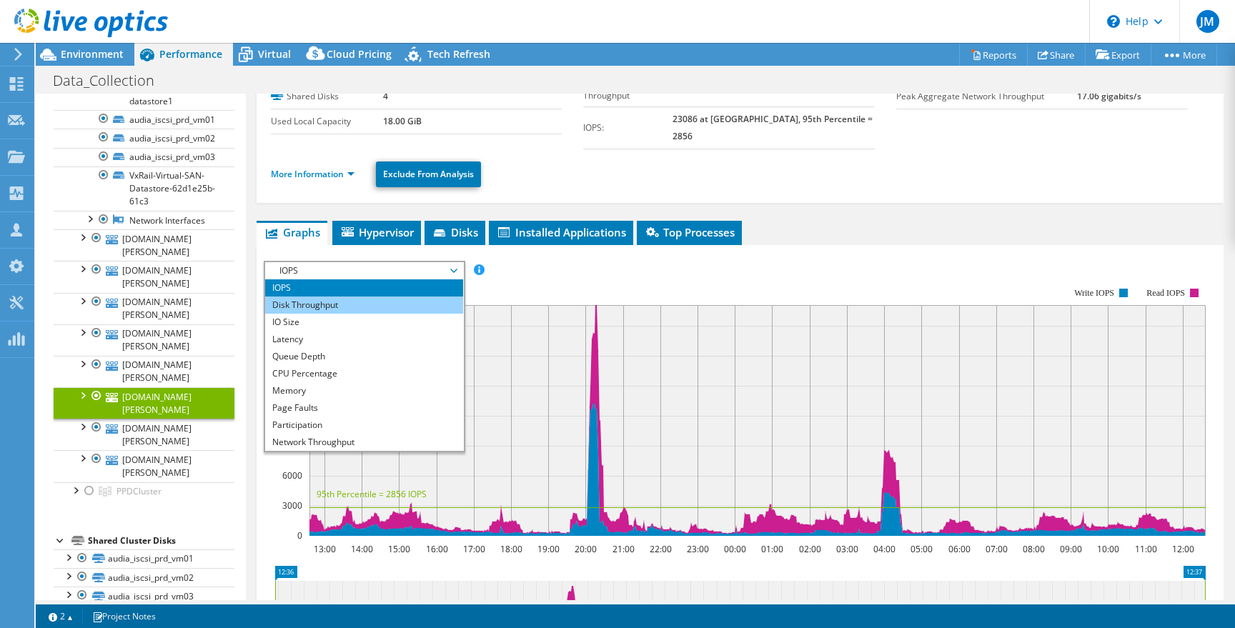
click at [385, 297] on li "Disk Throughput" at bounding box center [364, 305] width 198 height 17
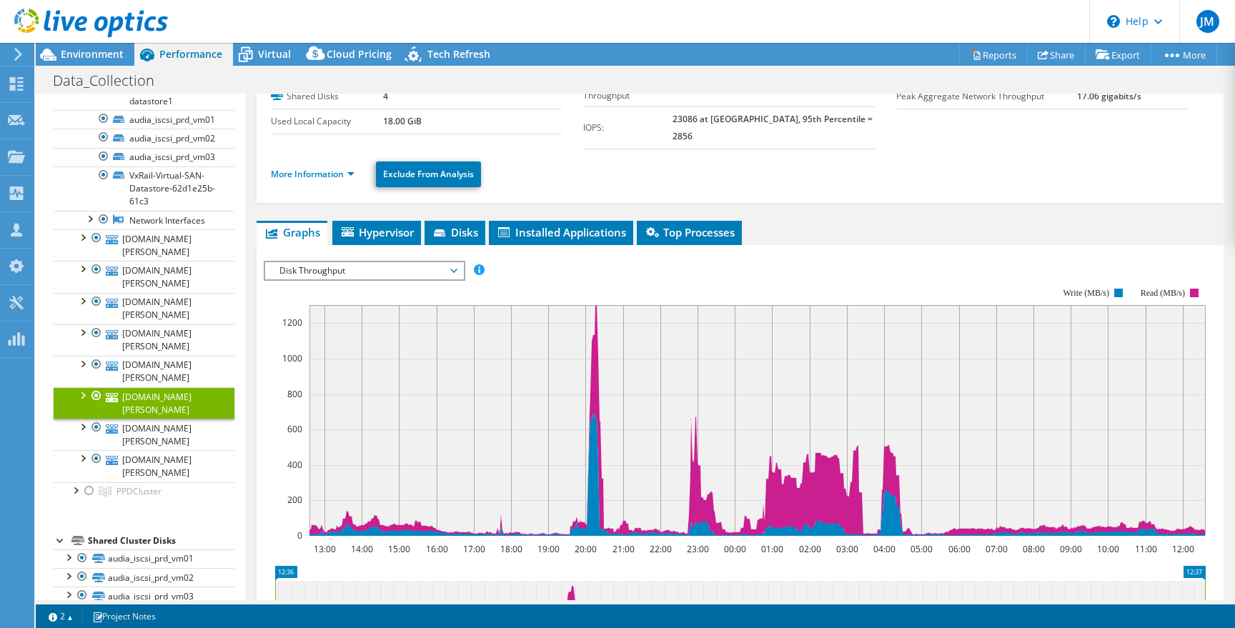
click at [382, 262] on span "Disk Throughput" at bounding box center [364, 270] width 184 height 17
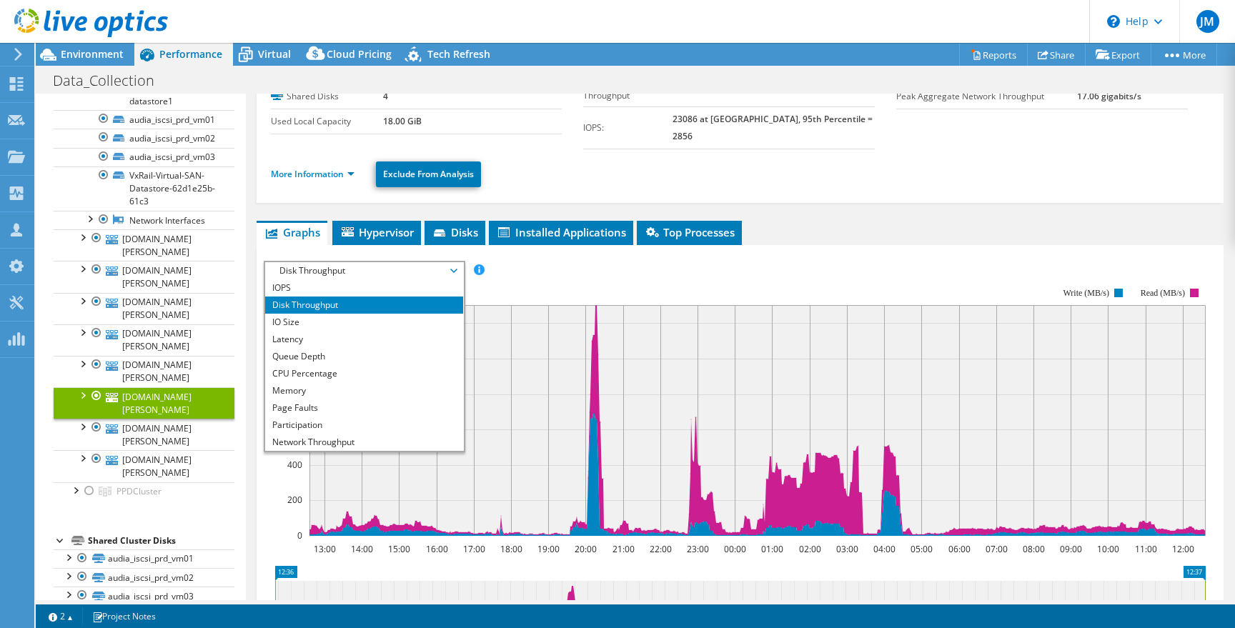
click at [380, 297] on li "Disk Throughput" at bounding box center [364, 305] width 198 height 17
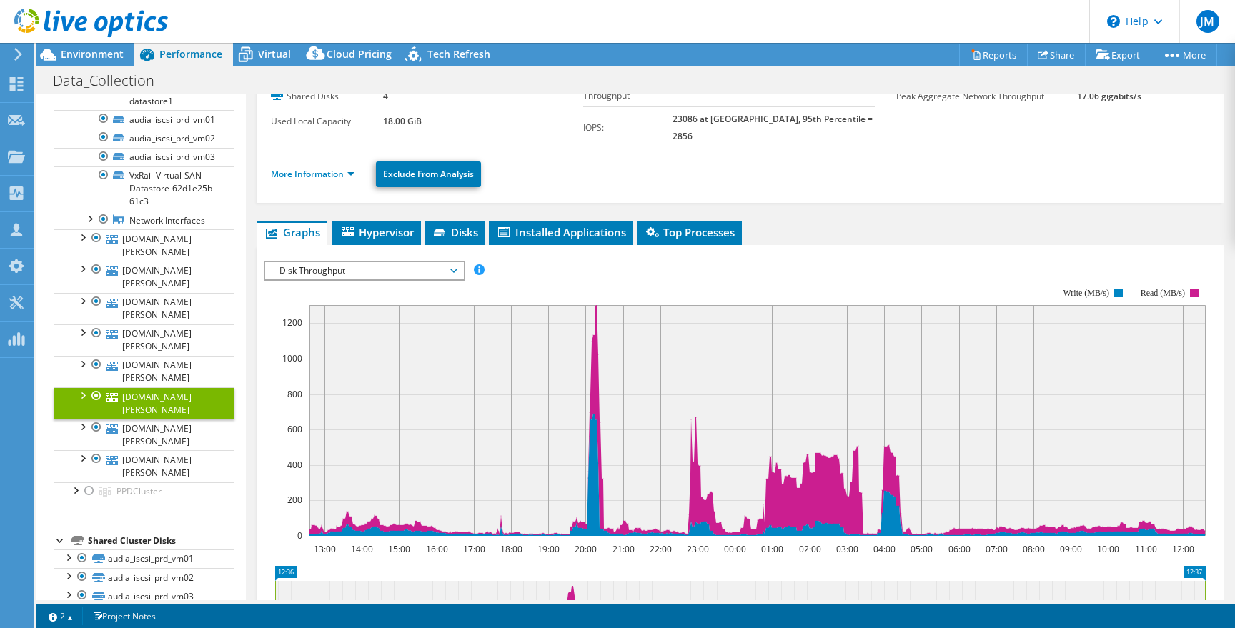
click at [381, 269] on rect at bounding box center [735, 412] width 942 height 286
click at [381, 262] on span "Disk Throughput" at bounding box center [364, 270] width 184 height 17
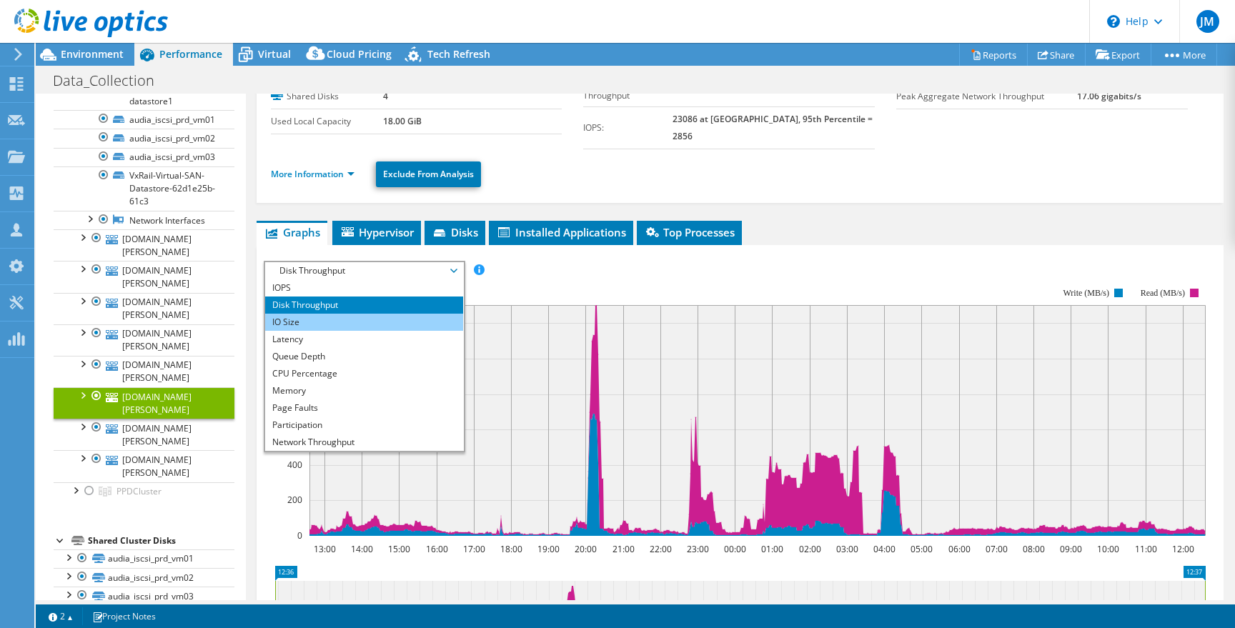
click at [379, 314] on li "IO Size" at bounding box center [364, 322] width 198 height 17
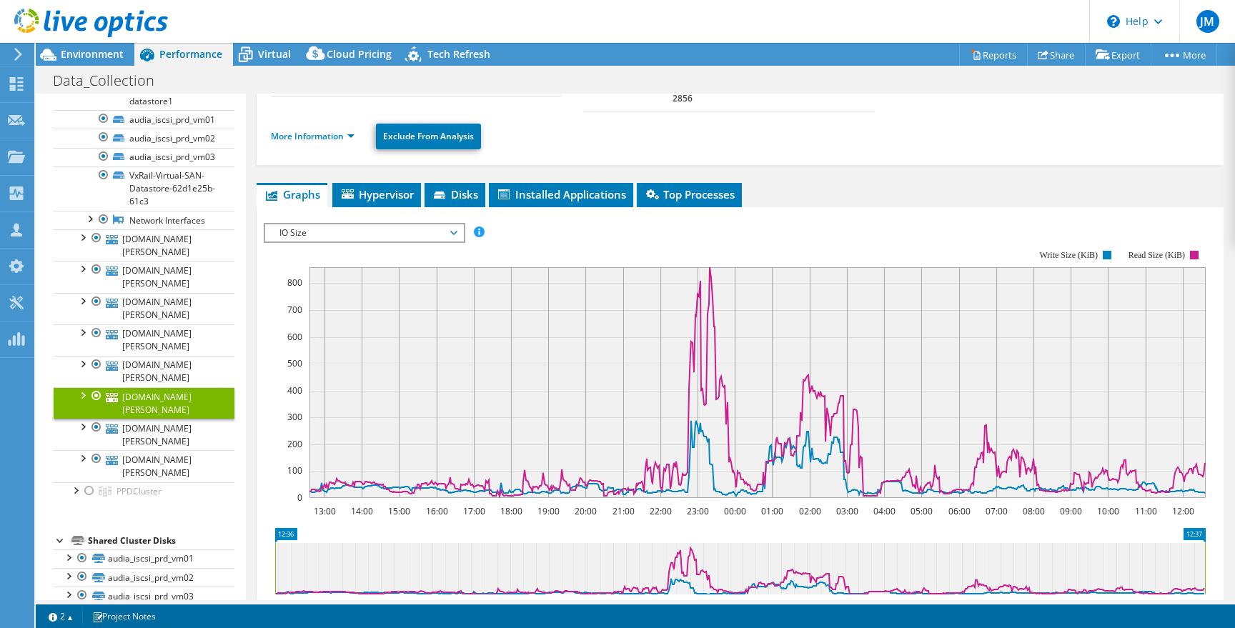
scroll to position [135, 0]
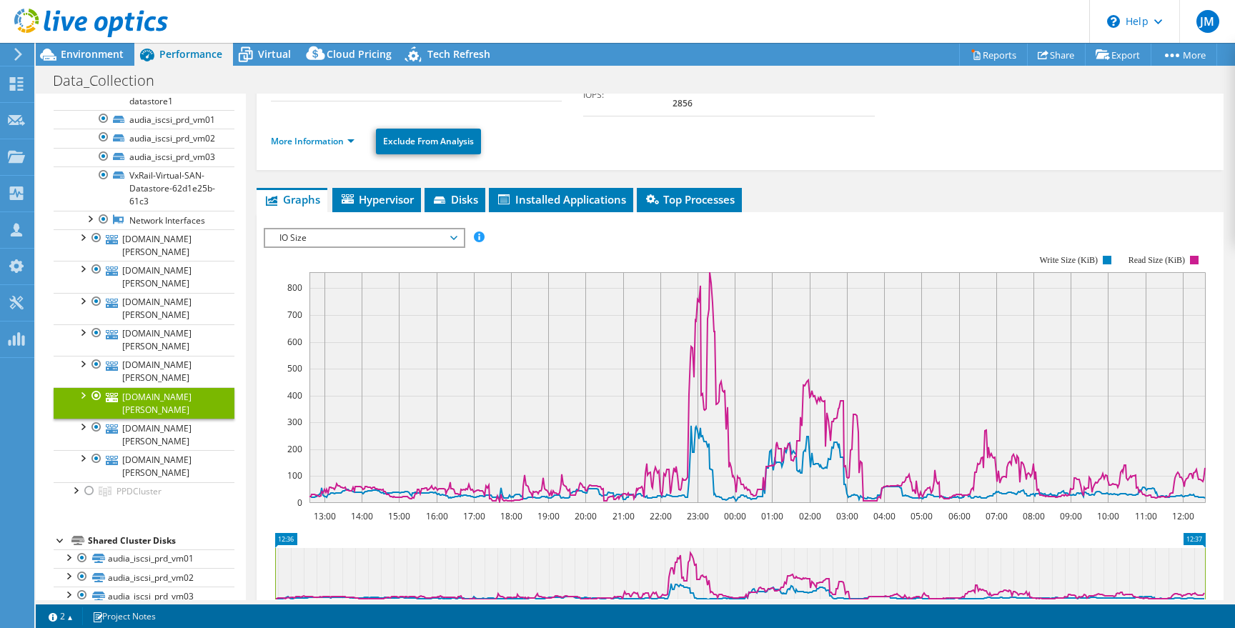
click at [379, 229] on span "IO Size" at bounding box center [364, 237] width 184 height 17
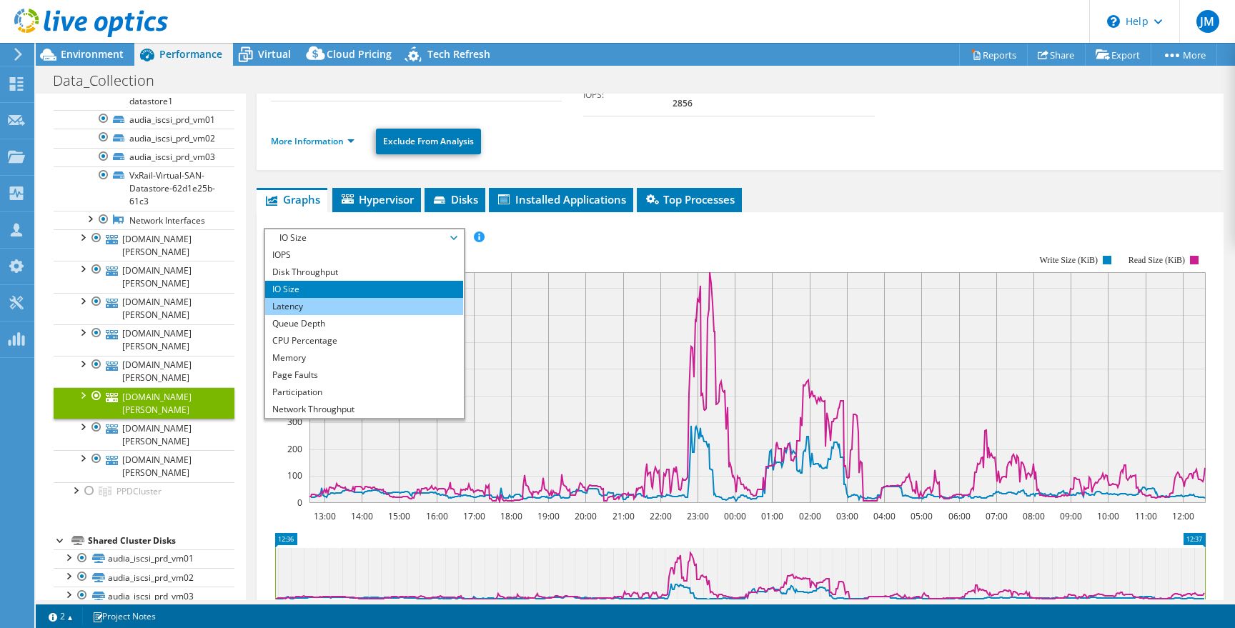
click at [367, 298] on li "Latency" at bounding box center [364, 306] width 198 height 17
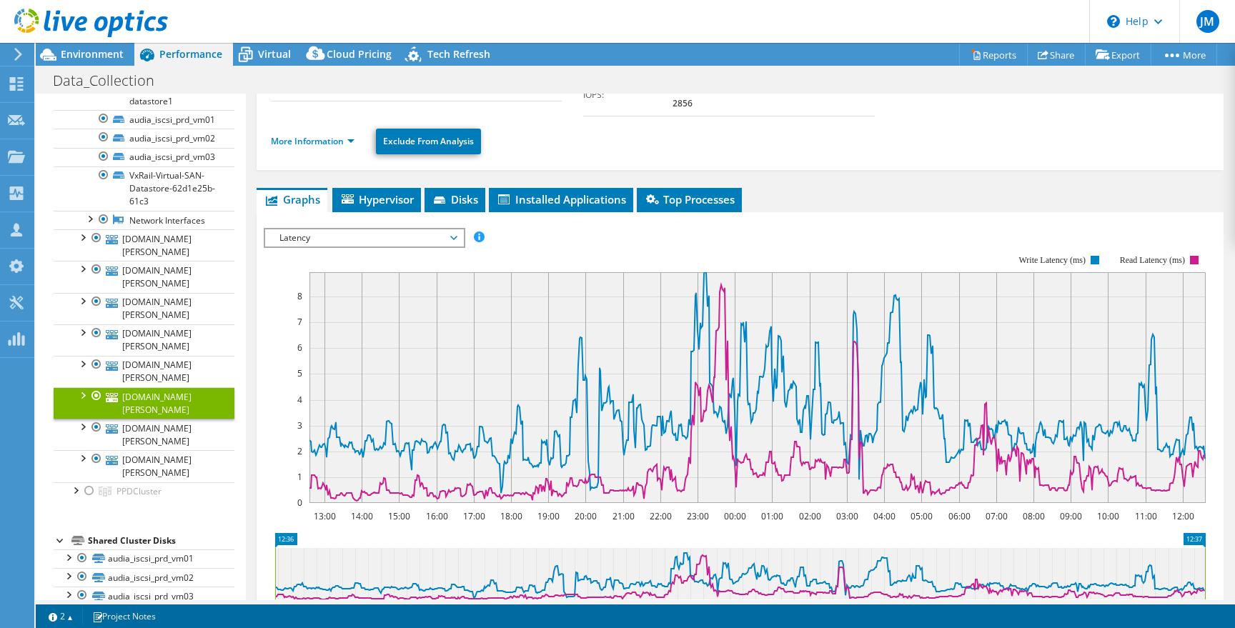
click at [385, 237] on rect at bounding box center [735, 380] width 942 height 286
click at [397, 228] on div "Latency IOPS Disk Throughput IO Size Latency Queue Depth CPU Percentage Memory …" at bounding box center [365, 238] width 202 height 20
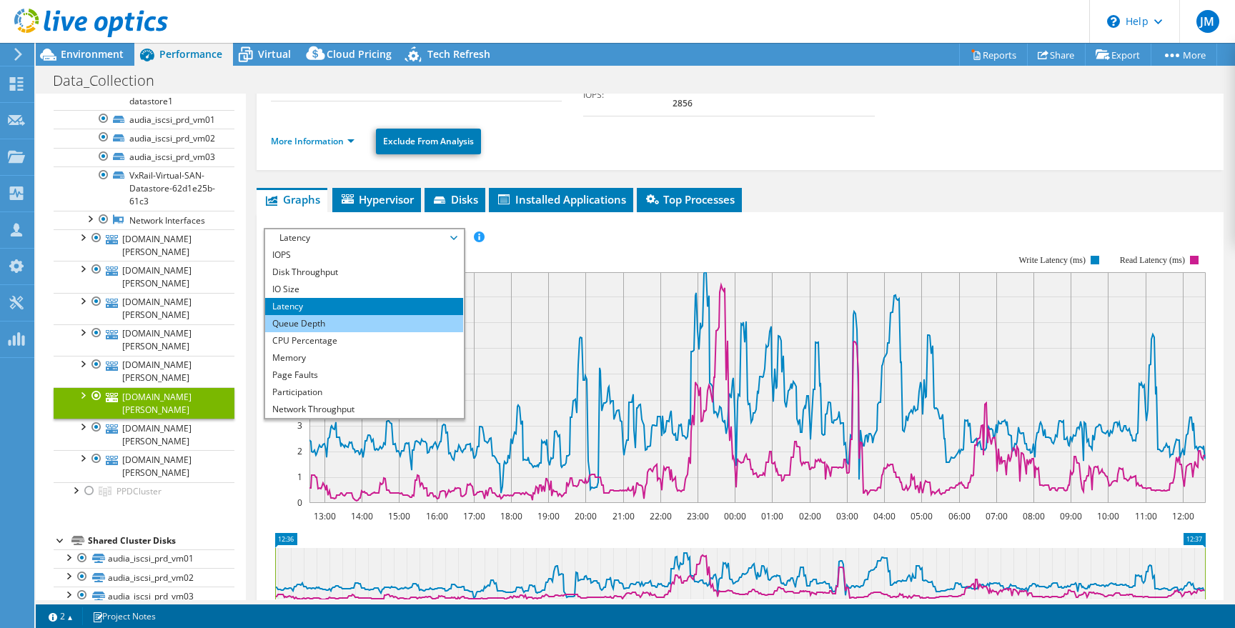
click at [377, 315] on li "Queue Depth" at bounding box center [364, 323] width 198 height 17
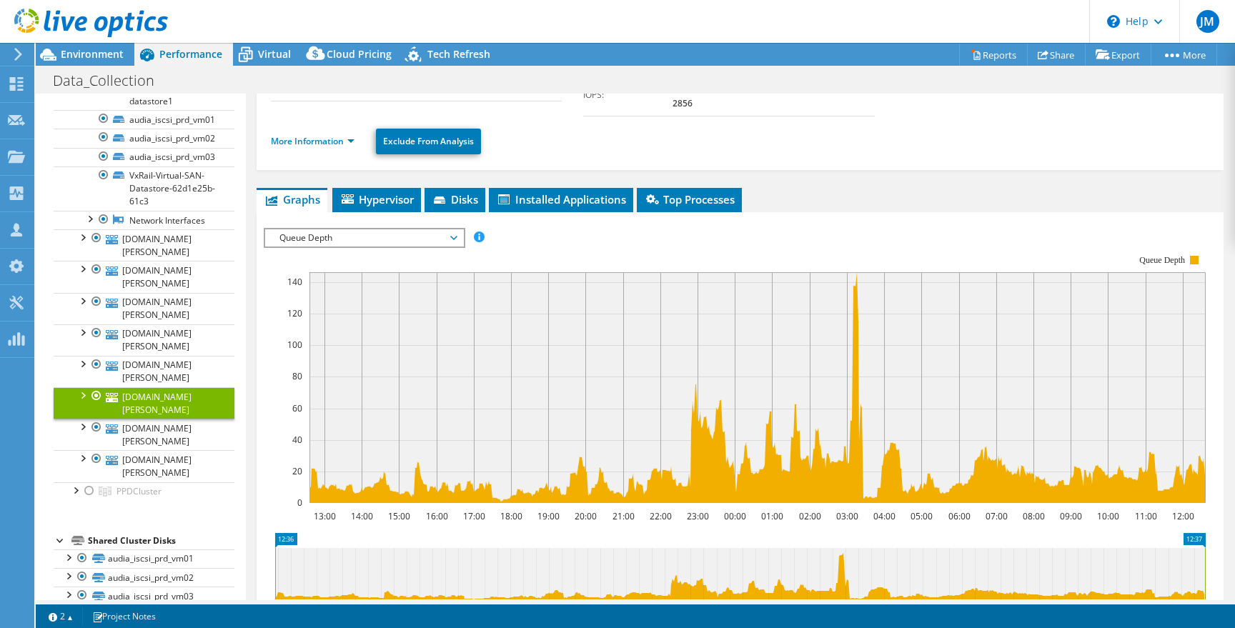
click at [378, 229] on span "Queue Depth" at bounding box center [364, 237] width 184 height 17
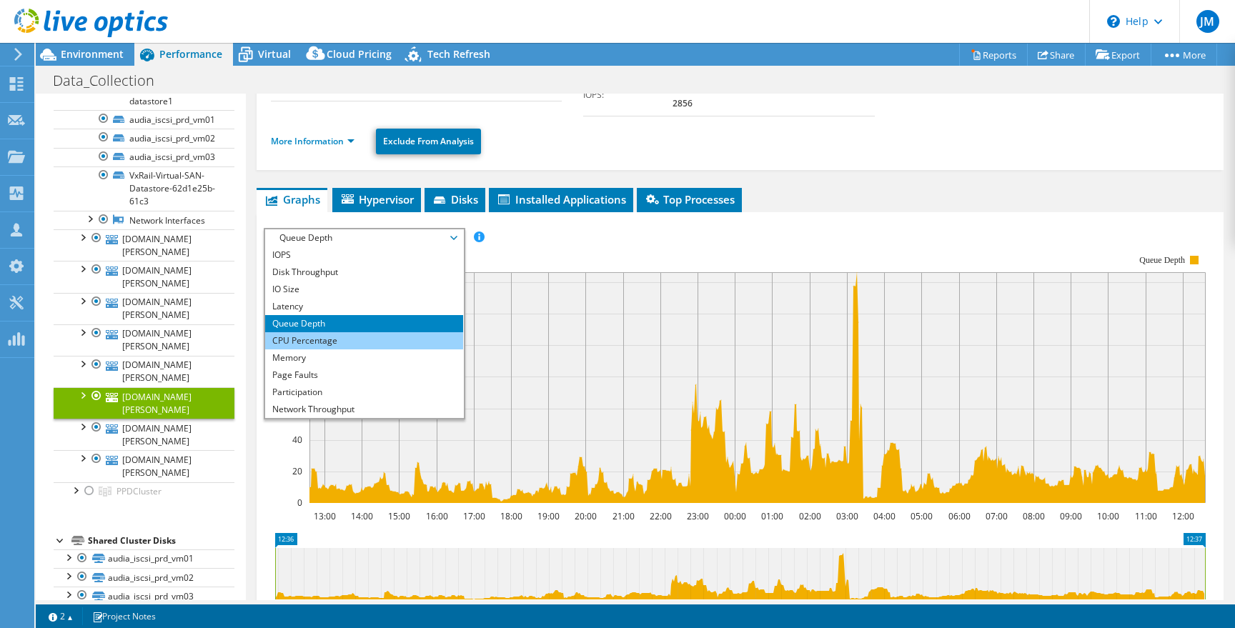
click at [360, 332] on li "CPU Percentage" at bounding box center [364, 340] width 198 height 17
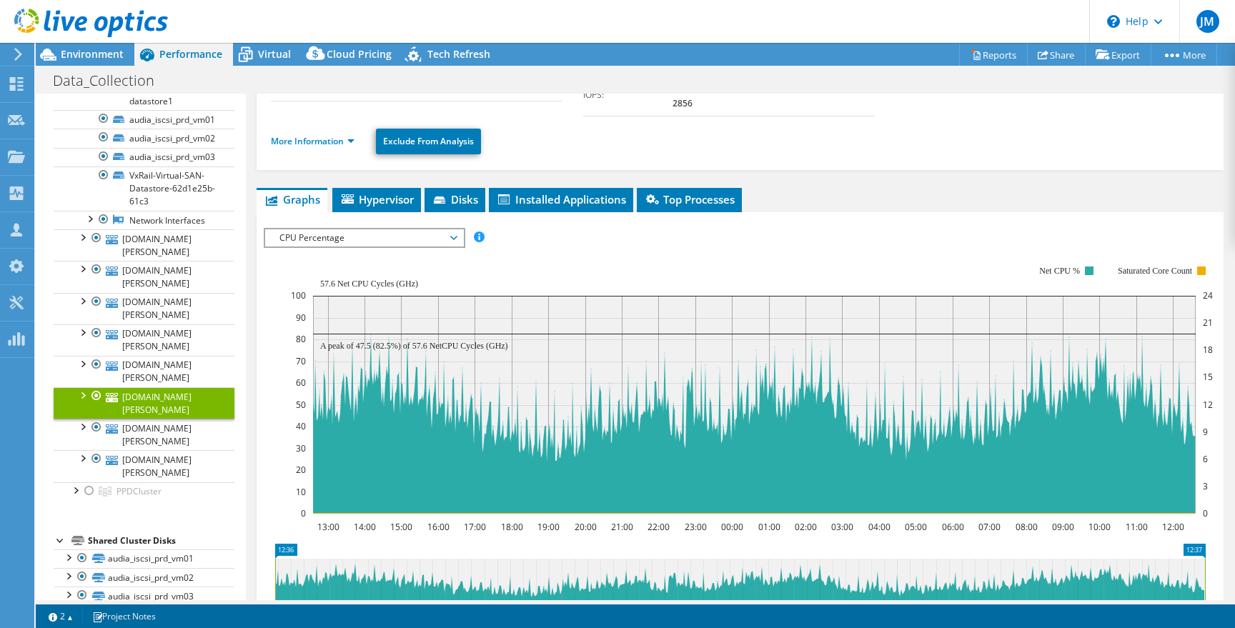
click at [362, 229] on span "CPU Percentage" at bounding box center [364, 237] width 184 height 17
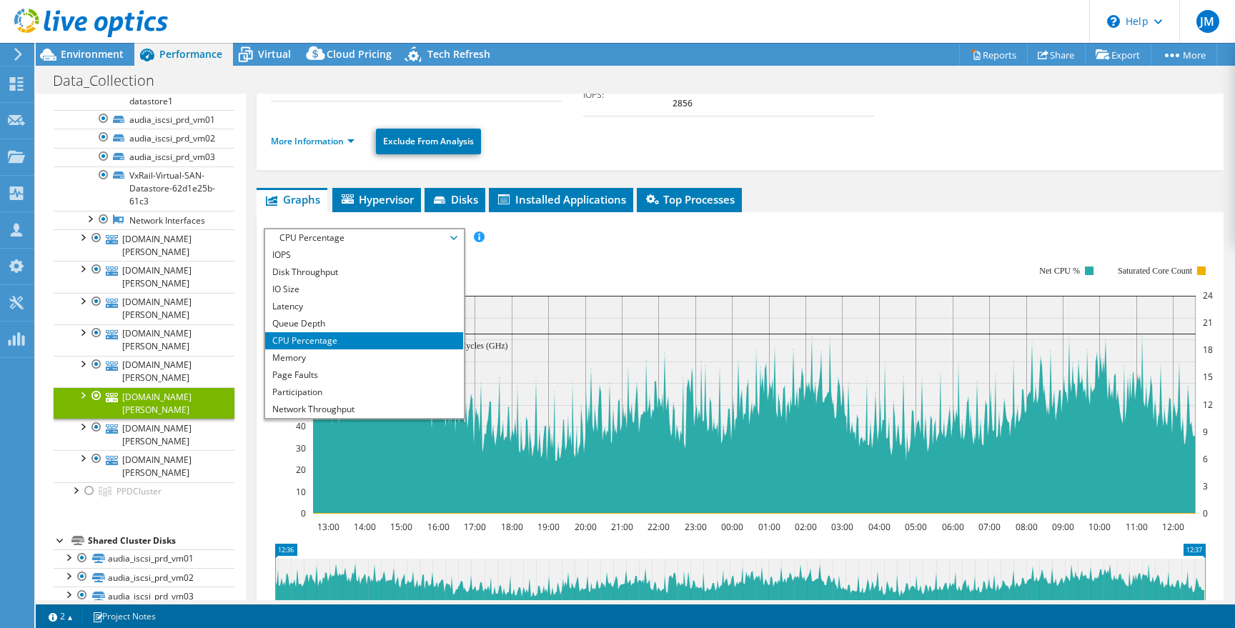
click at [332, 134] on li "More Information" at bounding box center [317, 142] width 92 height 16
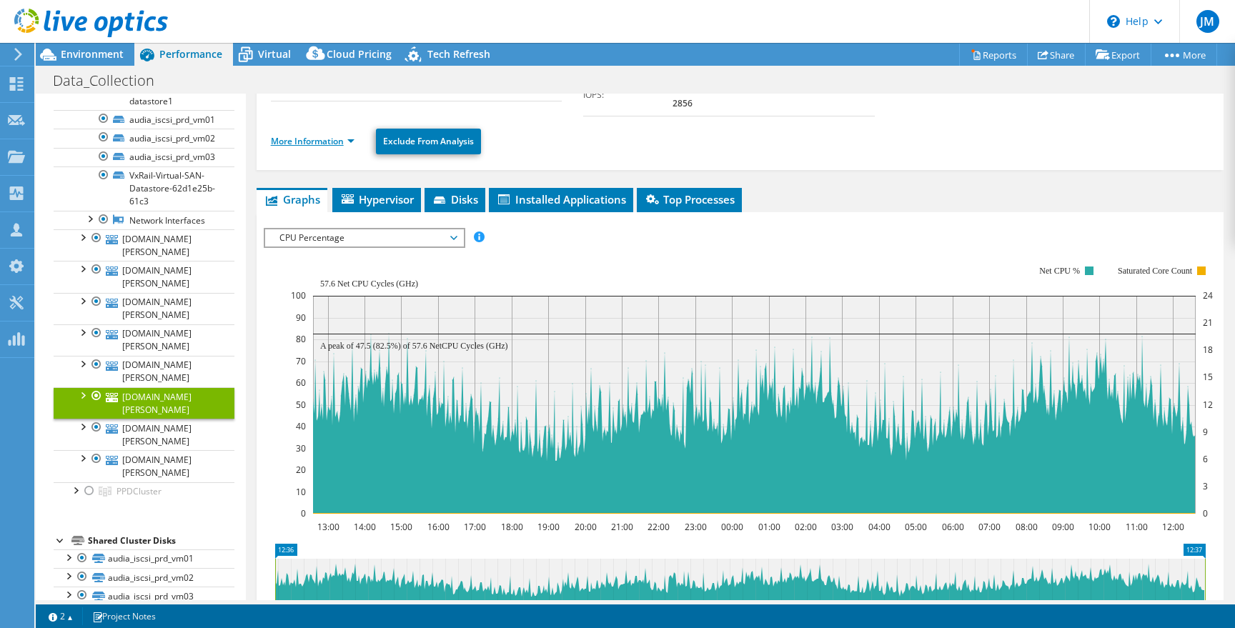
click at [332, 135] on link "More Information" at bounding box center [313, 141] width 84 height 12
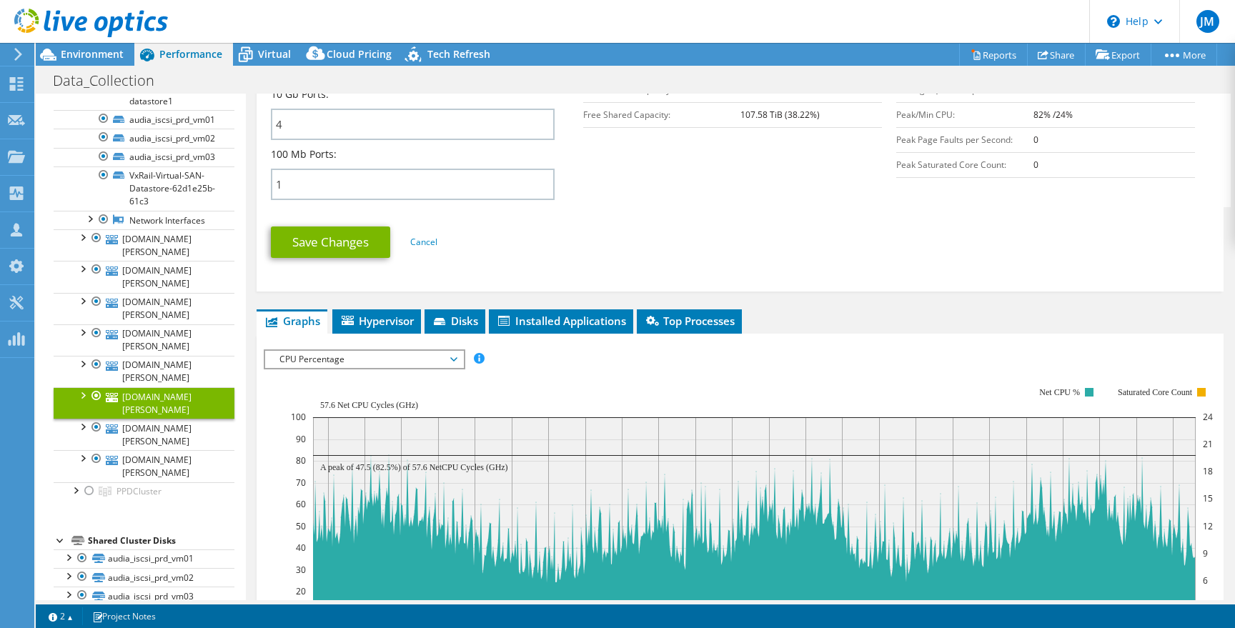
scroll to position [663, 0]
click at [450, 313] on span "Disks" at bounding box center [455, 320] width 46 height 14
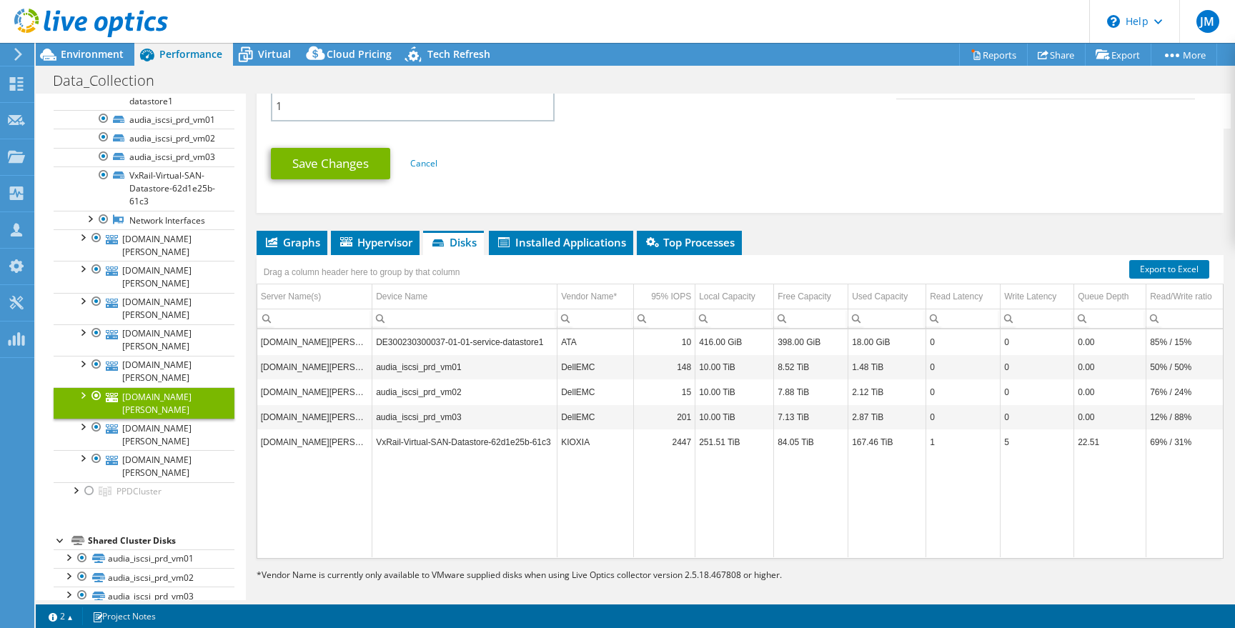
scroll to position [0, 6]
click at [430, 432] on td "VxRail-Virtual-SAN-Datastore-62d1e25b-61c3" at bounding box center [459, 442] width 185 height 25
click at [420, 430] on td "VxRail-Virtual-SAN-Datastore-62d1e25b-61c3" at bounding box center [459, 442] width 185 height 25
click at [331, 431] on td "[DOMAIN_NAME][PERSON_NAME]" at bounding box center [309, 442] width 115 height 25
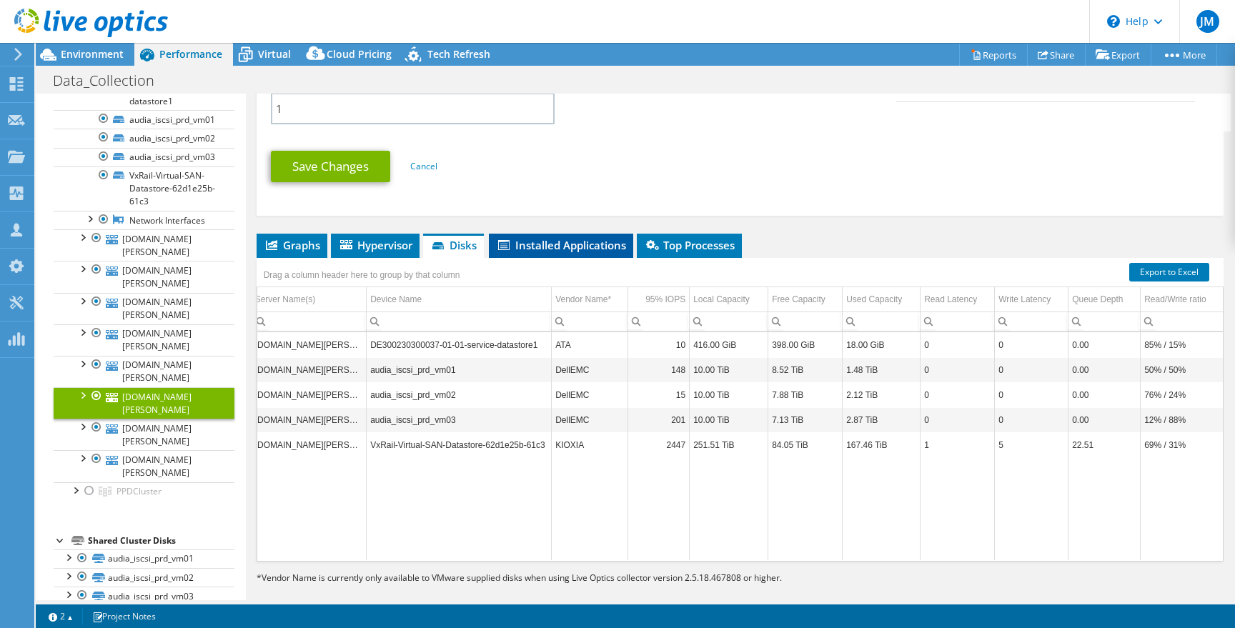
click at [542, 238] on span "Installed Applications" at bounding box center [561, 245] width 130 height 14
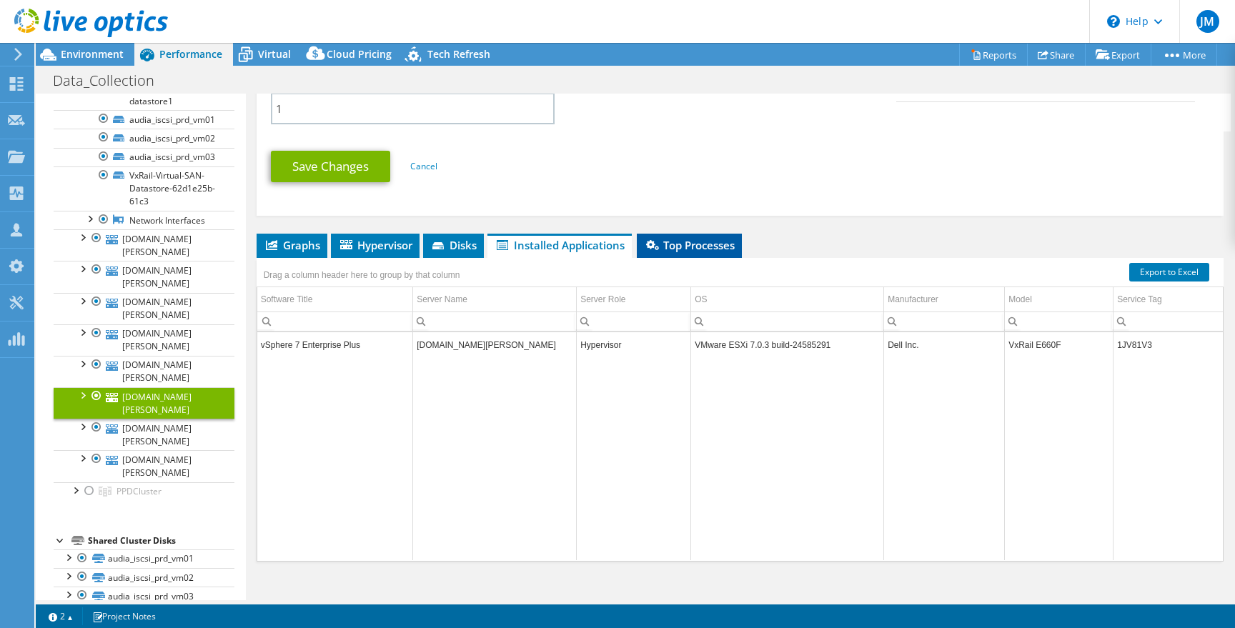
click at [686, 234] on li "Top Processes" at bounding box center [689, 246] width 105 height 24
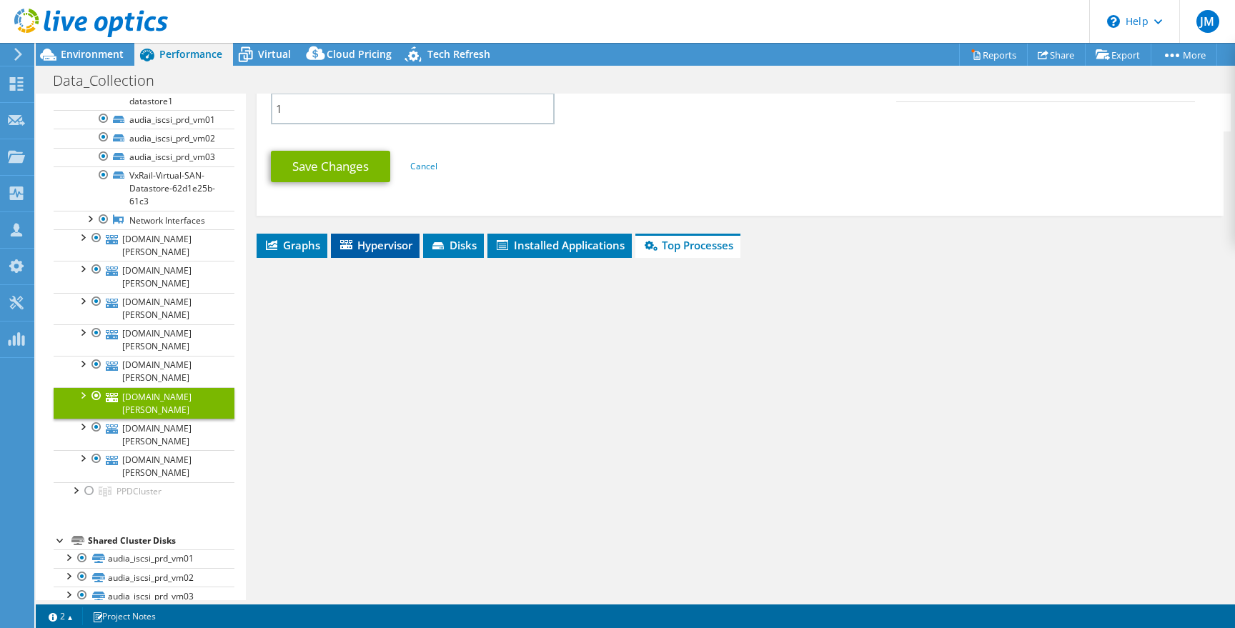
click at [405, 238] on span "Hypervisor" at bounding box center [375, 245] width 74 height 14
click at [276, 240] on icon at bounding box center [271, 245] width 11 height 10
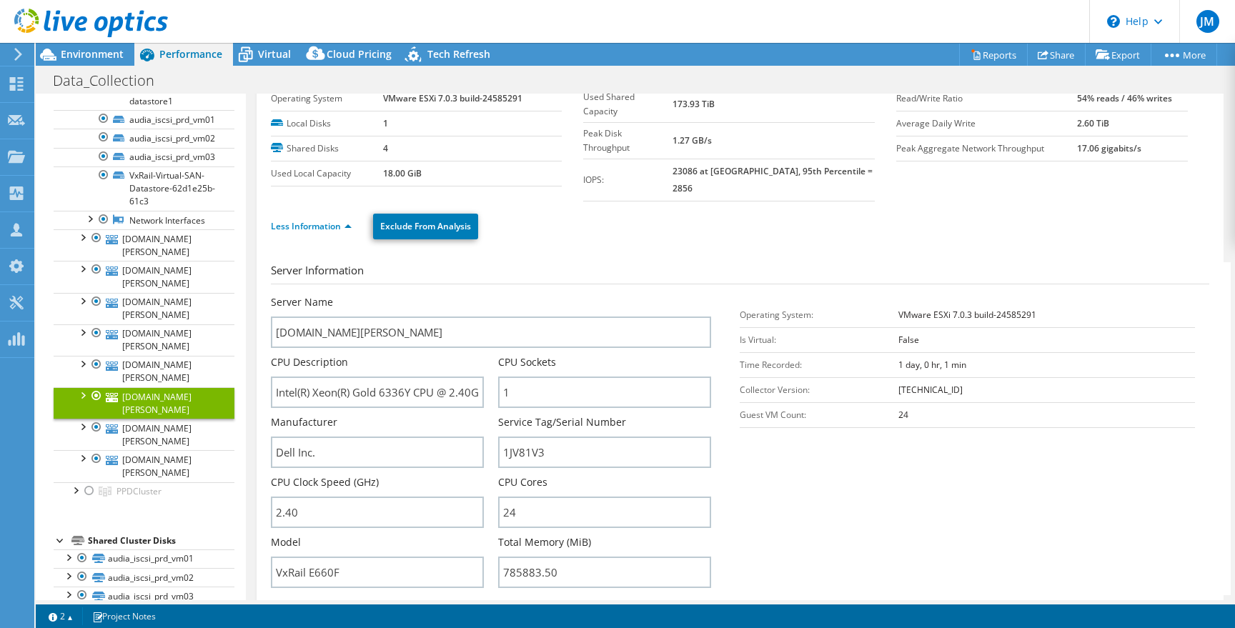
scroll to position [0, 0]
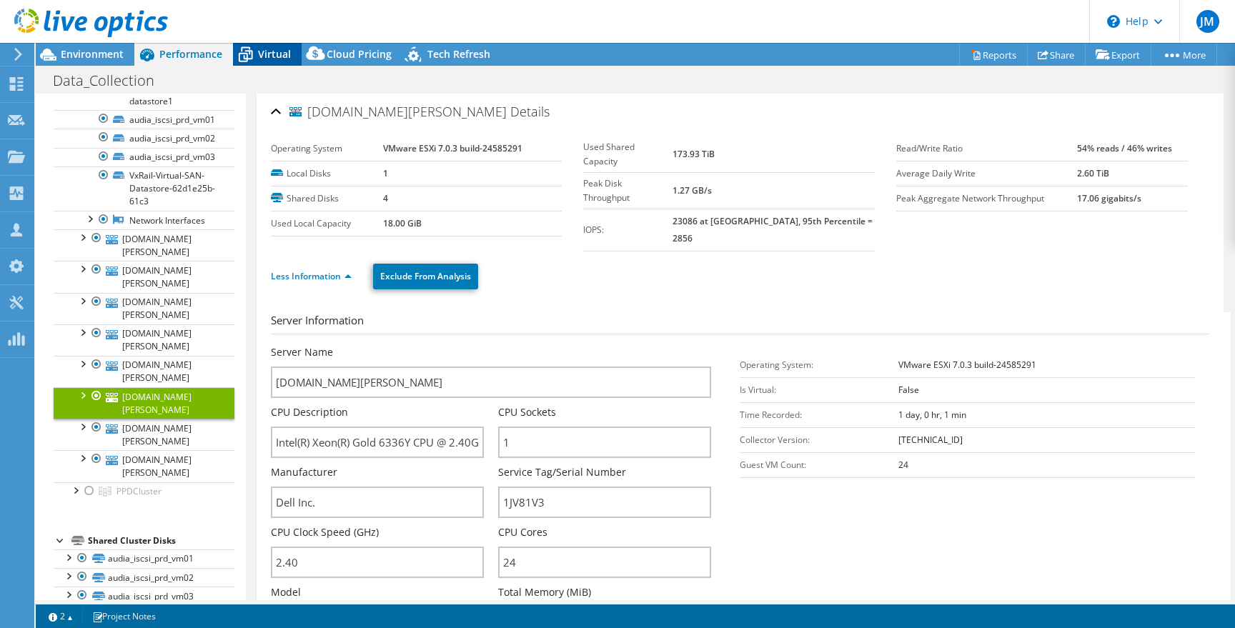
click at [267, 54] on span "Virtual" at bounding box center [274, 54] width 33 height 14
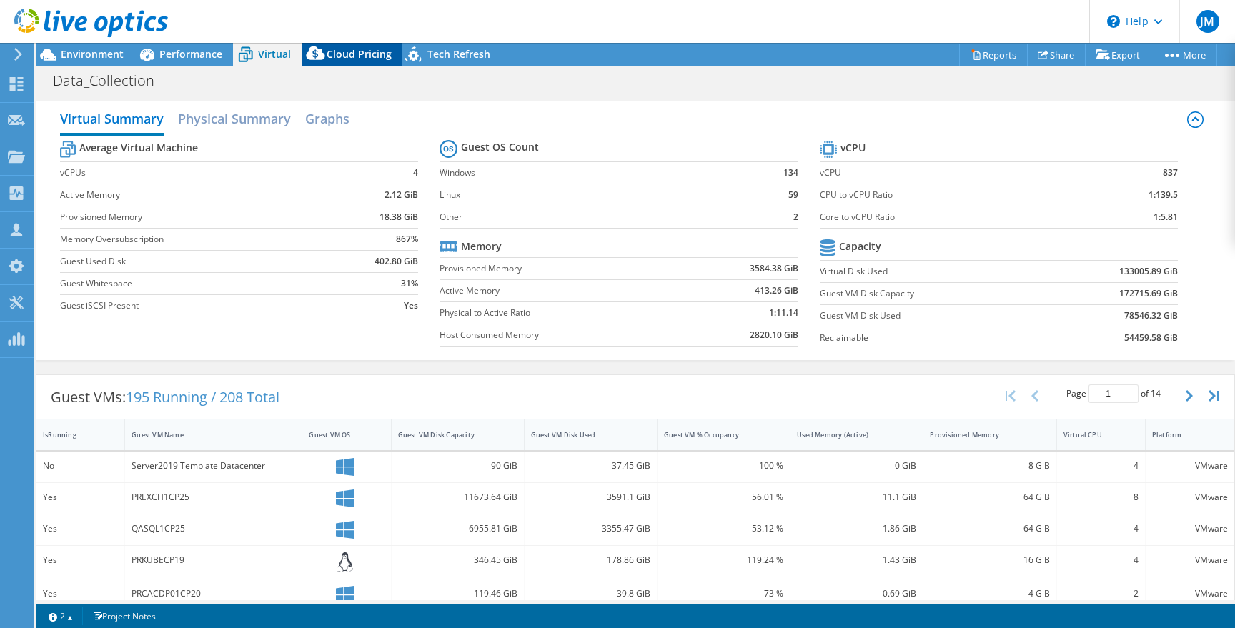
click at [355, 55] on span "Cloud Pricing" at bounding box center [359, 54] width 65 height 14
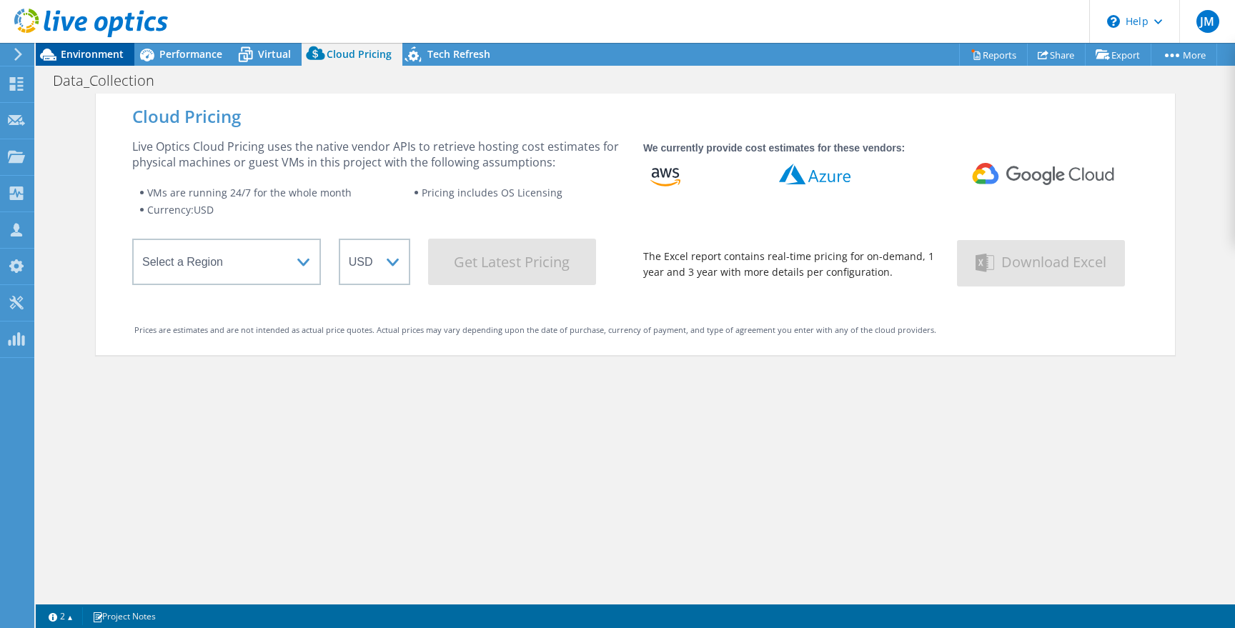
click at [112, 54] on span "Environment" at bounding box center [92, 54] width 63 height 14
